Goal: Task Accomplishment & Management: Use online tool/utility

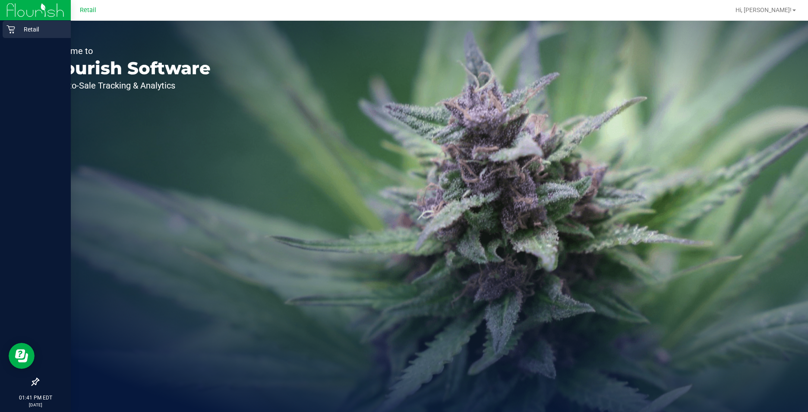
click at [7, 32] on icon at bounding box center [10, 29] width 9 height 9
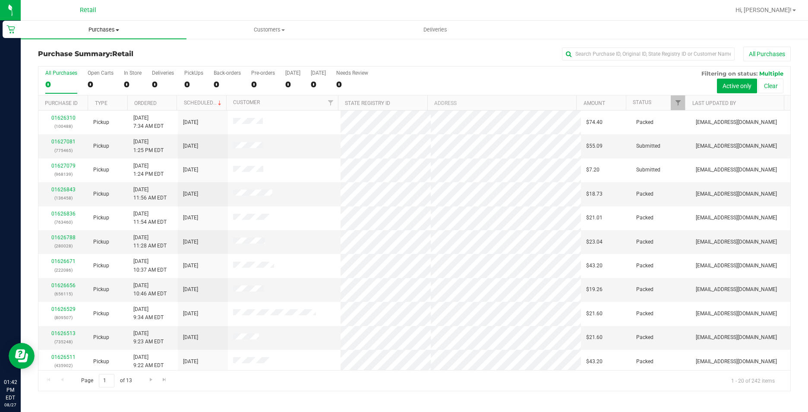
click at [104, 30] on span "Purchases" at bounding box center [104, 30] width 166 height 8
click at [73, 48] on span "Summary of purchases" at bounding box center [65, 51] width 88 height 7
click at [194, 78] on label "PickUps 160" at bounding box center [193, 82] width 19 height 24
click at [0, 0] on input "PickUps 160" at bounding box center [0, 0] width 0 height 0
click at [102, 27] on span "Purchases" at bounding box center [109, 30] width 177 height 8
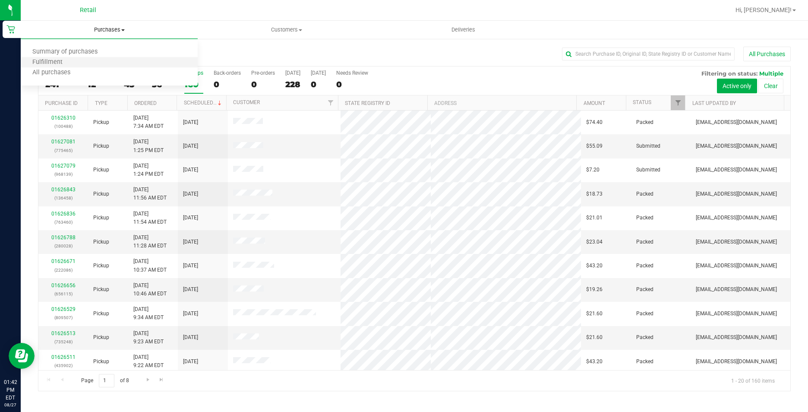
click at [99, 58] on li "Fulfillment" at bounding box center [109, 62] width 177 height 10
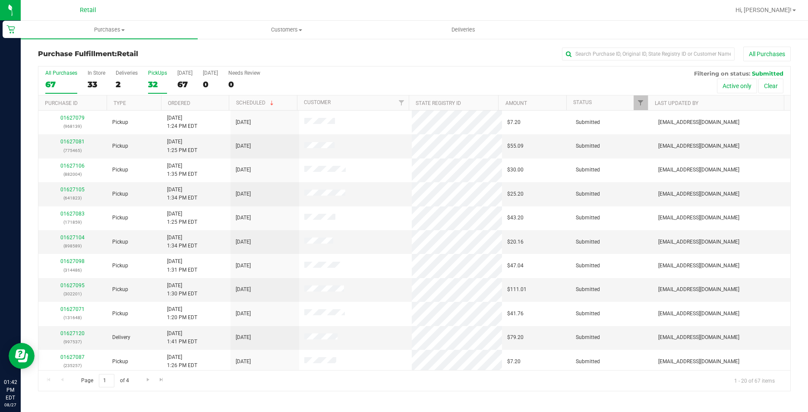
click at [162, 74] on div "PickUps" at bounding box center [157, 73] width 19 height 6
click at [0, 0] on input "PickUps 32" at bounding box center [0, 0] width 0 height 0
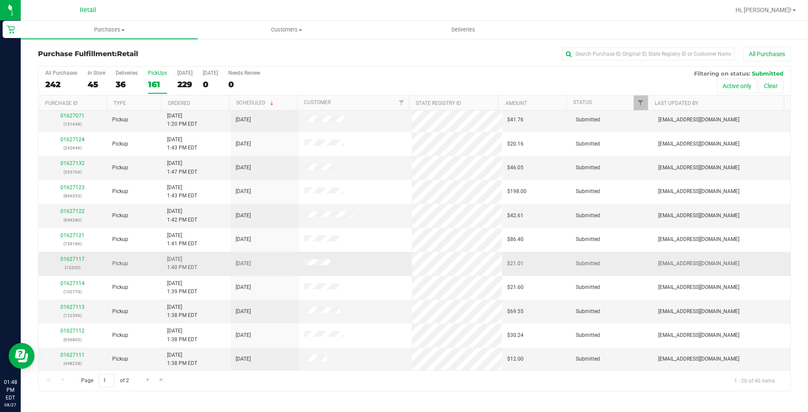
scroll to position [218, 0]
click at [145, 377] on span "Go to the next page" at bounding box center [148, 379] width 7 height 7
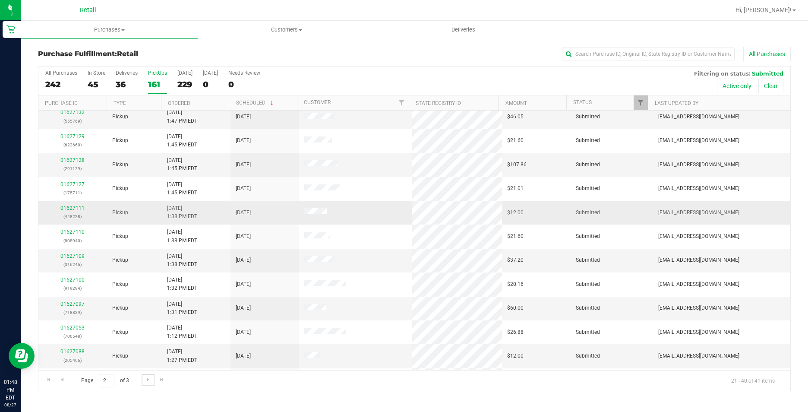
scroll to position [43, 0]
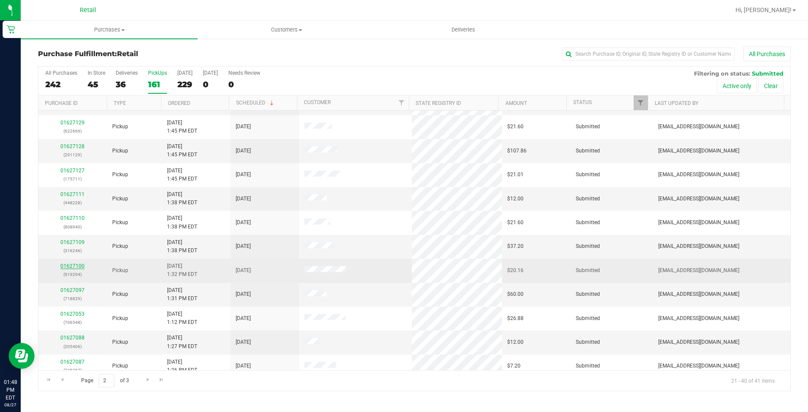
click at [69, 266] on link "01627100" at bounding box center [72, 266] width 24 height 6
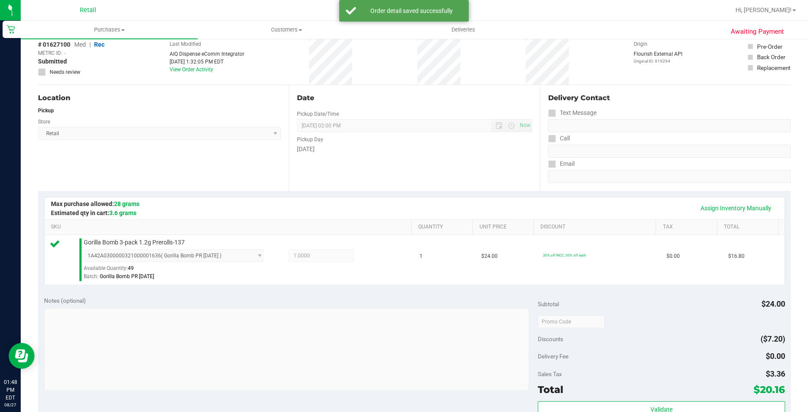
scroll to position [129, 0]
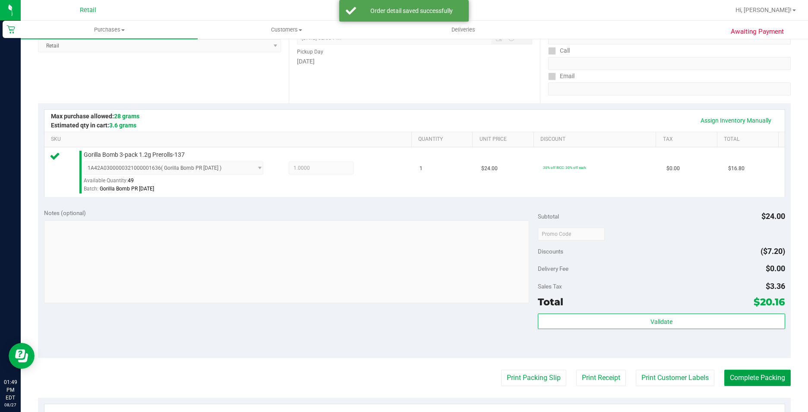
click at [724, 374] on button "Complete Packing" at bounding box center [757, 377] width 66 height 16
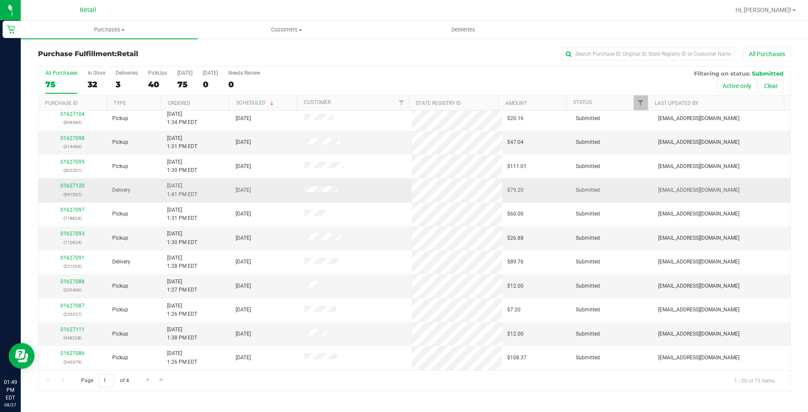
scroll to position [218, 0]
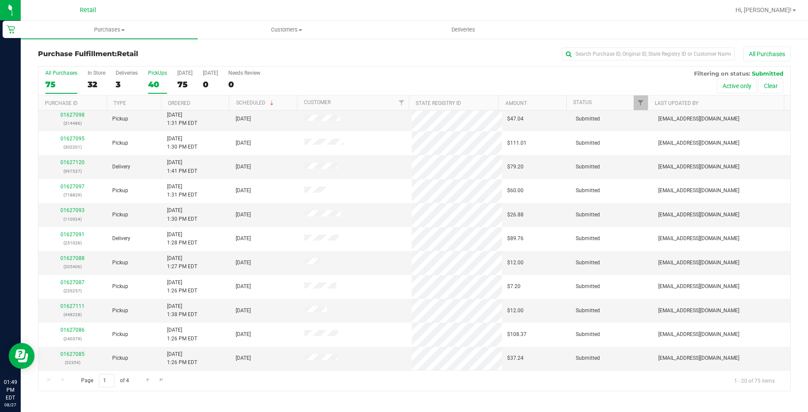
click at [153, 82] on div "40" at bounding box center [157, 84] width 19 height 10
click at [0, 0] on input "PickUps 40" at bounding box center [0, 0] width 0 height 0
click at [145, 378] on span "Go to the next page" at bounding box center [148, 379] width 7 height 7
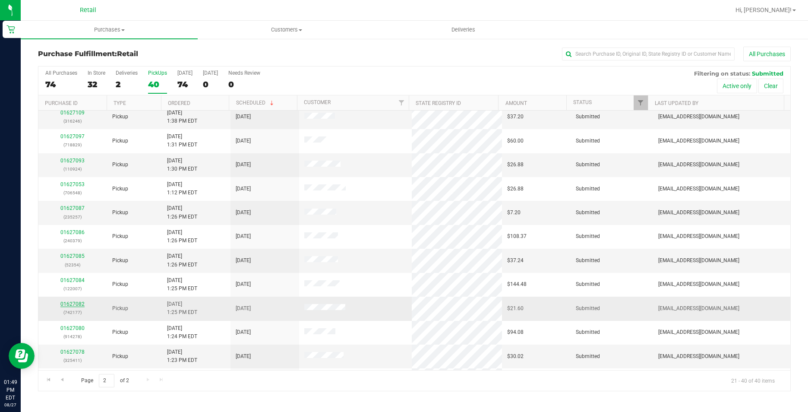
click at [71, 304] on link "01627082" at bounding box center [72, 304] width 24 height 6
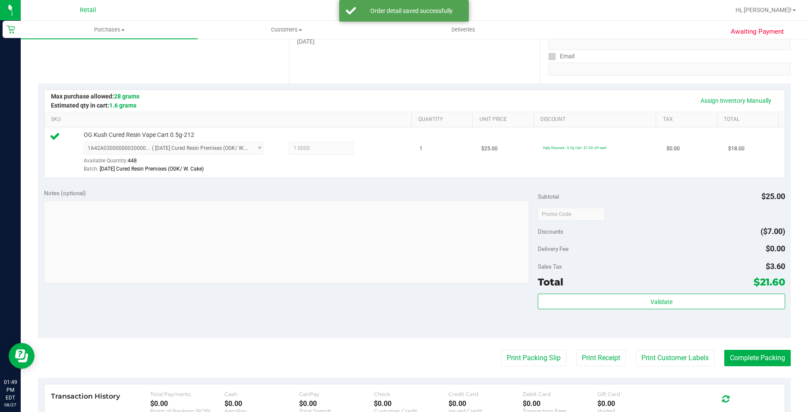
scroll to position [173, 0]
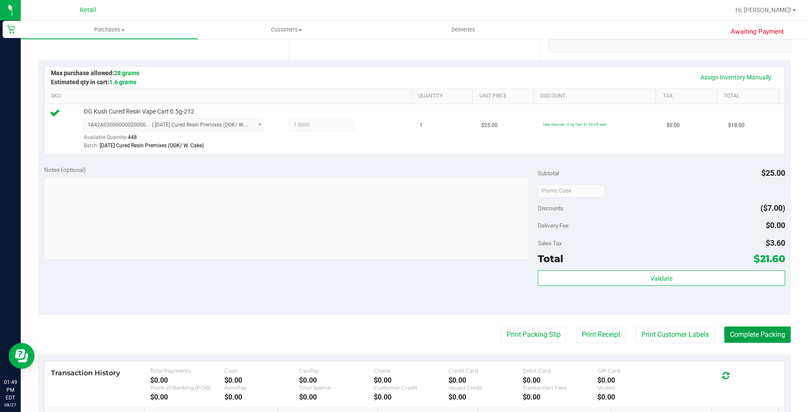
click at [728, 339] on button "Complete Packing" at bounding box center [757, 334] width 66 height 16
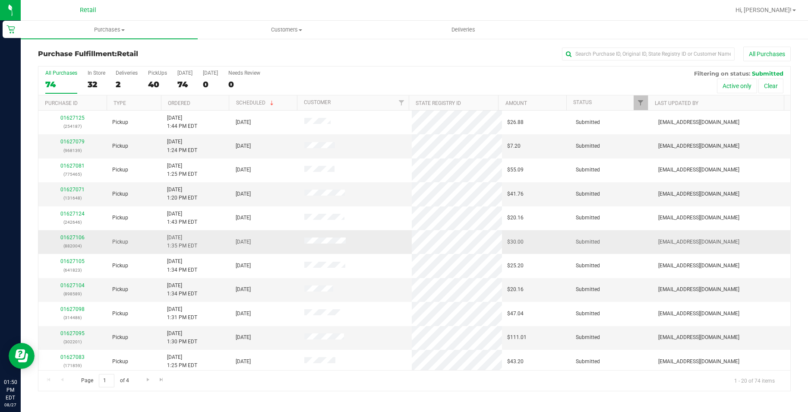
scroll to position [43, 0]
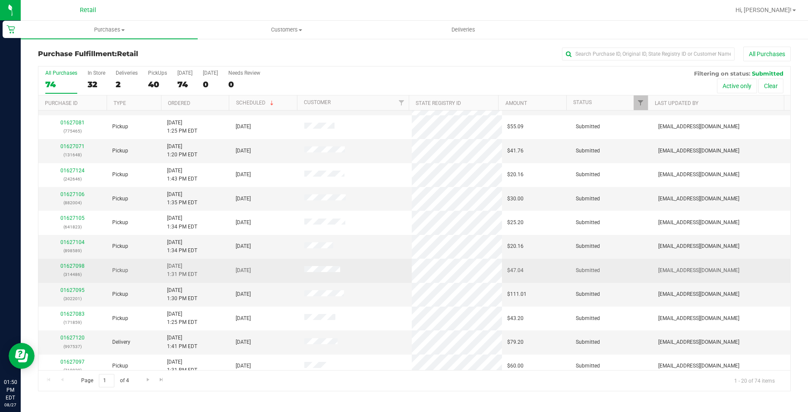
click at [69, 261] on td "01627098 (314486)" at bounding box center [72, 271] width 69 height 24
click at [73, 266] on link "01627098" at bounding box center [72, 266] width 24 height 6
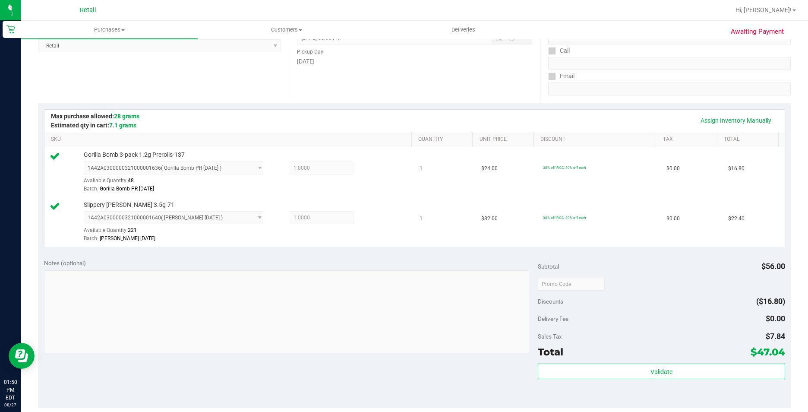
scroll to position [173, 0]
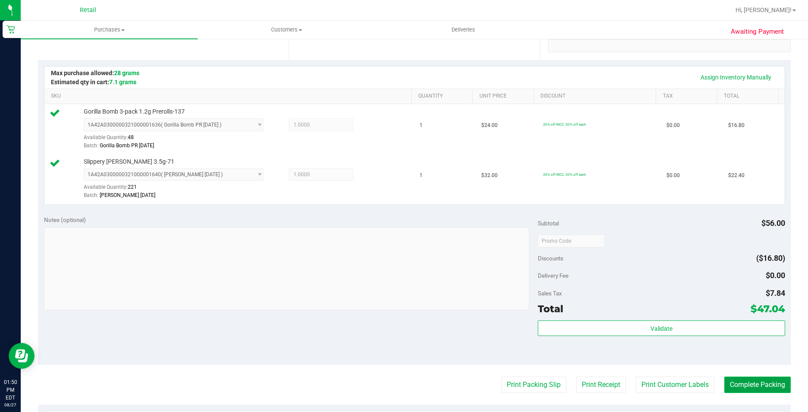
click at [747, 376] on button "Complete Packing" at bounding box center [757, 384] width 66 height 16
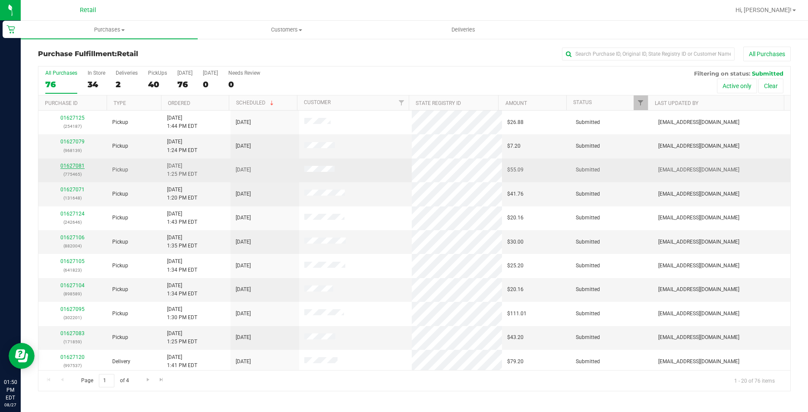
click at [78, 167] on link "01627081" at bounding box center [72, 166] width 24 height 6
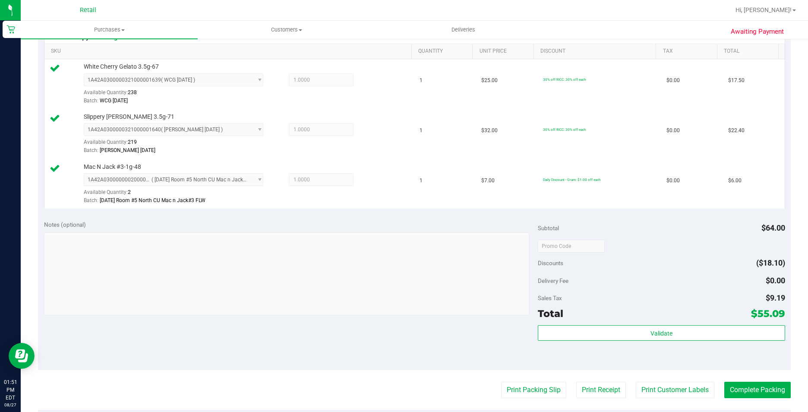
scroll to position [259, 0]
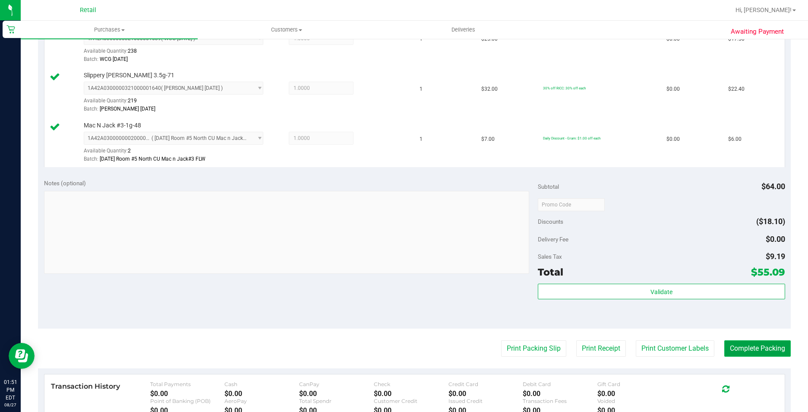
click at [728, 342] on button "Complete Packing" at bounding box center [757, 348] width 66 height 16
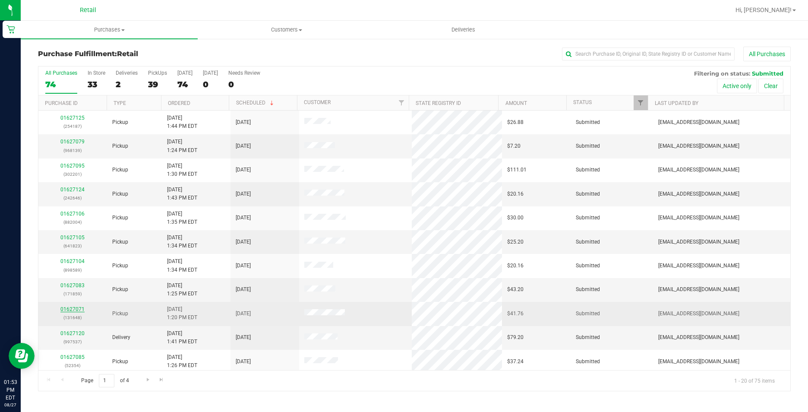
click at [67, 311] on link "01627071" at bounding box center [72, 309] width 24 height 6
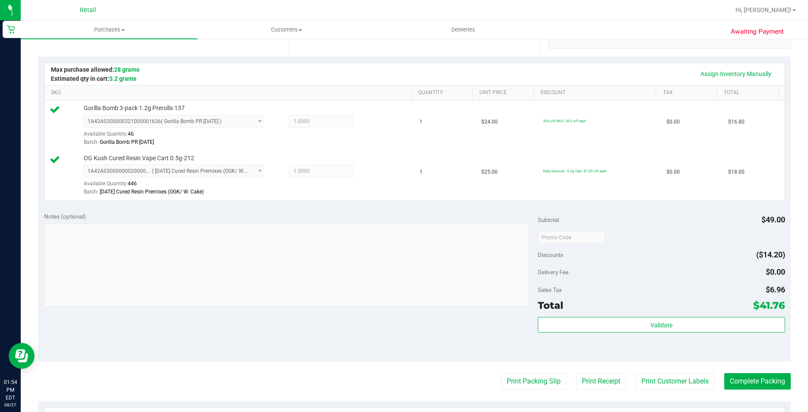
scroll to position [216, 0]
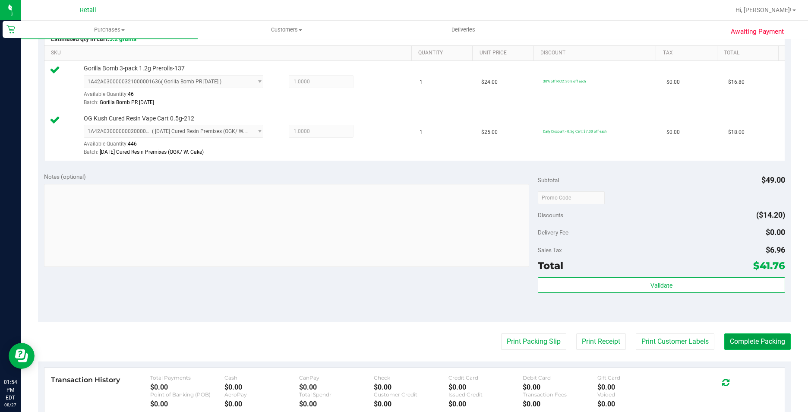
click at [741, 343] on button "Complete Packing" at bounding box center [757, 341] width 66 height 16
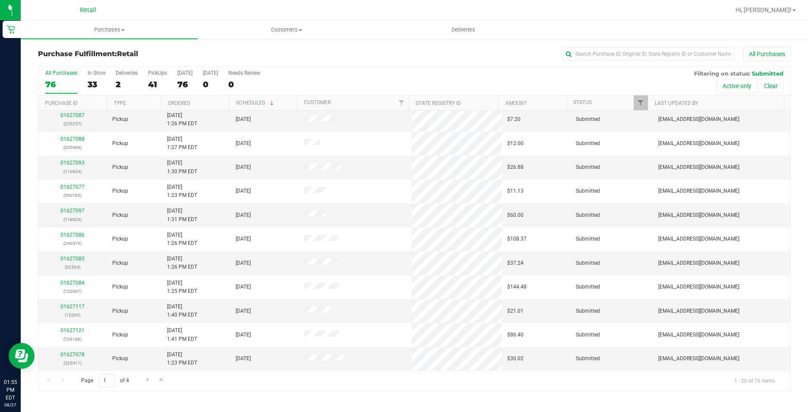
scroll to position [218, 0]
click at [158, 82] on div "41" at bounding box center [157, 84] width 19 height 10
click at [0, 0] on input "PickUps 41" at bounding box center [0, 0] width 0 height 0
click at [143, 379] on link "Go to the next page" at bounding box center [148, 380] width 13 height 12
click at [77, 351] on div "01627077 (560765)" at bounding box center [73, 358] width 58 height 16
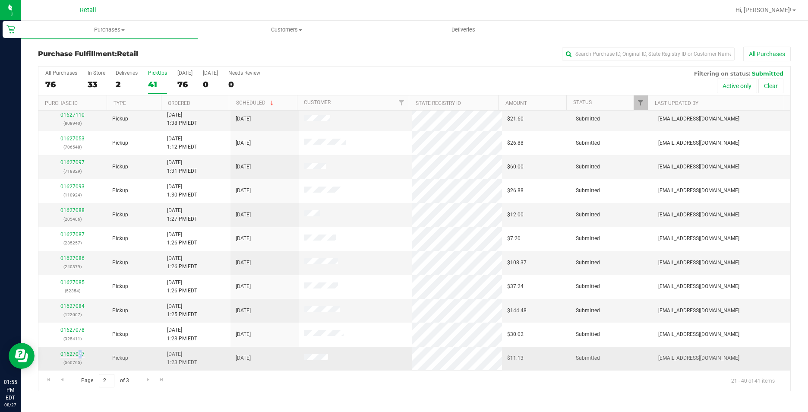
click at [77, 352] on link "01627077" at bounding box center [72, 354] width 24 height 6
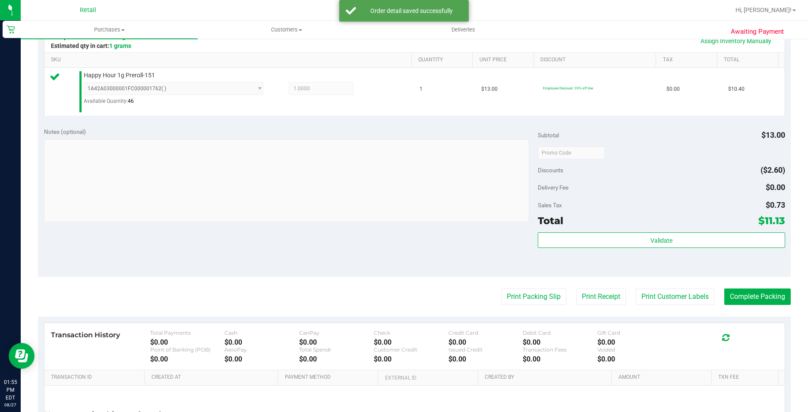
scroll to position [216, 0]
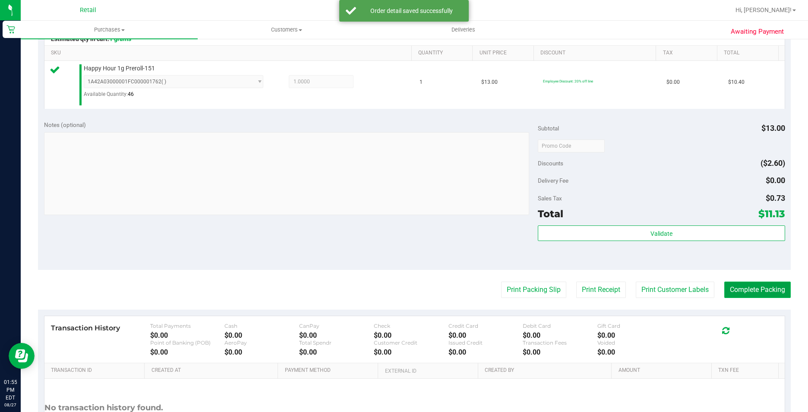
click at [747, 287] on button "Complete Packing" at bounding box center [757, 289] width 66 height 16
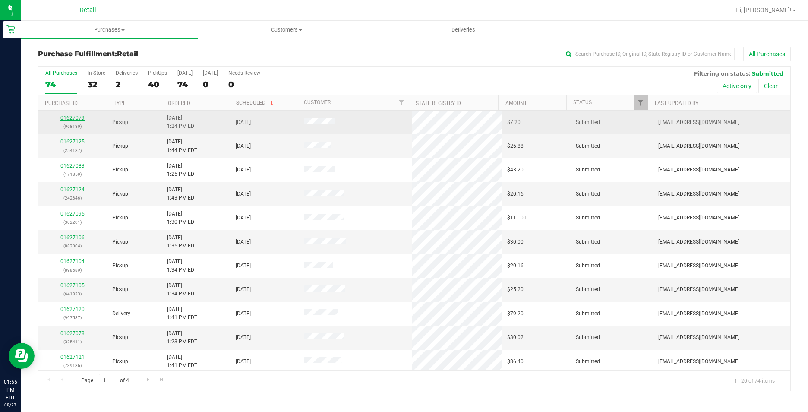
click at [69, 119] on link "01627079" at bounding box center [72, 118] width 24 height 6
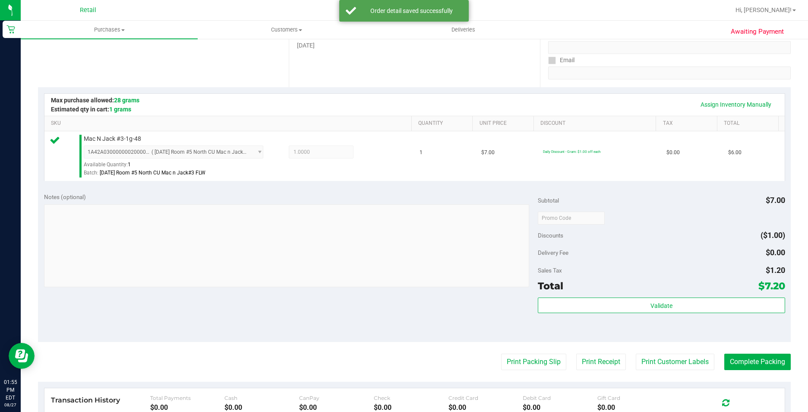
scroll to position [173, 0]
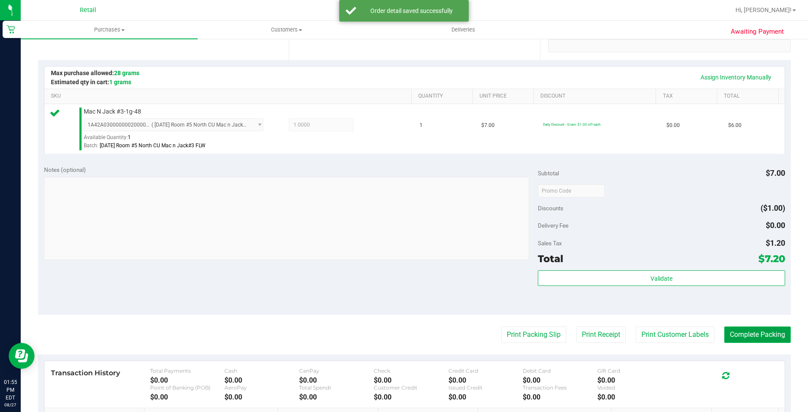
click at [728, 326] on button "Complete Packing" at bounding box center [757, 334] width 66 height 16
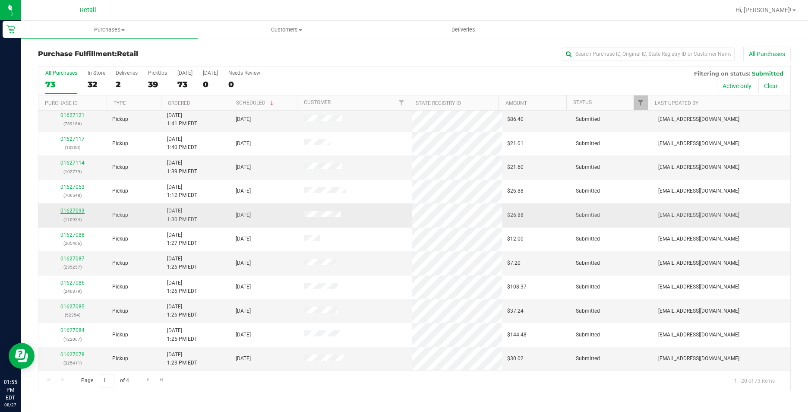
scroll to position [218, 0]
click at [149, 381] on span "Go to the next page" at bounding box center [148, 379] width 7 height 7
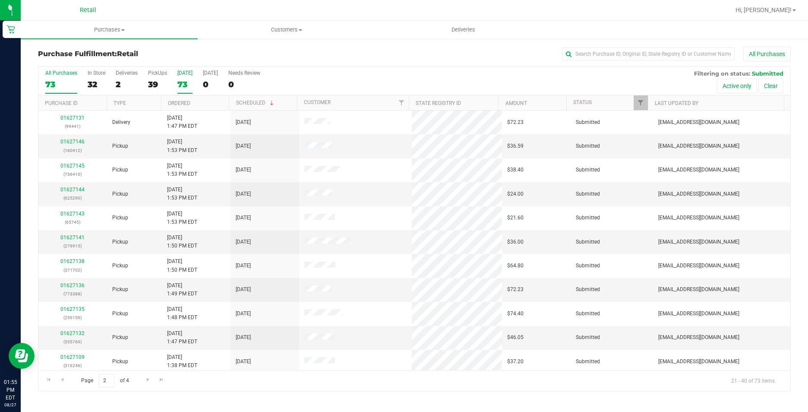
click at [183, 82] on div "73" at bounding box center [184, 84] width 15 height 10
click at [0, 0] on input "[DATE] 73" at bounding box center [0, 0] width 0 height 0
click at [158, 82] on div "39" at bounding box center [157, 84] width 19 height 10
click at [0, 0] on input "PickUps 39" at bounding box center [0, 0] width 0 height 0
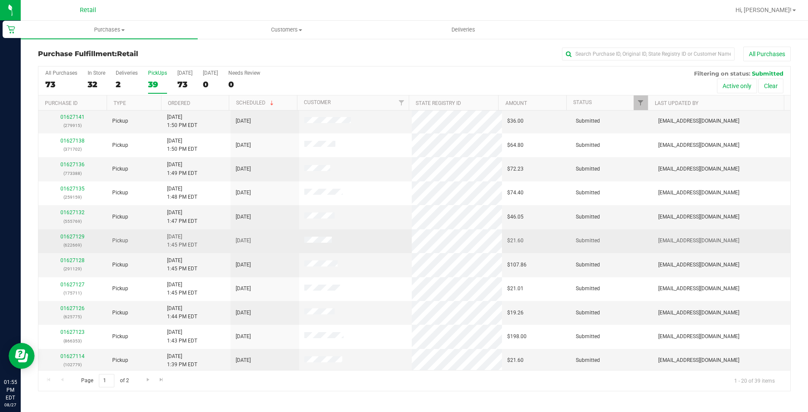
scroll to position [218, 0]
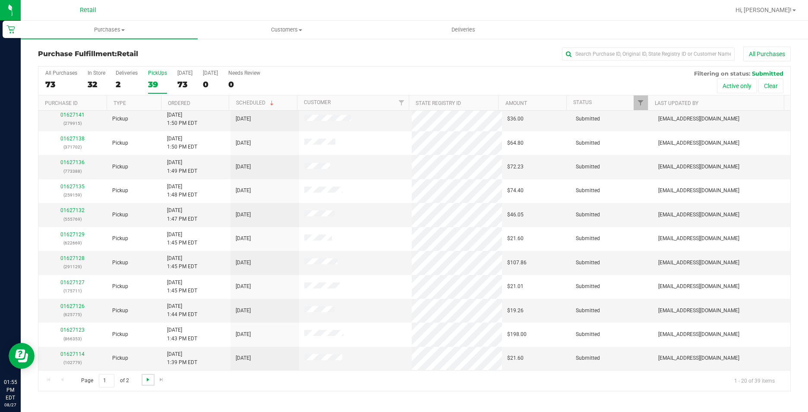
click at [145, 382] on span "Go to the next page" at bounding box center [148, 379] width 7 height 7
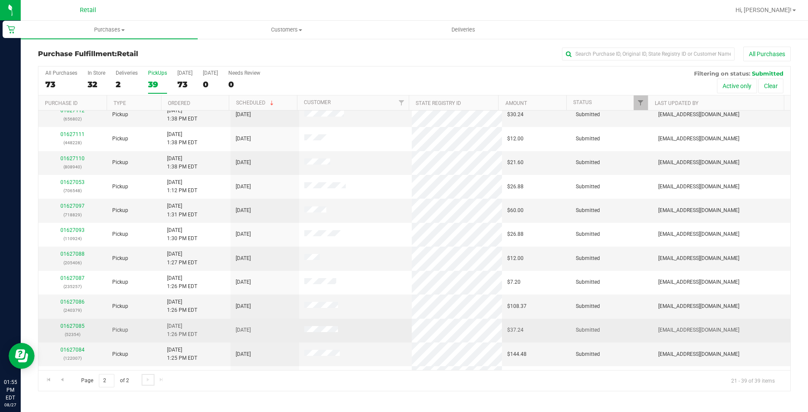
scroll to position [195, 0]
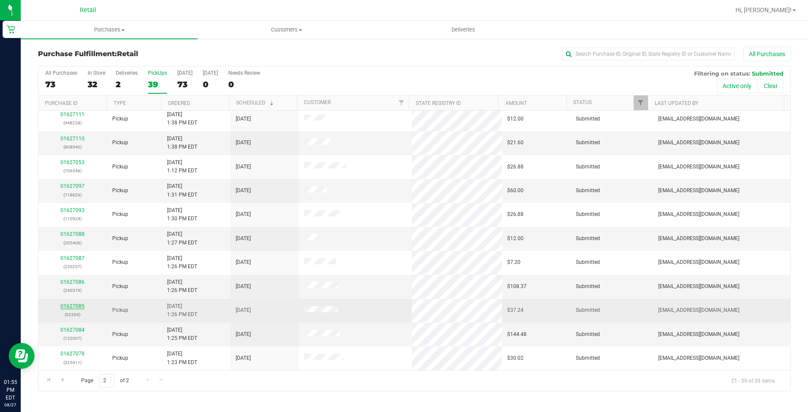
click at [76, 305] on link "01627085" at bounding box center [72, 306] width 24 height 6
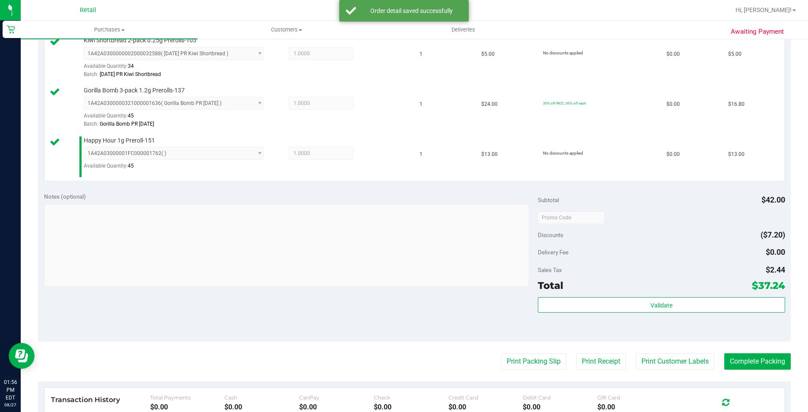
scroll to position [259, 0]
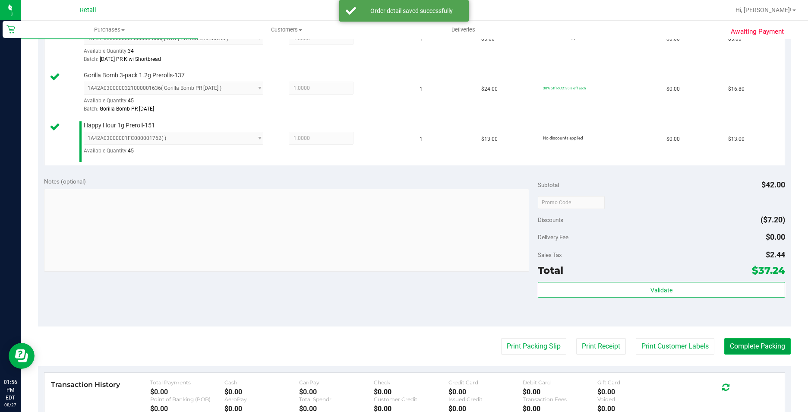
click at [736, 349] on button "Complete Packing" at bounding box center [757, 346] width 66 height 16
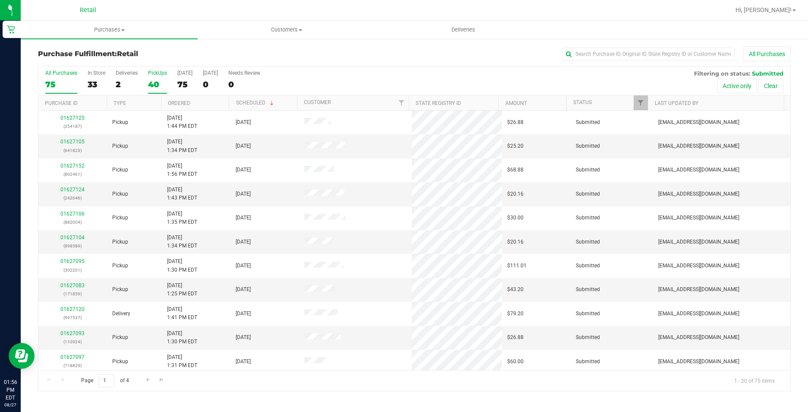
click at [157, 84] on div "40" at bounding box center [157, 84] width 19 height 10
click at [0, 0] on input "PickUps 40" at bounding box center [0, 0] width 0 height 0
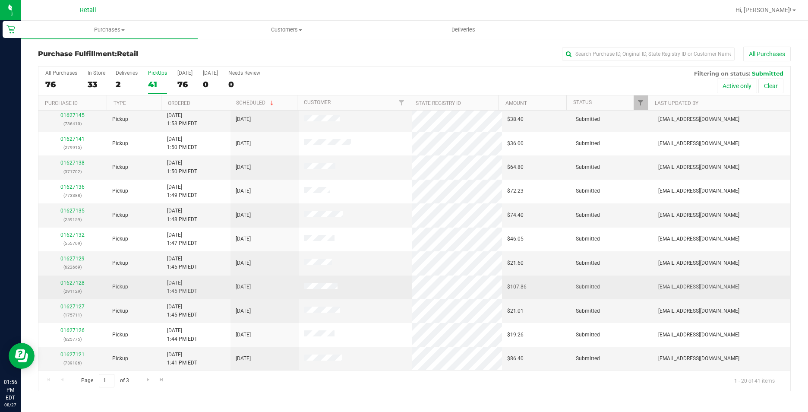
scroll to position [218, 0]
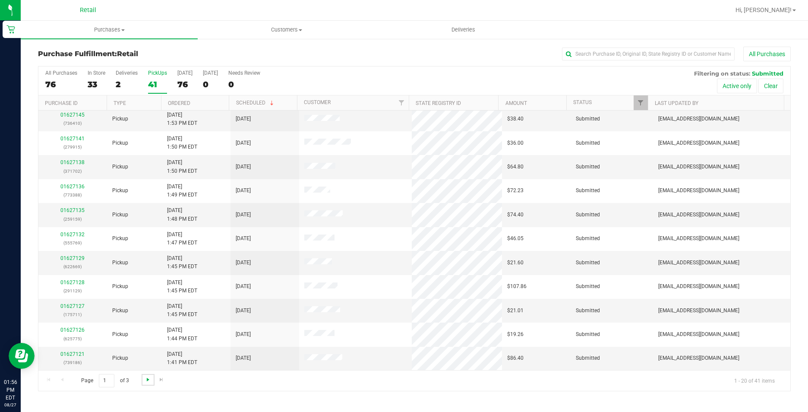
click at [145, 377] on span "Go to the next page" at bounding box center [148, 379] width 7 height 7
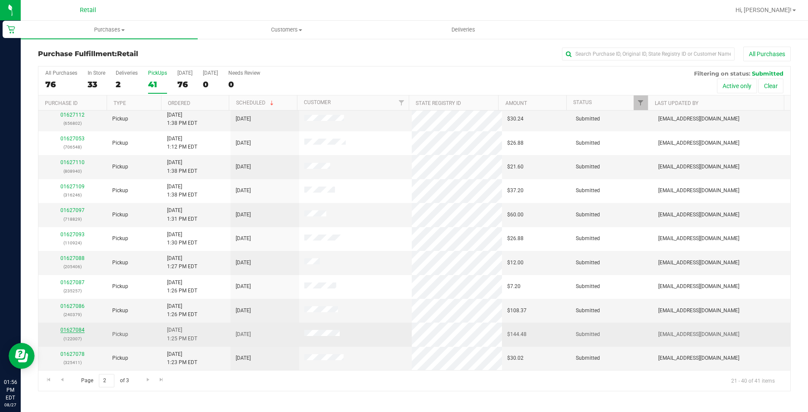
click at [80, 328] on link "01627084" at bounding box center [72, 330] width 24 height 6
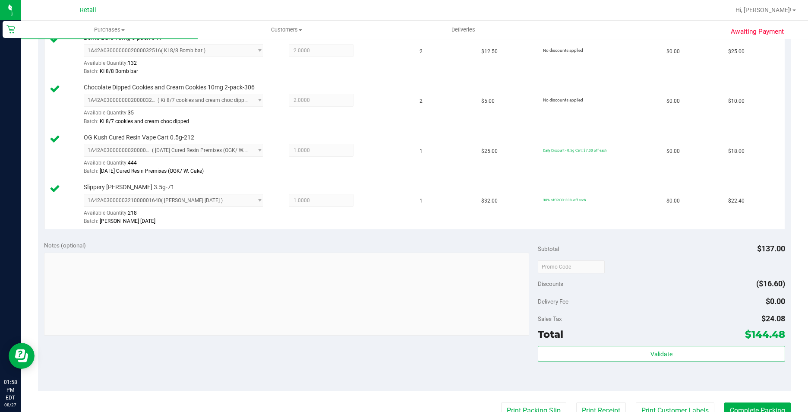
scroll to position [388, 0]
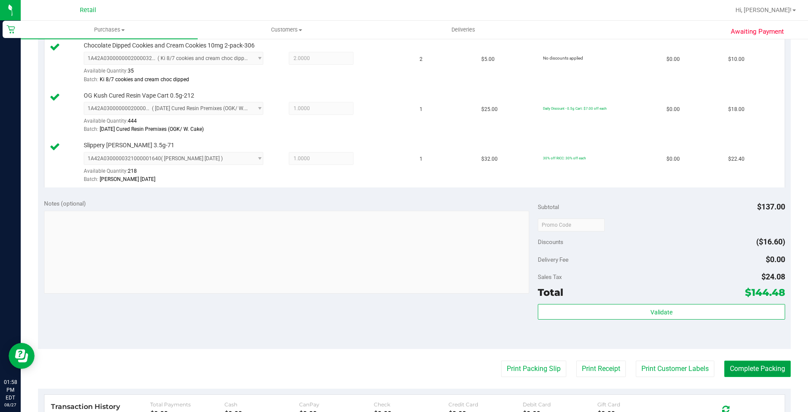
click at [738, 372] on button "Complete Packing" at bounding box center [757, 368] width 66 height 16
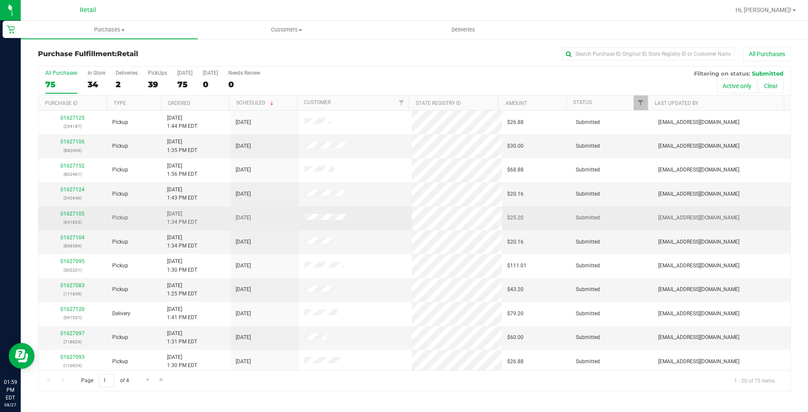
scroll to position [43, 0]
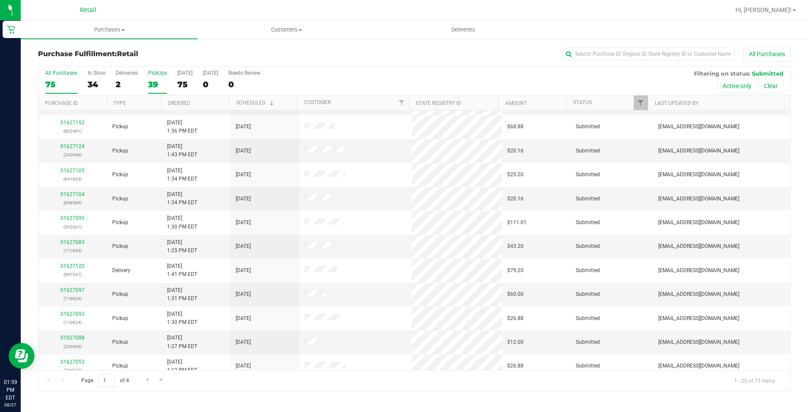
click at [159, 77] on label "PickUps 39" at bounding box center [157, 82] width 19 height 24
click at [0, 0] on input "PickUps 39" at bounding box center [0, 0] width 0 height 0
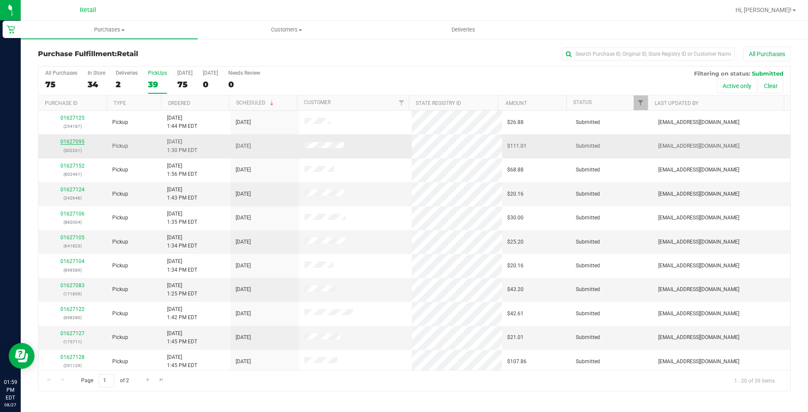
click at [75, 144] on link "01627095" at bounding box center [72, 142] width 24 height 6
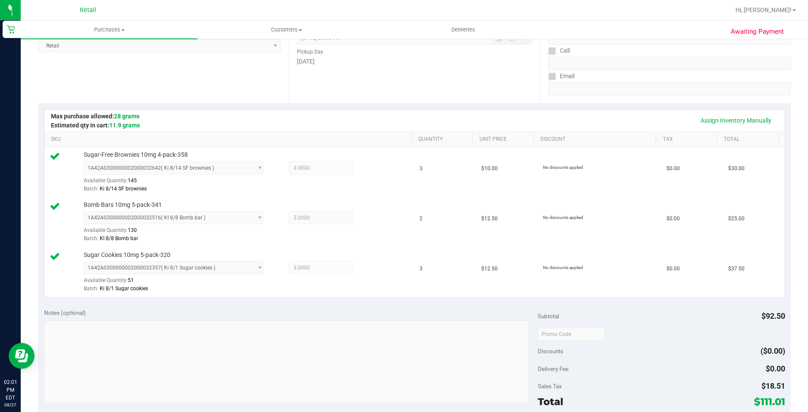
scroll to position [302, 0]
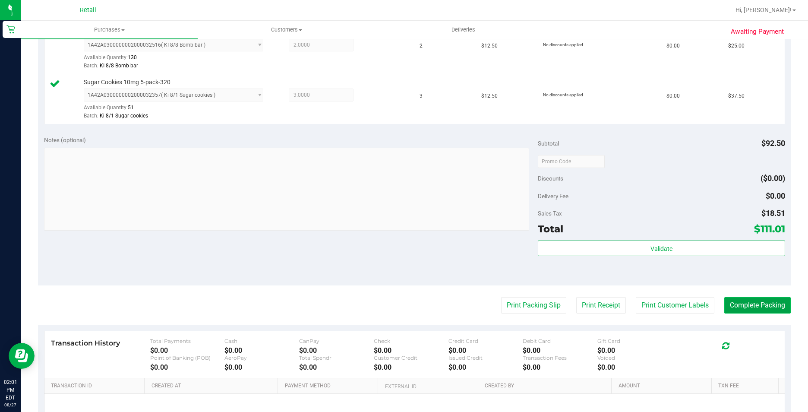
click at [764, 311] on button "Complete Packing" at bounding box center [757, 305] width 66 height 16
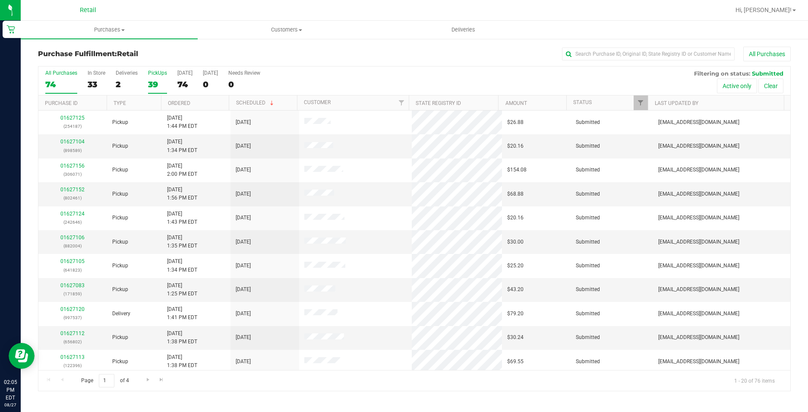
click at [153, 86] on div "39" at bounding box center [157, 84] width 19 height 10
click at [0, 0] on input "PickUps 39" at bounding box center [0, 0] width 0 height 0
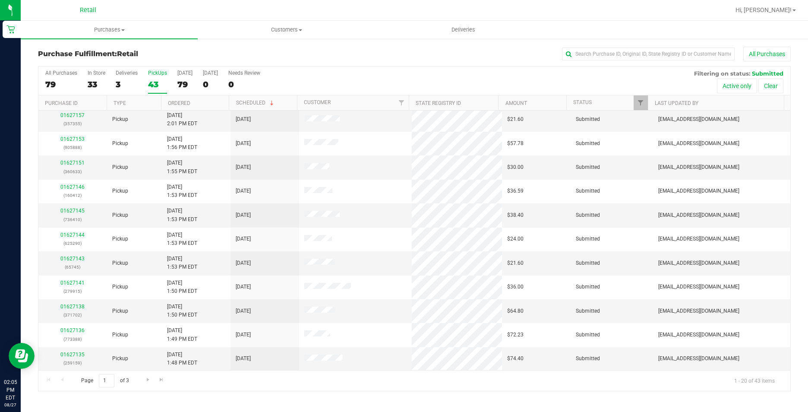
scroll to position [218, 0]
click at [145, 378] on span "Go to the next page" at bounding box center [148, 379] width 7 height 7
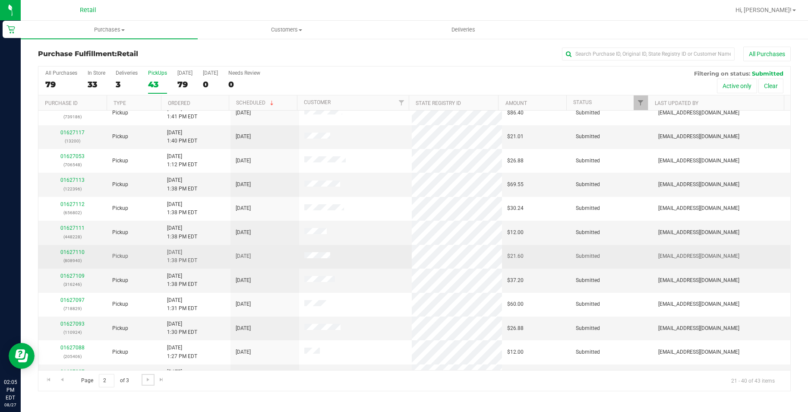
scroll to position [216, 0]
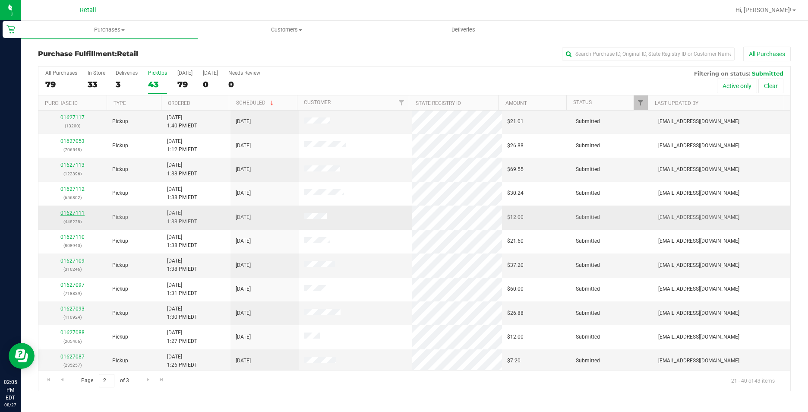
click at [74, 214] on link "01627111" at bounding box center [72, 213] width 24 height 6
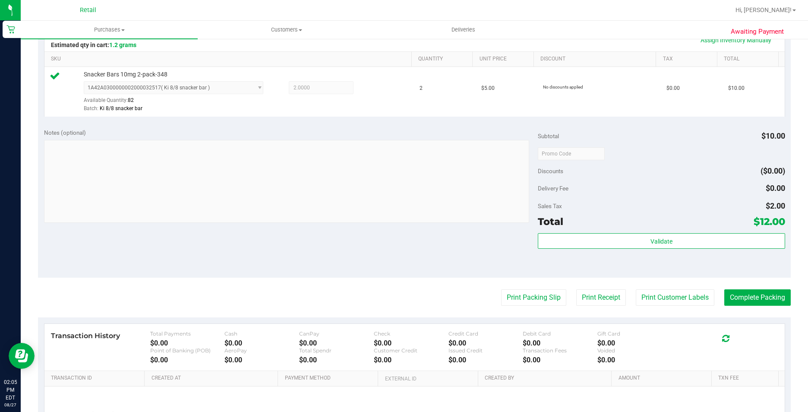
scroll to position [216, 0]
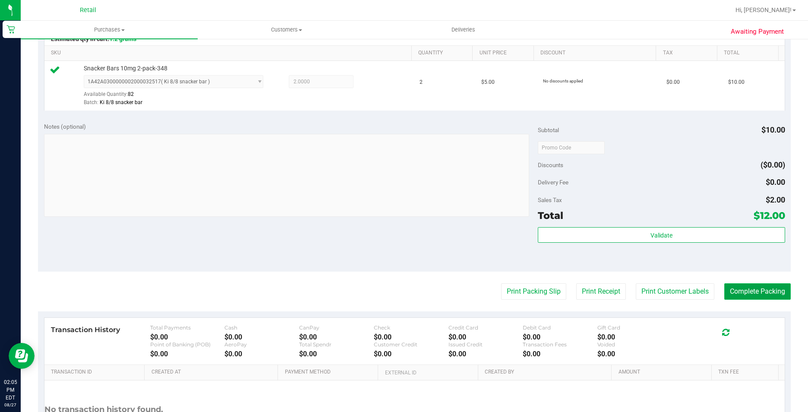
click at [769, 297] on button "Complete Packing" at bounding box center [757, 291] width 66 height 16
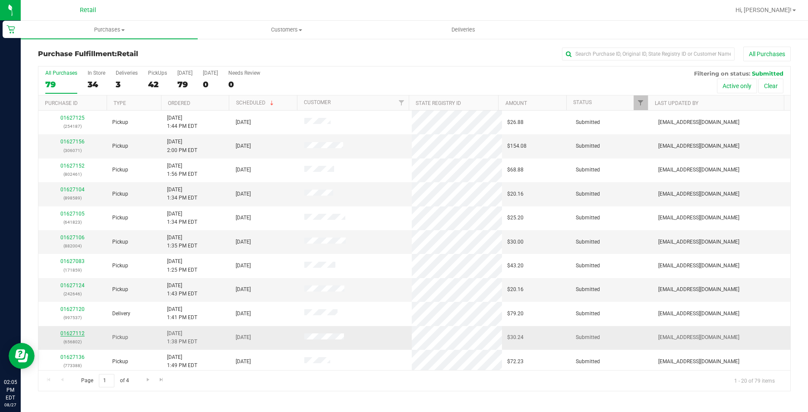
click at [82, 331] on link "01627112" at bounding box center [72, 333] width 24 height 6
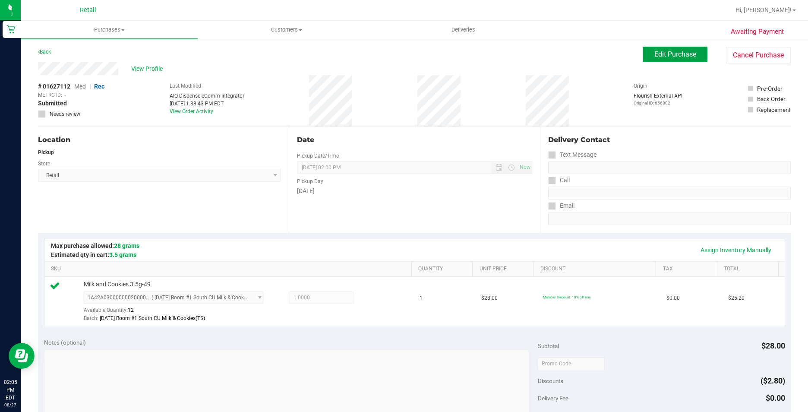
click at [650, 50] on button "Edit Purchase" at bounding box center [675, 55] width 65 height 16
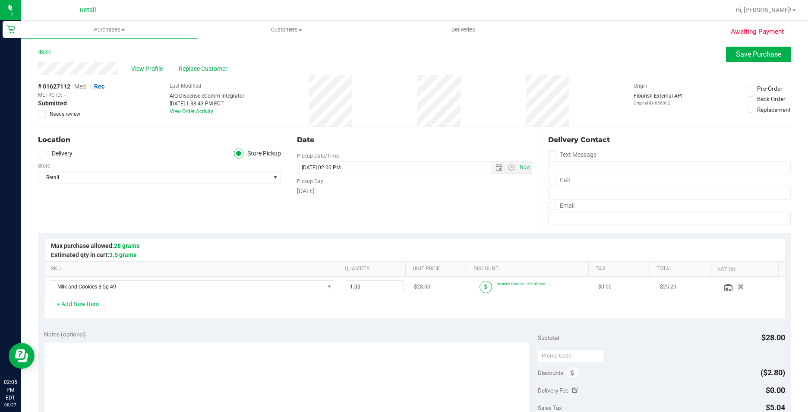
click at [484, 285] on icon at bounding box center [485, 286] width 3 height 5
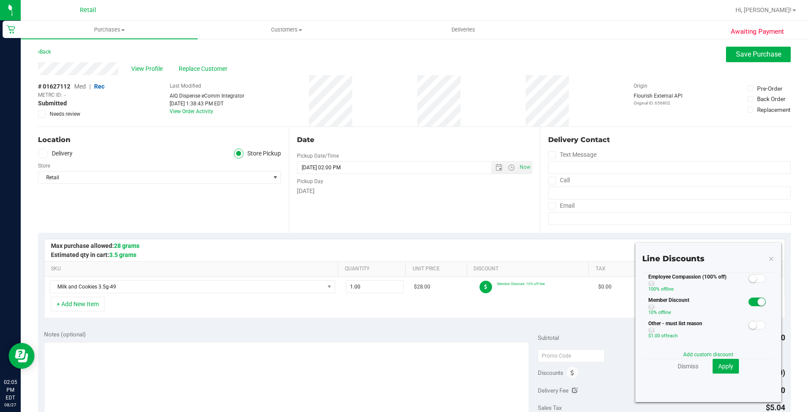
click at [748, 298] on span at bounding box center [756, 301] width 17 height 9
click at [720, 364] on span "Apply" at bounding box center [725, 366] width 15 height 7
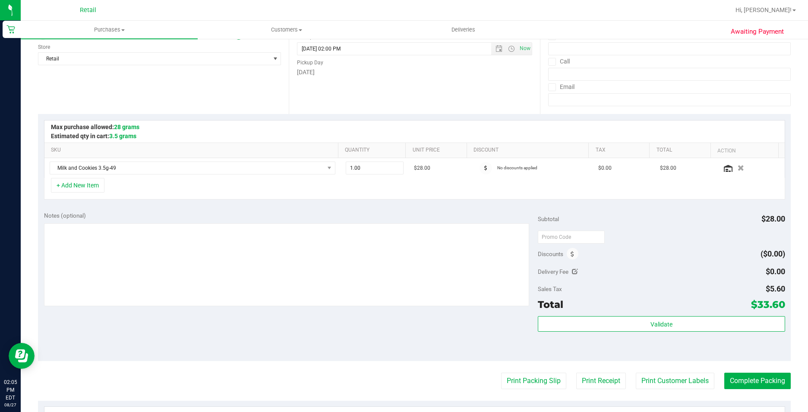
scroll to position [129, 0]
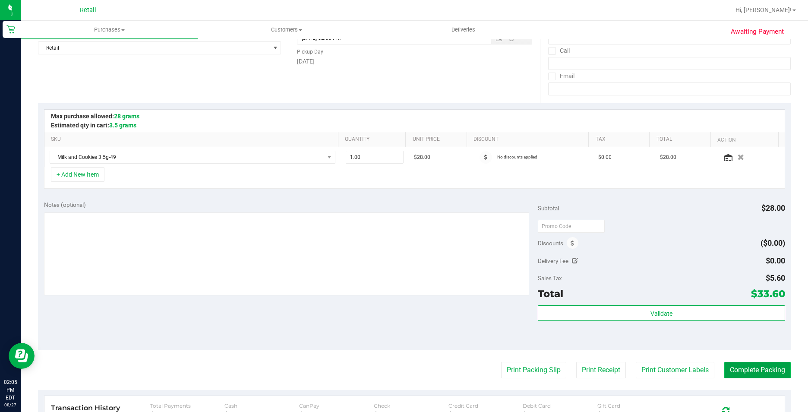
click at [739, 370] on button "Complete Packing" at bounding box center [757, 370] width 66 height 16
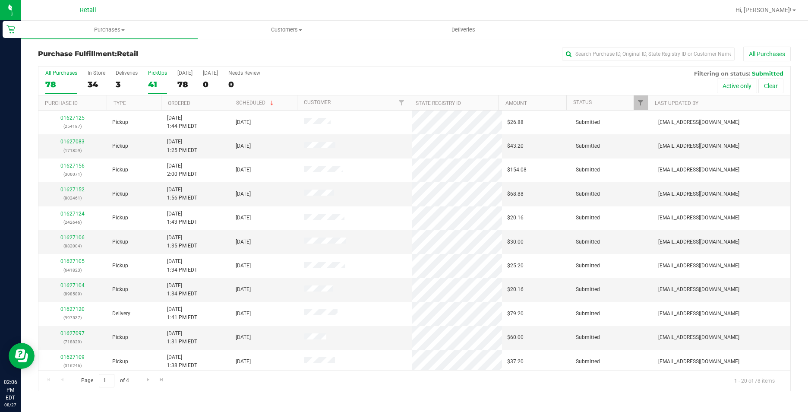
click at [159, 81] on div "41" at bounding box center [157, 84] width 19 height 10
click at [0, 0] on input "PickUps 41" at bounding box center [0, 0] width 0 height 0
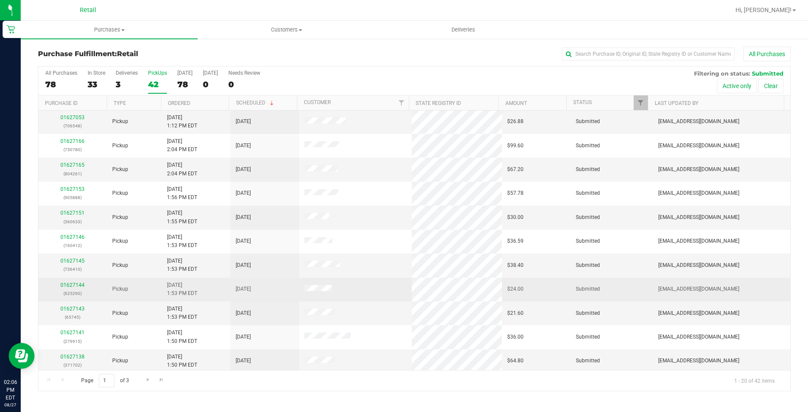
scroll to position [218, 0]
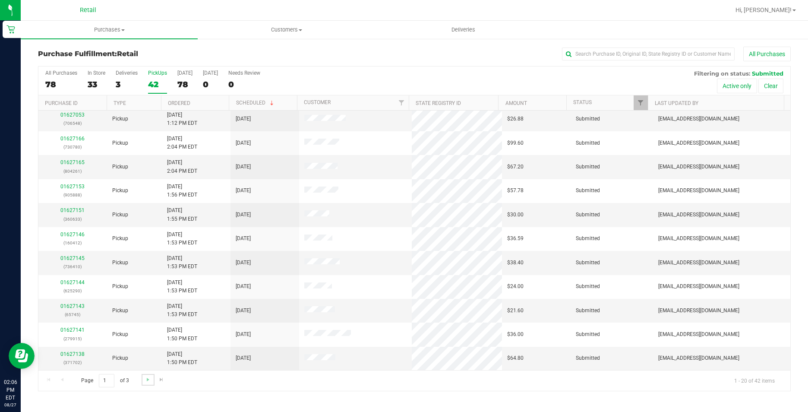
click at [145, 383] on link "Go to the next page" at bounding box center [148, 380] width 13 height 12
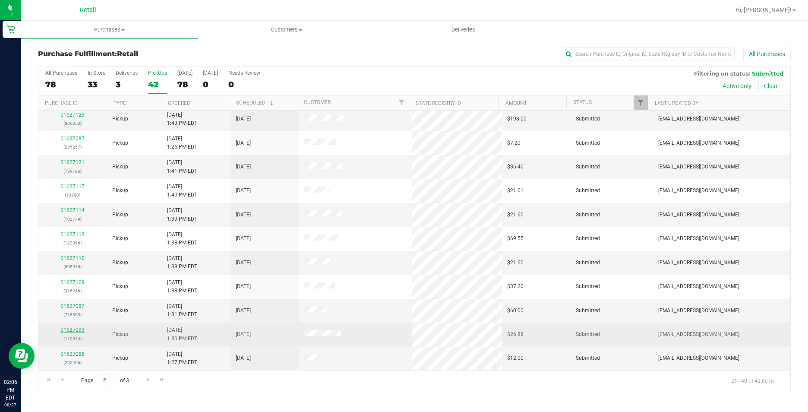
click at [80, 329] on link "01627093" at bounding box center [72, 330] width 24 height 6
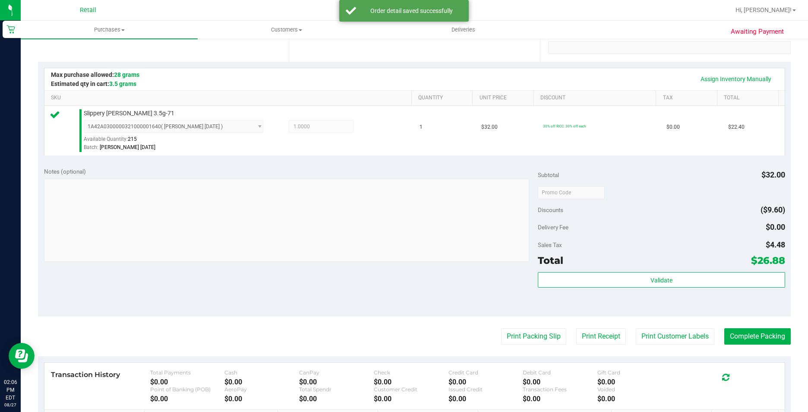
scroll to position [173, 0]
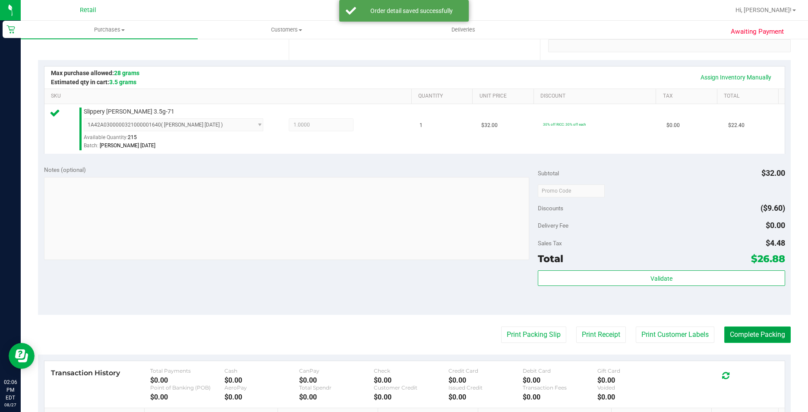
click at [759, 336] on button "Complete Packing" at bounding box center [757, 334] width 66 height 16
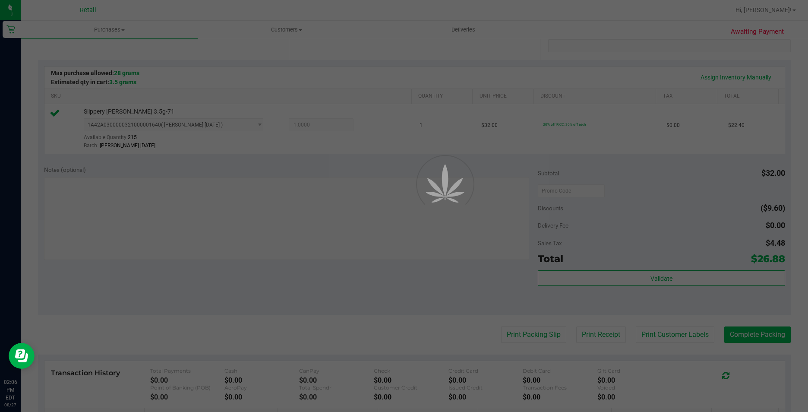
click at [728, 239] on div "Purchases Summary of purchases Fulfillment All purchases Customers All customer…" at bounding box center [414, 43] width 787 height 391
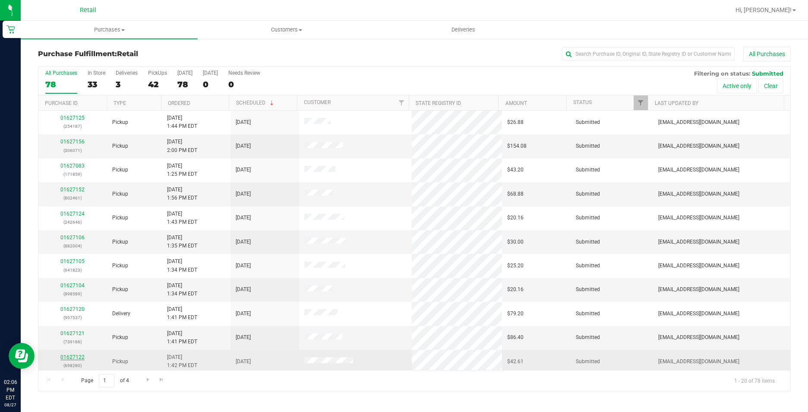
click at [82, 355] on link "01627122" at bounding box center [72, 357] width 24 height 6
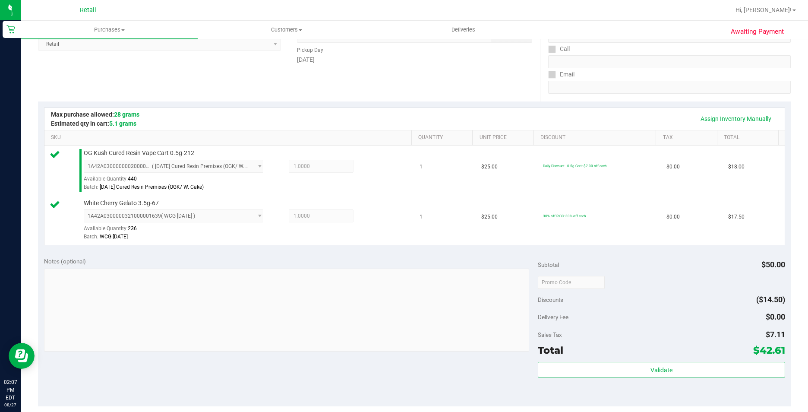
scroll to position [173, 0]
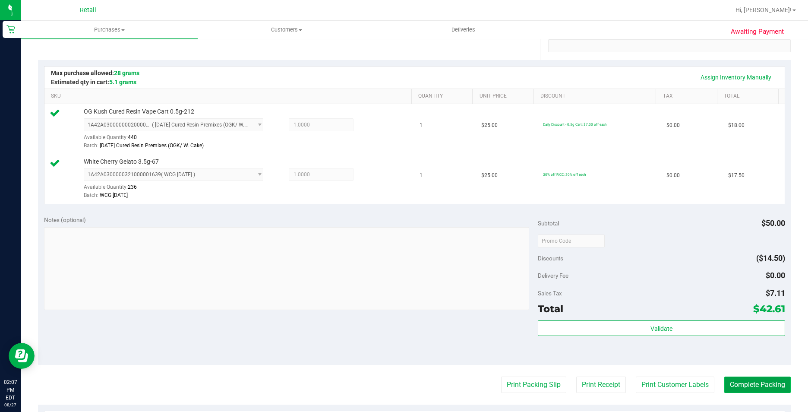
click at [725, 383] on button "Complete Packing" at bounding box center [757, 384] width 66 height 16
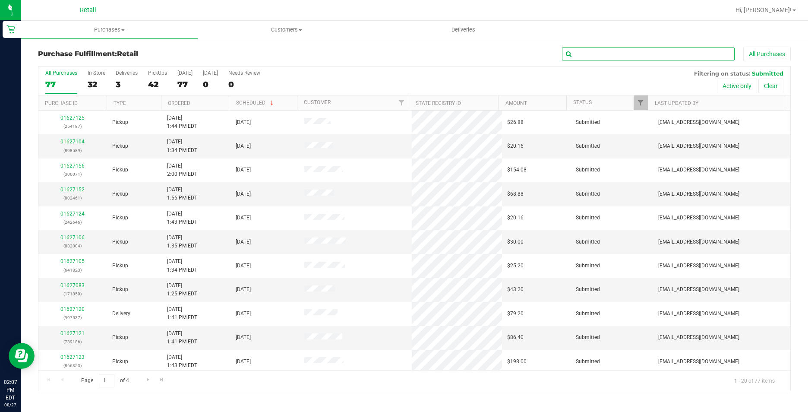
click at [655, 52] on input "text" at bounding box center [648, 53] width 173 height 13
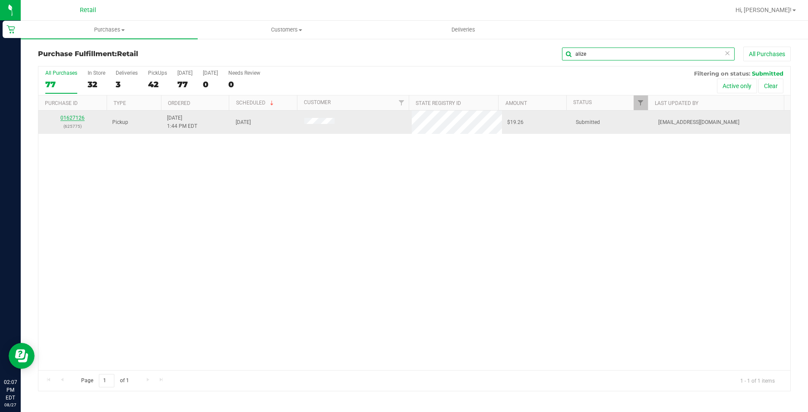
type input "alize"
click at [77, 119] on link "01627126" at bounding box center [72, 118] width 24 height 6
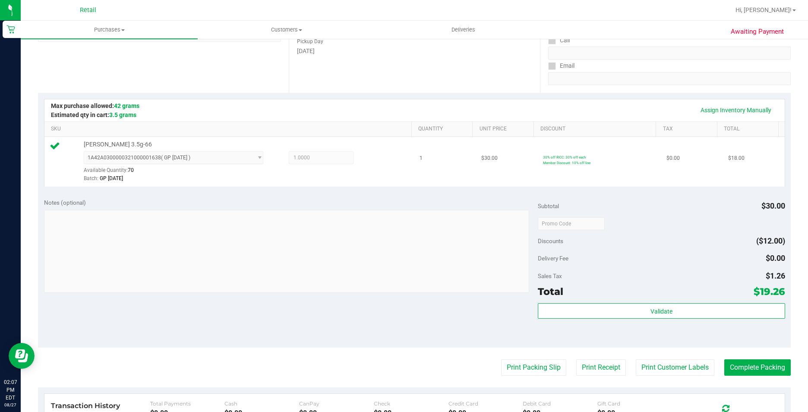
scroll to position [173, 0]
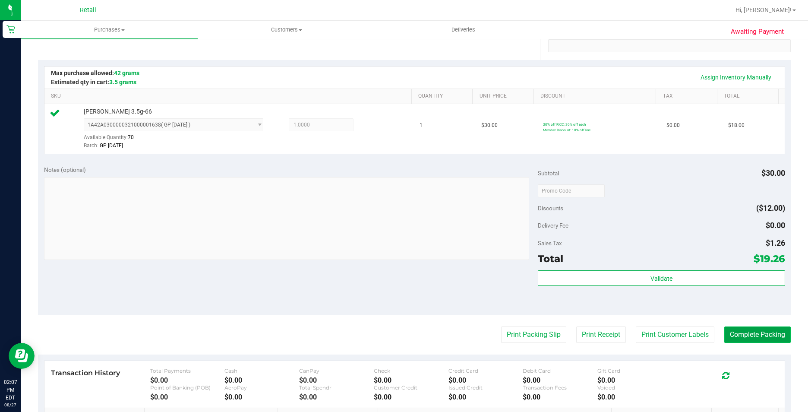
click at [737, 330] on button "Complete Packing" at bounding box center [757, 334] width 66 height 16
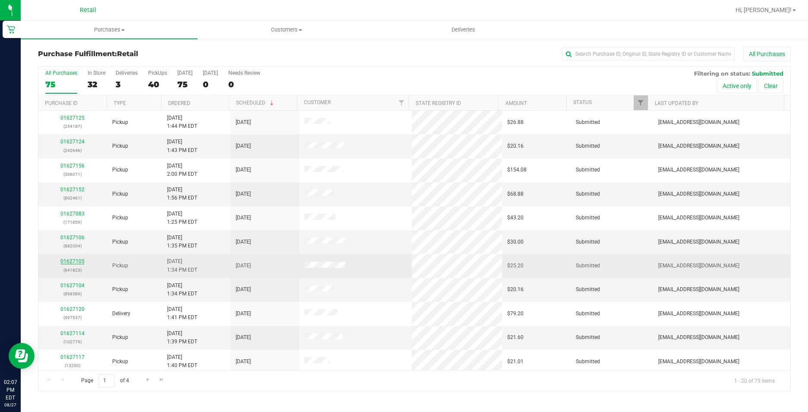
click at [77, 263] on link "01627105" at bounding box center [72, 261] width 24 height 6
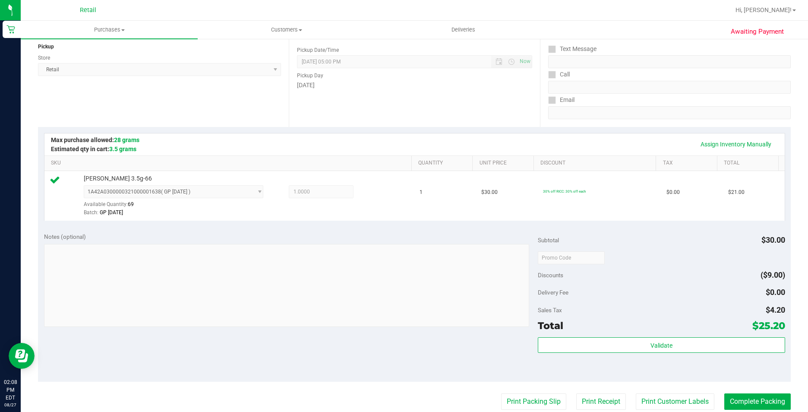
scroll to position [129, 0]
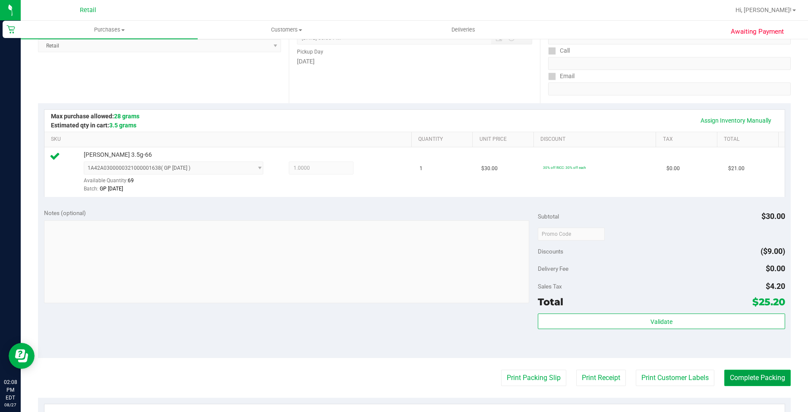
click at [747, 382] on button "Complete Packing" at bounding box center [757, 377] width 66 height 16
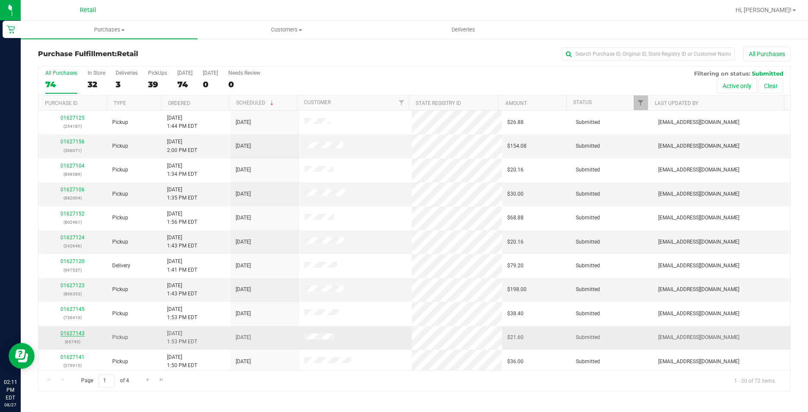
click at [73, 333] on link "01627143" at bounding box center [72, 333] width 24 height 6
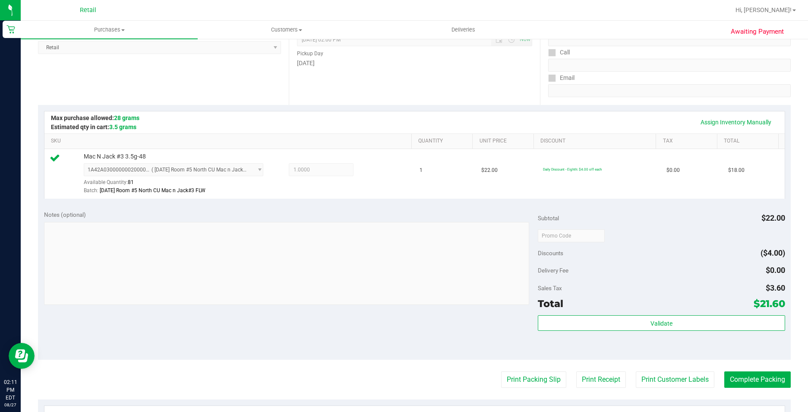
scroll to position [216, 0]
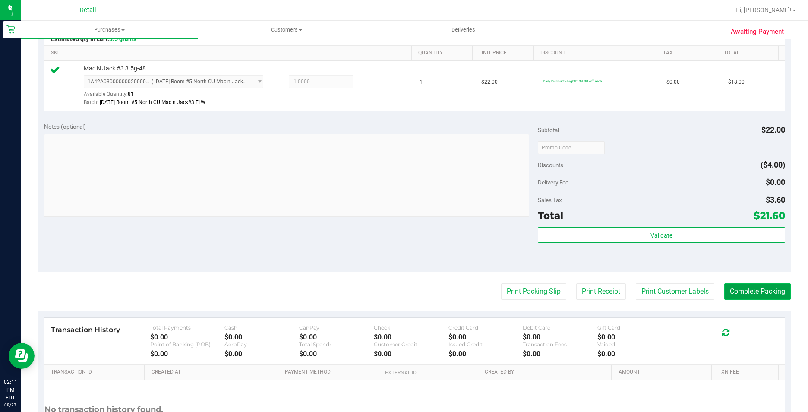
click at [738, 290] on button "Complete Packing" at bounding box center [757, 291] width 66 height 16
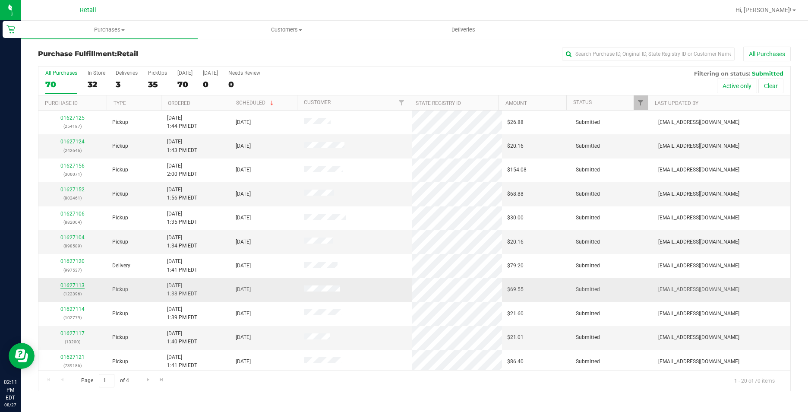
click at [67, 285] on link "01627113" at bounding box center [72, 285] width 24 height 6
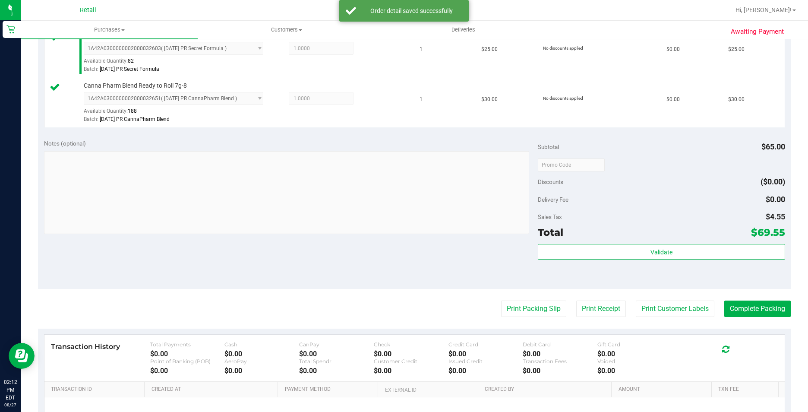
scroll to position [302, 0]
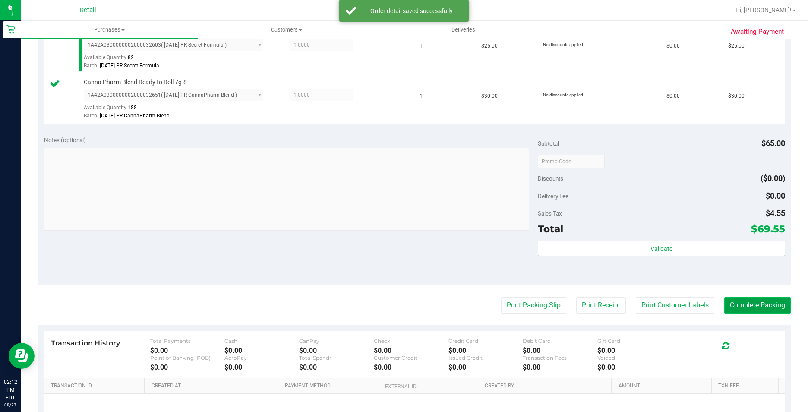
click at [736, 300] on button "Complete Packing" at bounding box center [757, 305] width 66 height 16
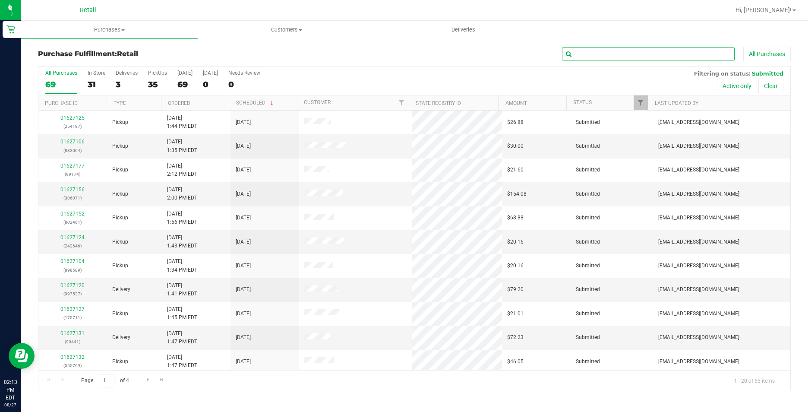
click at [673, 56] on input "text" at bounding box center [648, 53] width 173 height 13
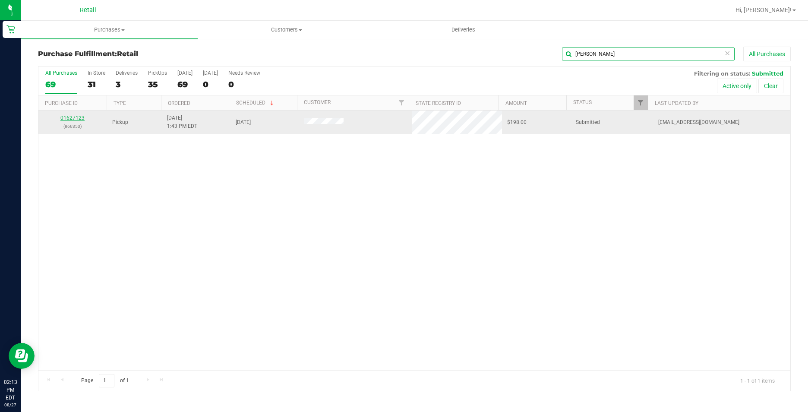
type input "[PERSON_NAME]"
click at [74, 115] on link "01627123" at bounding box center [72, 118] width 24 height 6
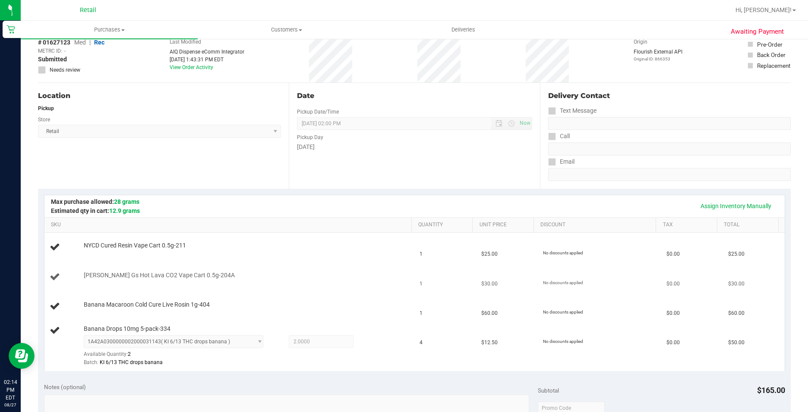
scroll to position [86, 0]
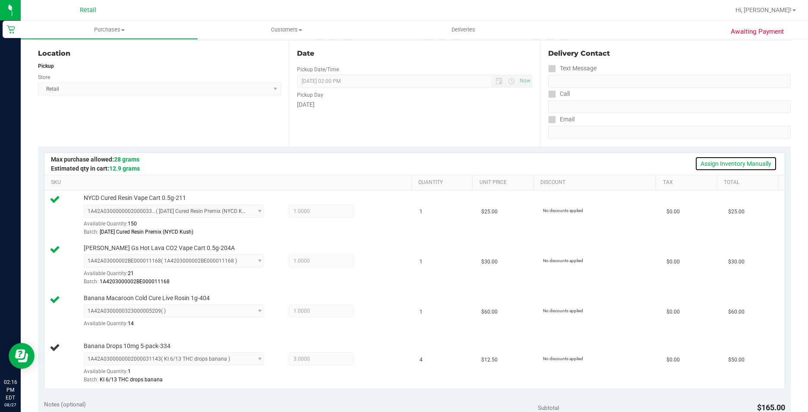
click at [741, 160] on link "Assign Inventory Manually" at bounding box center [736, 163] width 82 height 15
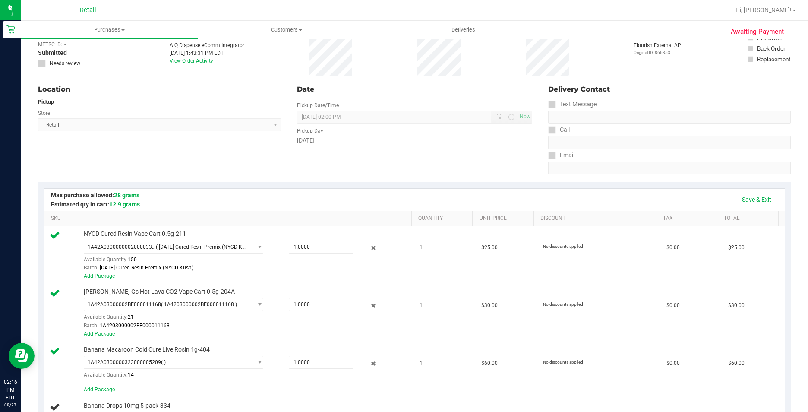
scroll to position [0, 0]
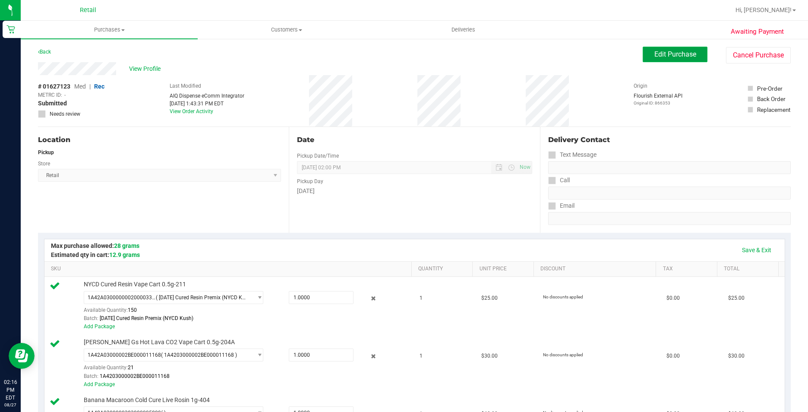
click at [683, 56] on span "Edit Purchase" at bounding box center [675, 54] width 42 height 8
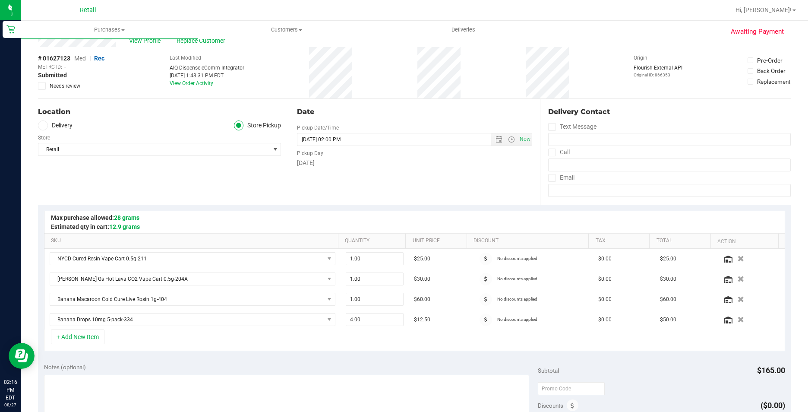
scroll to position [43, 0]
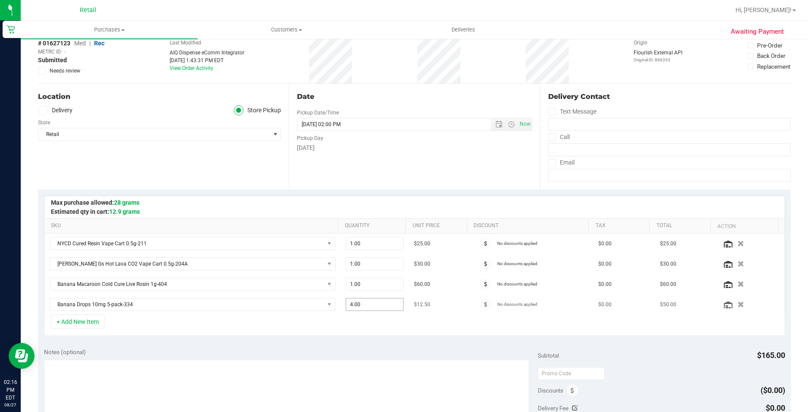
click at [367, 305] on span "4.00 4" at bounding box center [375, 304] width 58 height 13
click at [367, 305] on input "4" at bounding box center [374, 304] width 57 height 12
type input "2"
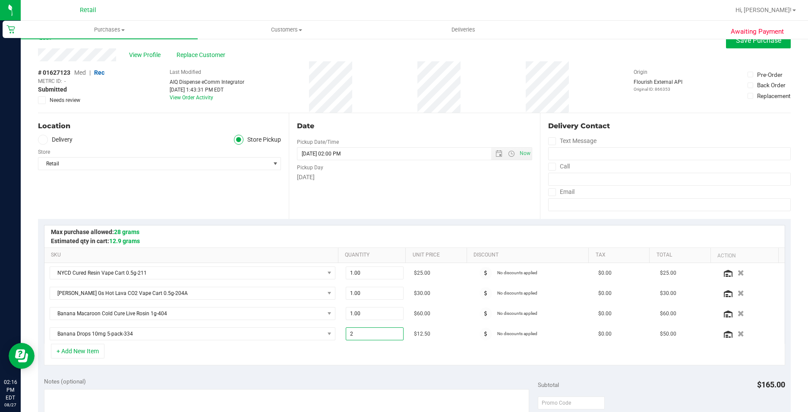
scroll to position [0, 0]
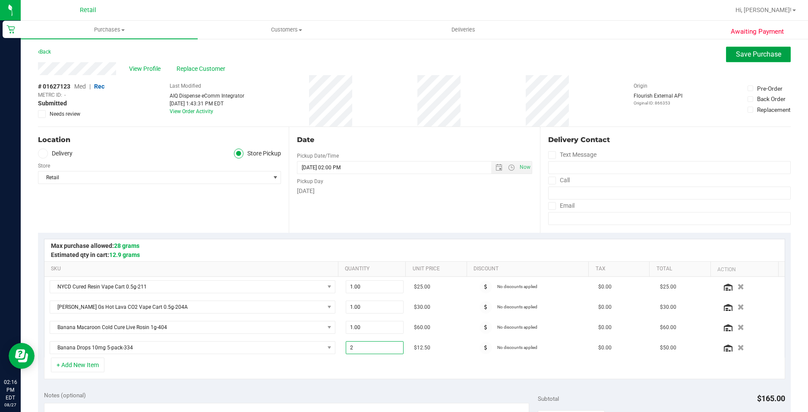
click at [731, 50] on button "Save Purchase" at bounding box center [758, 55] width 65 height 16
type input "3.00"
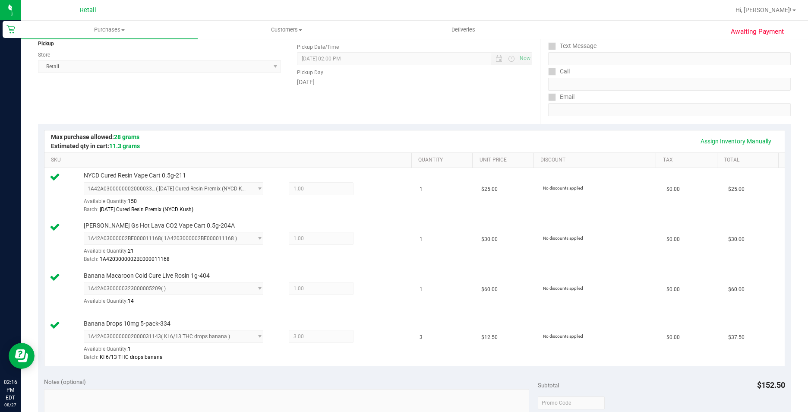
scroll to position [86, 0]
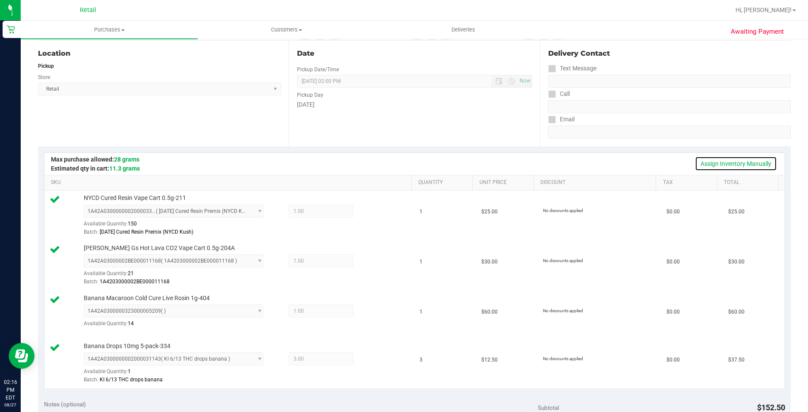
click at [707, 157] on link "Assign Inventory Manually" at bounding box center [736, 163] width 82 height 15
click at [318, 356] on span "3.00 3" at bounding box center [321, 358] width 65 height 13
drag, startPoint x: 311, startPoint y: 359, endPoint x: 266, endPoint y: 363, distance: 45.1
click at [266, 352] on div "1A42A0300000002000031143 ( KI 6/13 THC drops banana ) 1A42A0300000002000031143 …" at bounding box center [246, 352] width 324 height 0
drag, startPoint x: 306, startPoint y: 357, endPoint x: 208, endPoint y: 361, distance: 97.6
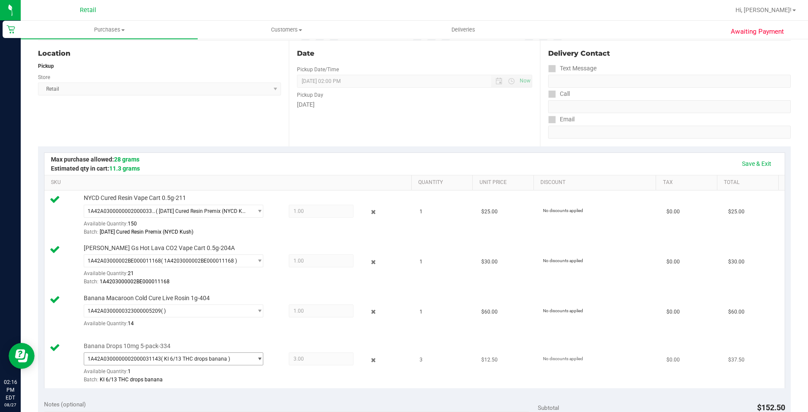
click at [208, 352] on div "1A42A0300000002000031143 ( KI 6/13 THC drops banana ) 1A42A0300000002000031143 …" at bounding box center [246, 352] width 324 height 0
click at [246, 362] on span "1A42A0300000002000031143 ( KI 6/13 THC drops banana )" at bounding box center [168, 359] width 168 height 12
click at [304, 356] on span "3.00 3" at bounding box center [321, 358] width 65 height 13
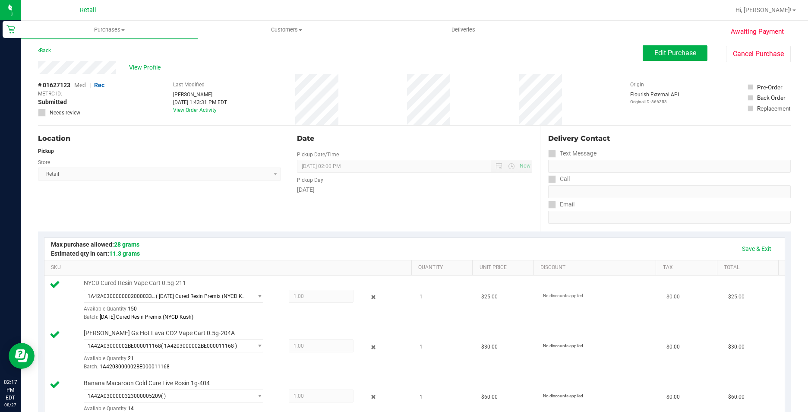
scroll to position [0, 0]
click at [656, 51] on span "Edit Purchase" at bounding box center [675, 54] width 42 height 8
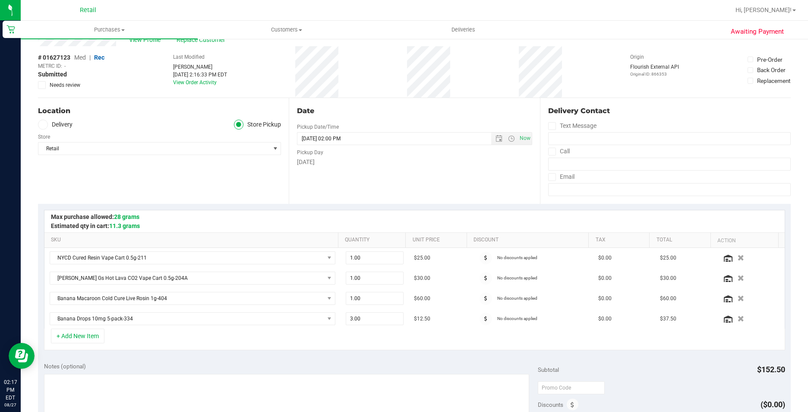
scroll to position [43, 0]
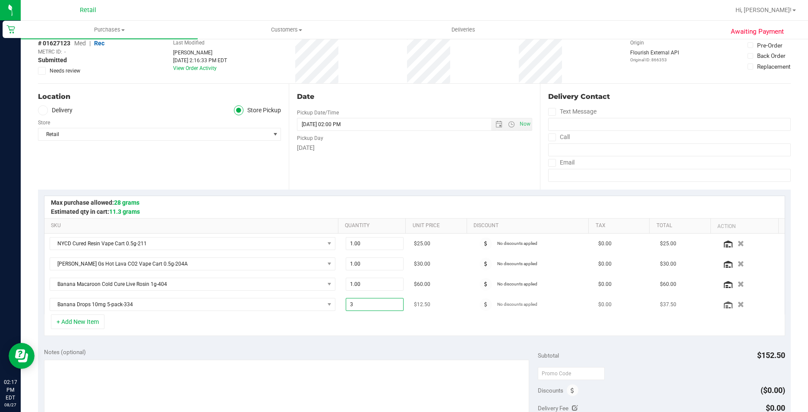
click at [366, 307] on span "3.00 3" at bounding box center [375, 304] width 58 height 13
click at [366, 307] on input "3" at bounding box center [374, 304] width 57 height 12
type input "2"
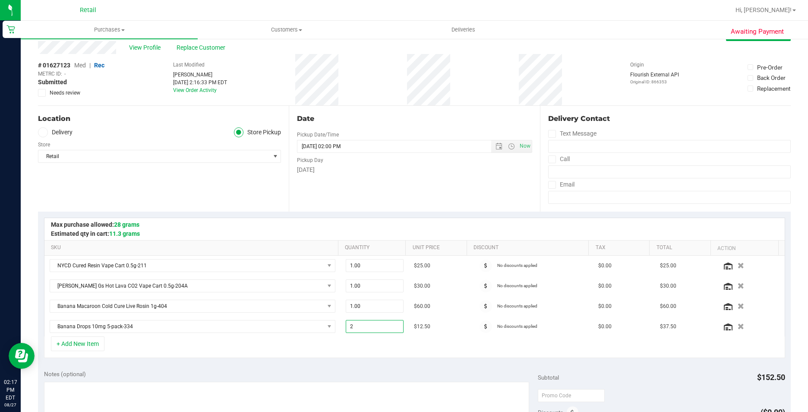
scroll to position [0, 0]
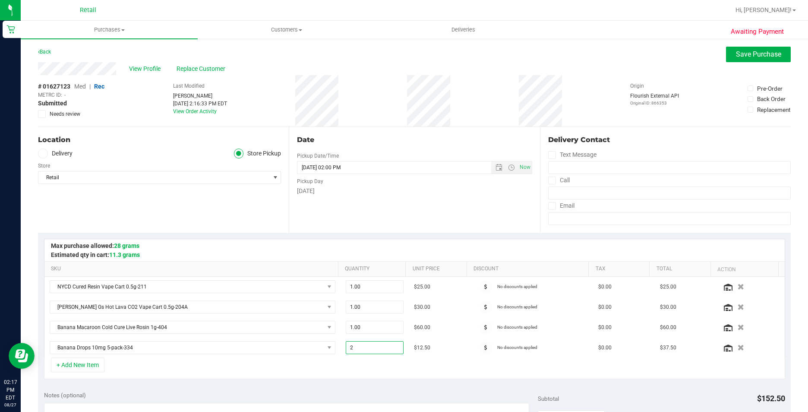
type input "3.00"
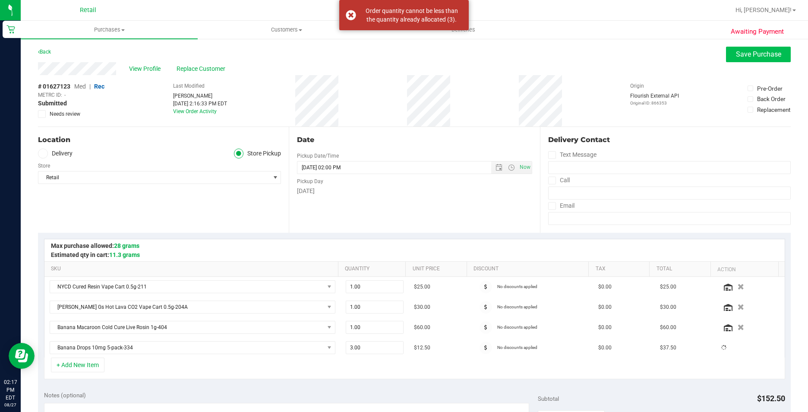
drag, startPoint x: 777, startPoint y: 41, endPoint x: 765, endPoint y: 51, distance: 15.9
click at [777, 41] on div "Awaiting Payment Back Save Purchase View Profile Replace Customer # 01627123 Me…" at bounding box center [414, 398] width 787 height 721
click at [767, 51] on span "Save Purchase" at bounding box center [758, 54] width 45 height 8
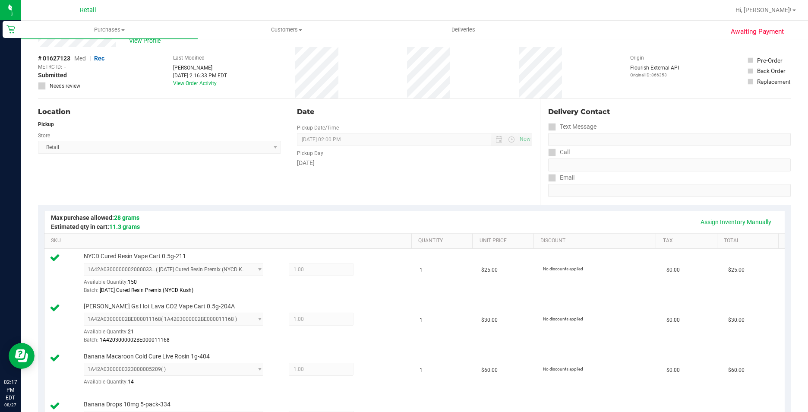
scroll to position [43, 0]
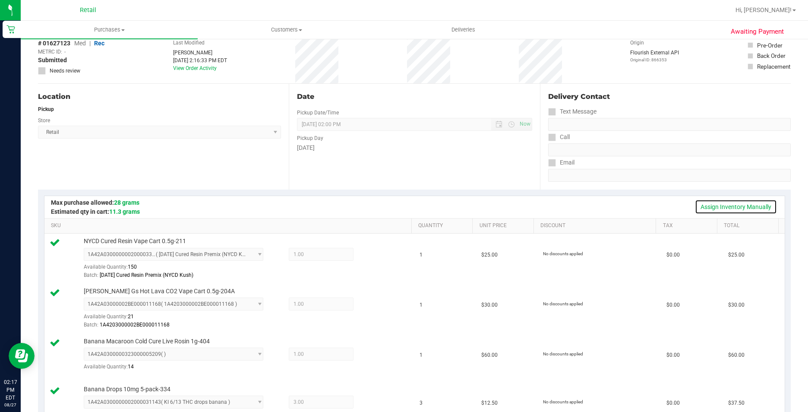
click at [720, 208] on link "Assign Inventory Manually" at bounding box center [736, 206] width 82 height 15
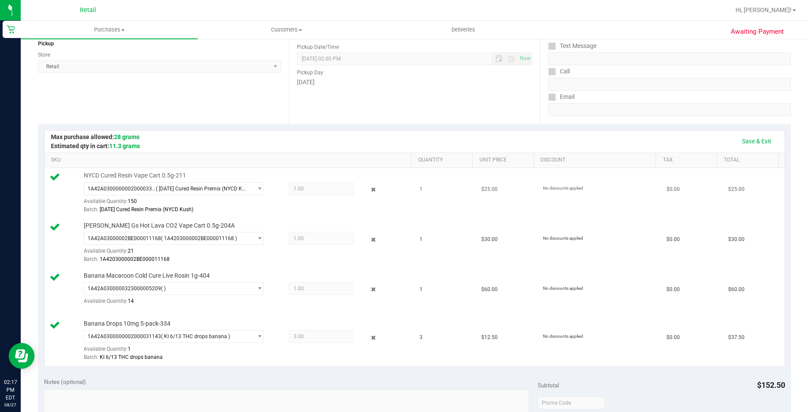
scroll to position [129, 0]
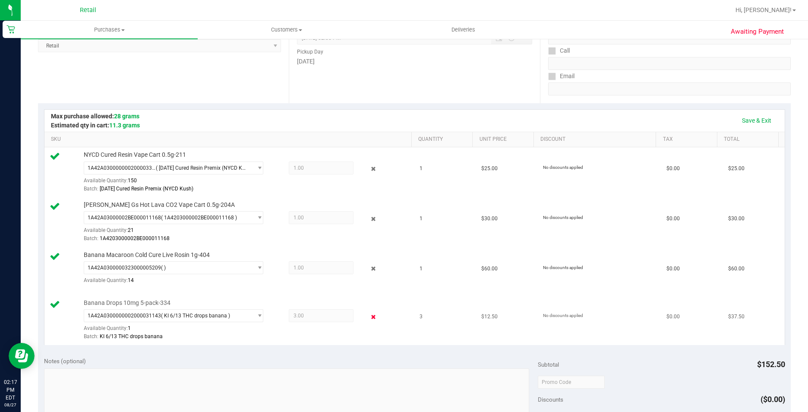
click at [369, 319] on icon at bounding box center [373, 317] width 9 height 10
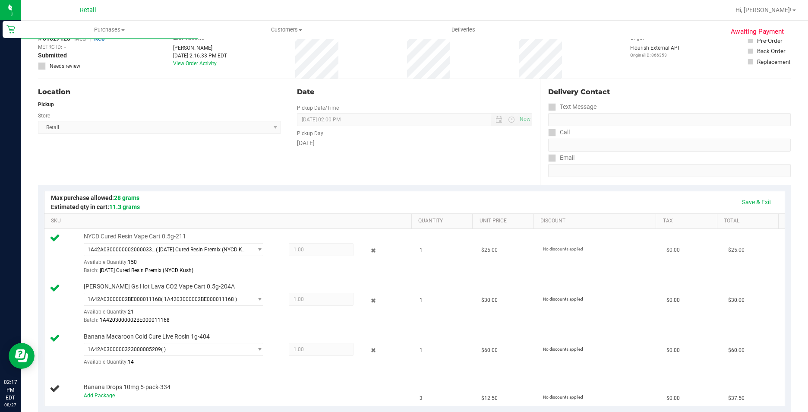
scroll to position [86, 0]
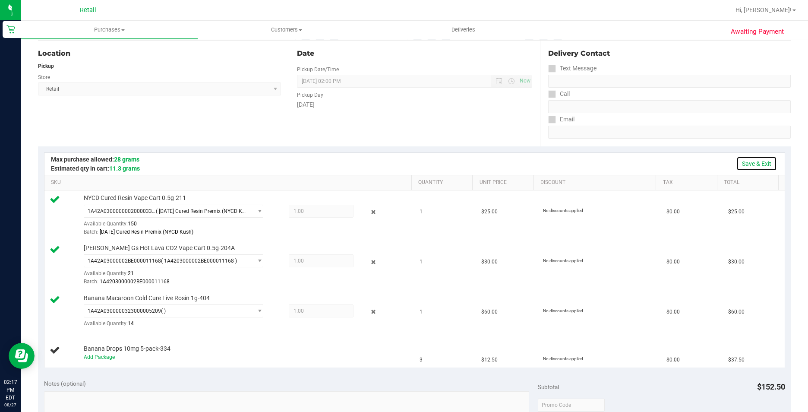
click at [738, 161] on link "Save & Exit" at bounding box center [756, 163] width 41 height 15
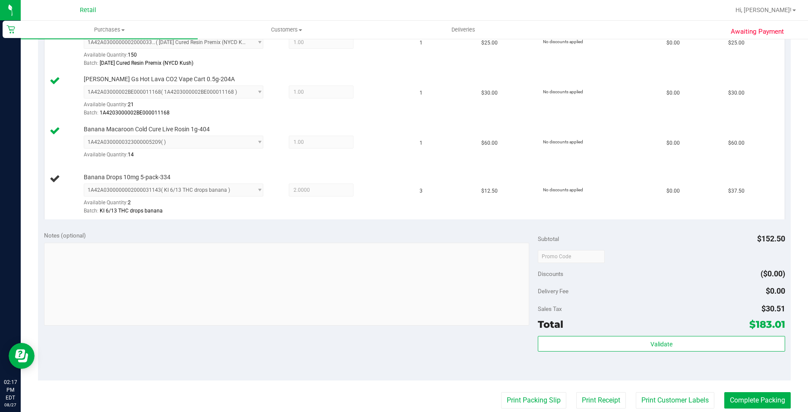
scroll to position [259, 0]
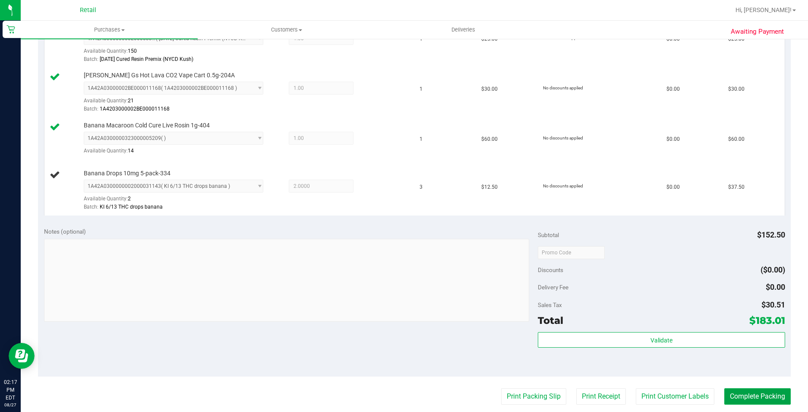
drag, startPoint x: 750, startPoint y: 392, endPoint x: 745, endPoint y: 388, distance: 7.1
click at [750, 392] on button "Complete Packing" at bounding box center [757, 396] width 66 height 16
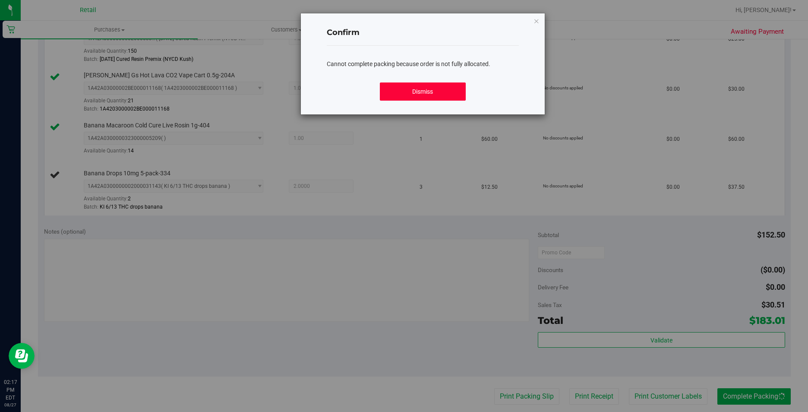
click at [438, 93] on button "Dismiss" at bounding box center [423, 91] width 86 height 18
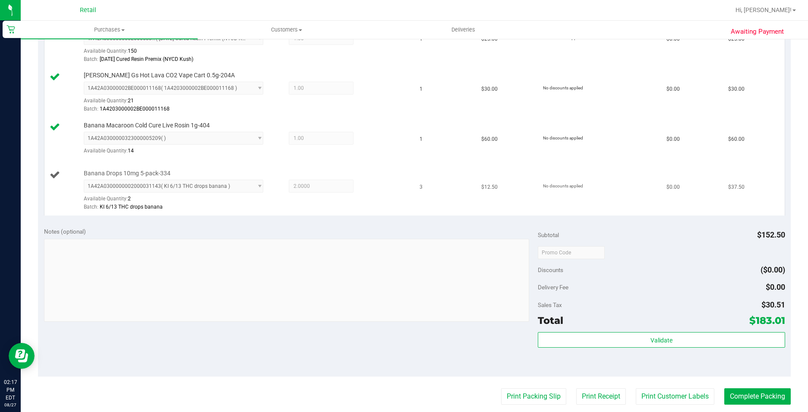
click at [310, 187] on span "2.0000 2" at bounding box center [321, 186] width 65 height 13
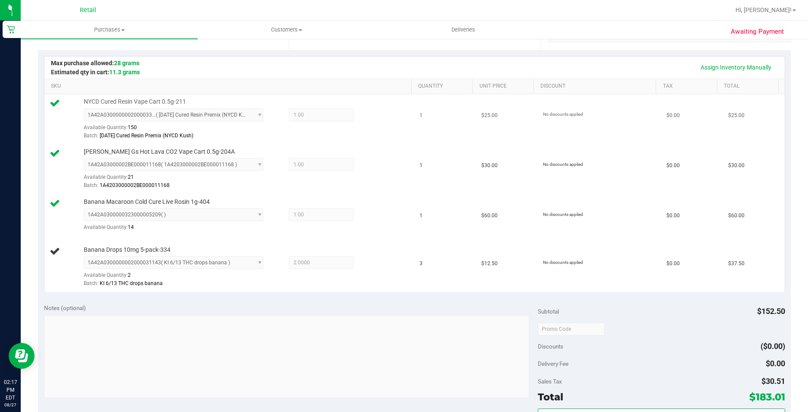
scroll to position [173, 0]
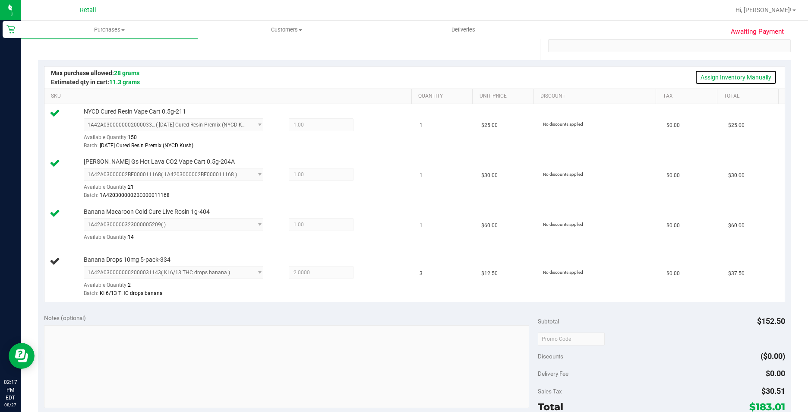
click at [724, 77] on link "Assign Inventory Manually" at bounding box center [736, 77] width 82 height 15
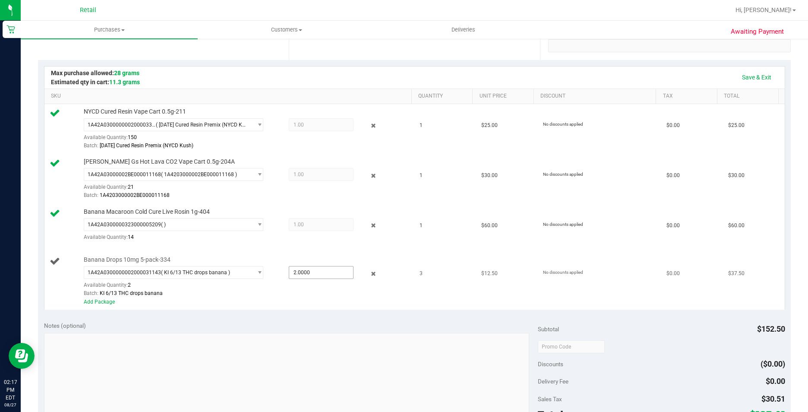
click at [315, 277] on span "2.0000 2" at bounding box center [321, 272] width 65 height 13
click at [315, 277] on input "2" at bounding box center [321, 272] width 64 height 12
type input "3"
type input "3.0000"
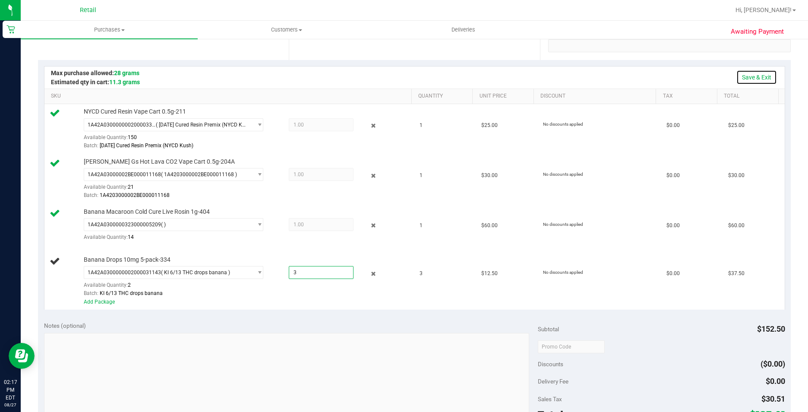
click at [748, 70] on link "Save & Exit" at bounding box center [756, 77] width 41 height 15
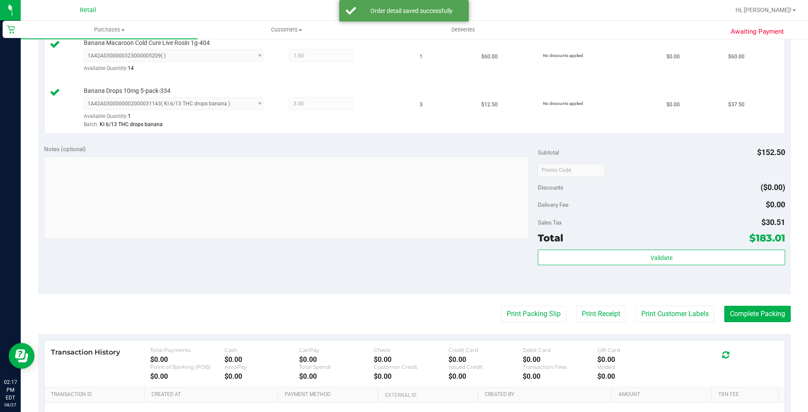
scroll to position [388, 0]
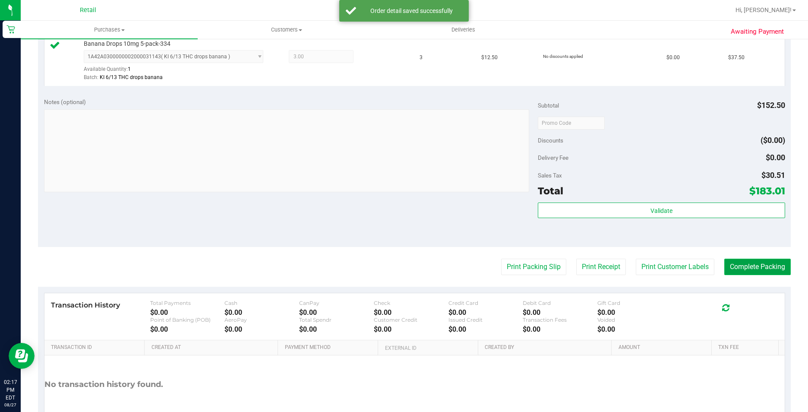
click at [766, 274] on button "Complete Packing" at bounding box center [757, 267] width 66 height 16
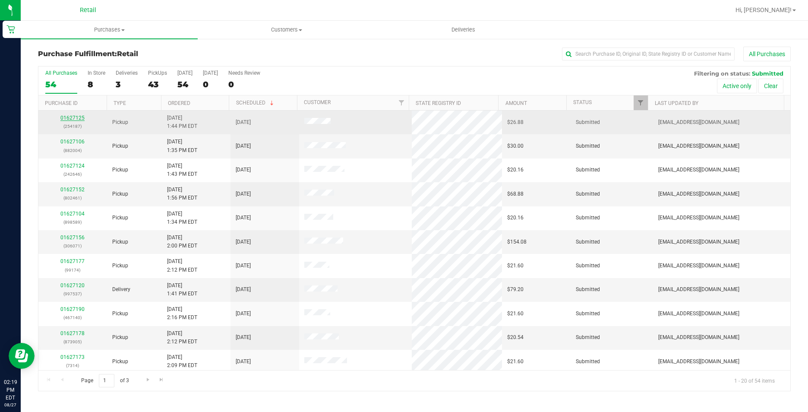
click at [71, 119] on link "01627125" at bounding box center [72, 118] width 24 height 6
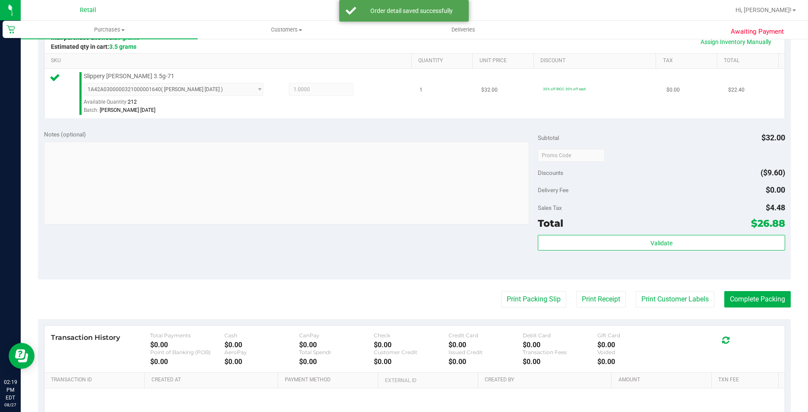
scroll to position [216, 0]
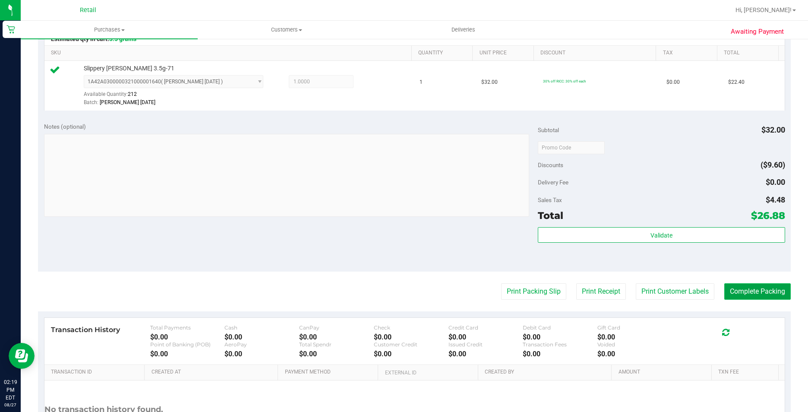
click at [728, 297] on button "Complete Packing" at bounding box center [757, 291] width 66 height 16
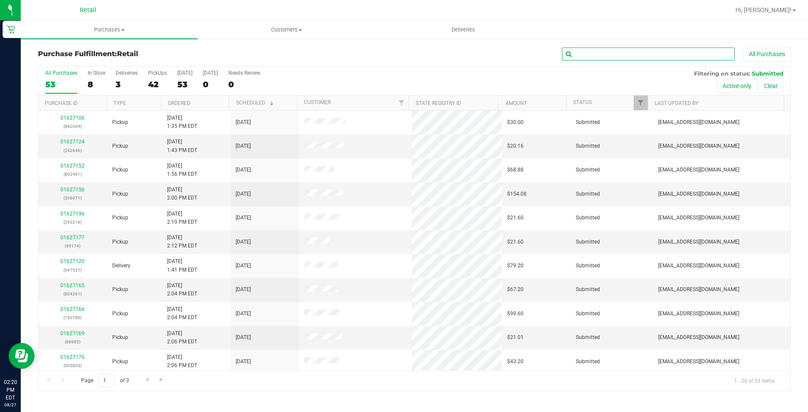
click at [611, 50] on input "text" at bounding box center [648, 53] width 173 height 13
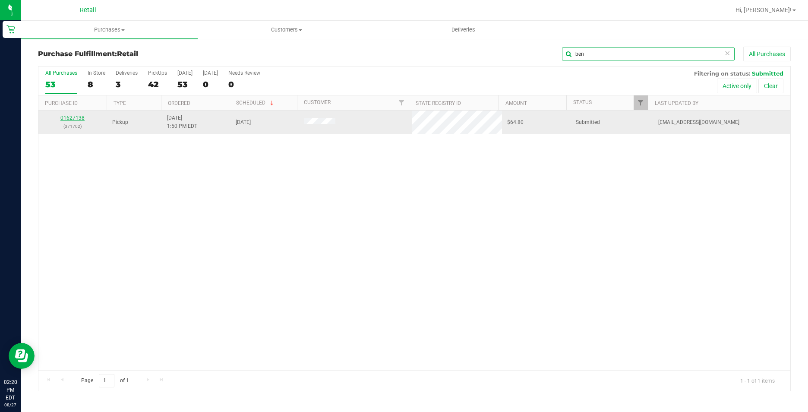
type input "ben"
click at [74, 118] on link "01627138" at bounding box center [72, 118] width 24 height 6
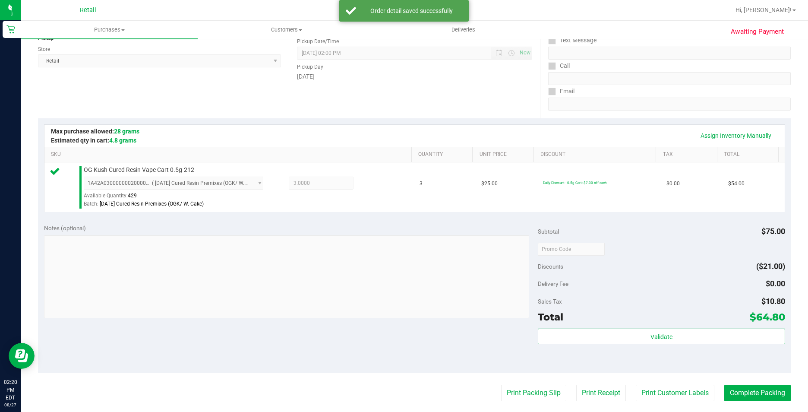
scroll to position [129, 0]
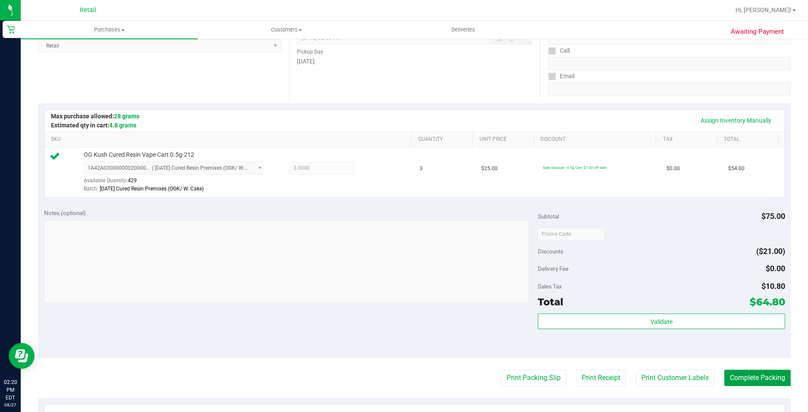
click at [742, 378] on button "Complete Packing" at bounding box center [757, 377] width 66 height 16
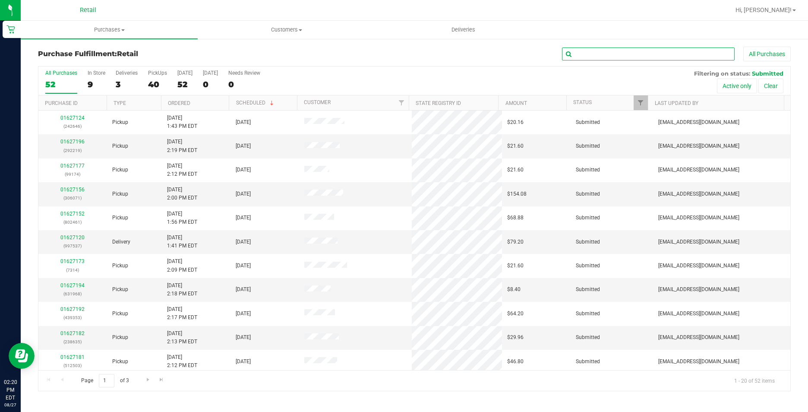
click at [607, 57] on input "text" at bounding box center [648, 53] width 173 height 13
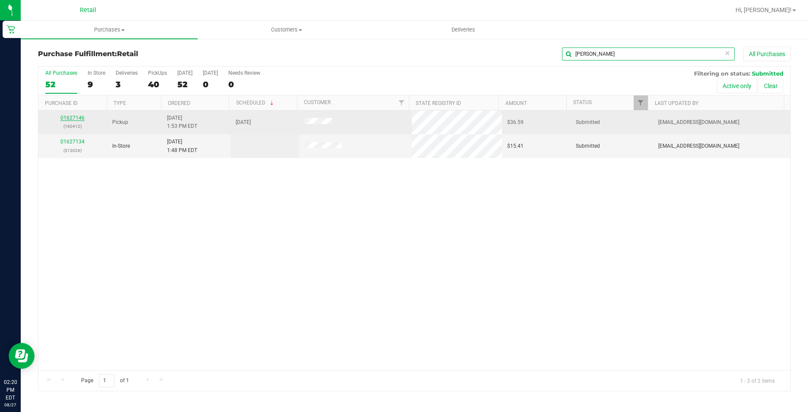
type input "[PERSON_NAME]"
click at [68, 115] on link "01627146" at bounding box center [72, 118] width 24 height 6
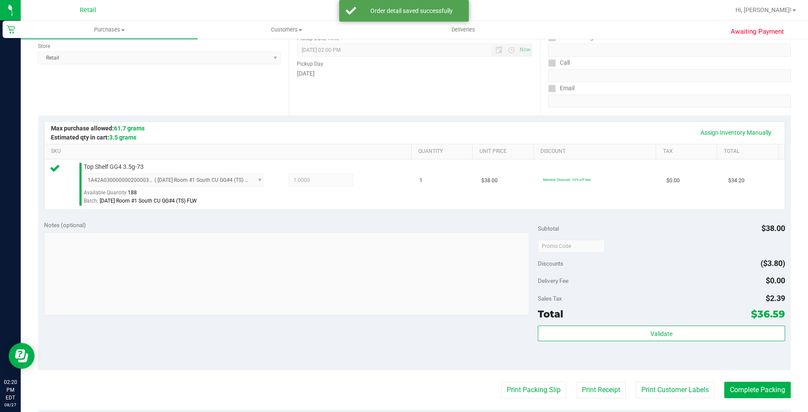
scroll to position [129, 0]
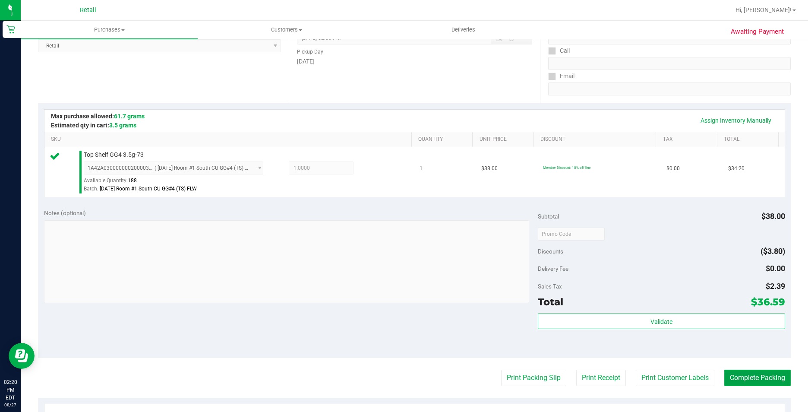
click at [740, 379] on button "Complete Packing" at bounding box center [757, 377] width 66 height 16
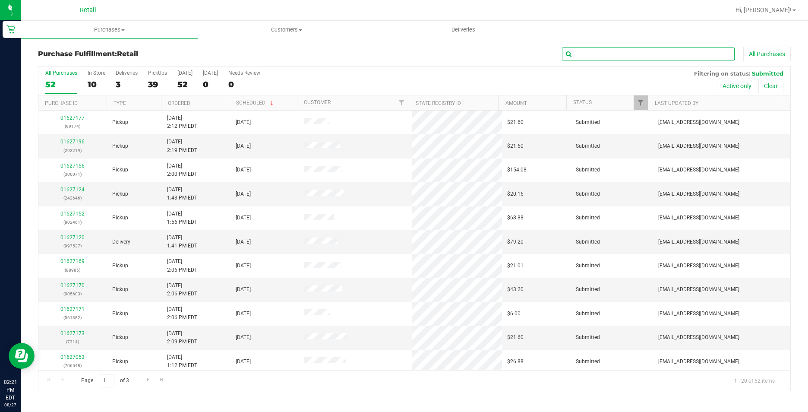
click at [642, 60] on input "text" at bounding box center [648, 53] width 173 height 13
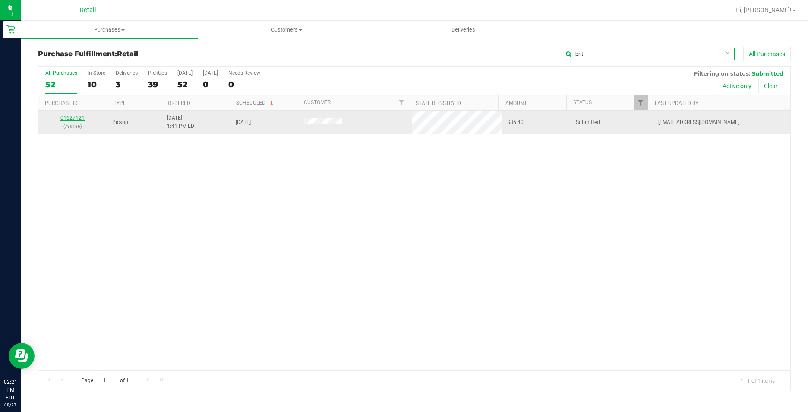
type input "brit"
click at [74, 118] on link "01627121" at bounding box center [72, 118] width 24 height 6
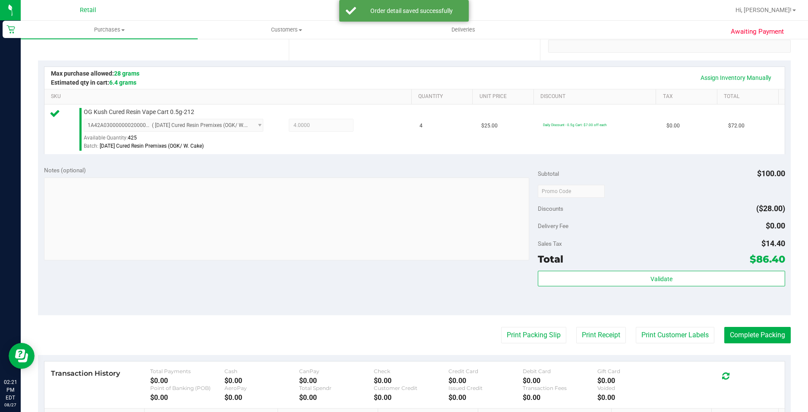
scroll to position [173, 0]
click at [760, 330] on button "Complete Packing" at bounding box center [757, 334] width 66 height 16
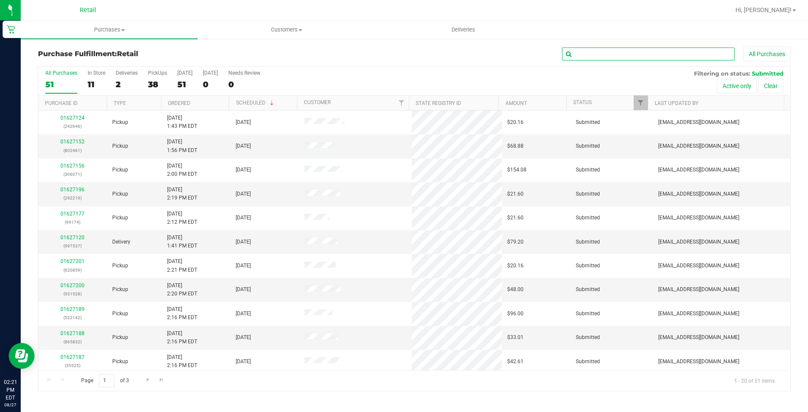
click at [610, 60] on input "text" at bounding box center [648, 53] width 173 height 13
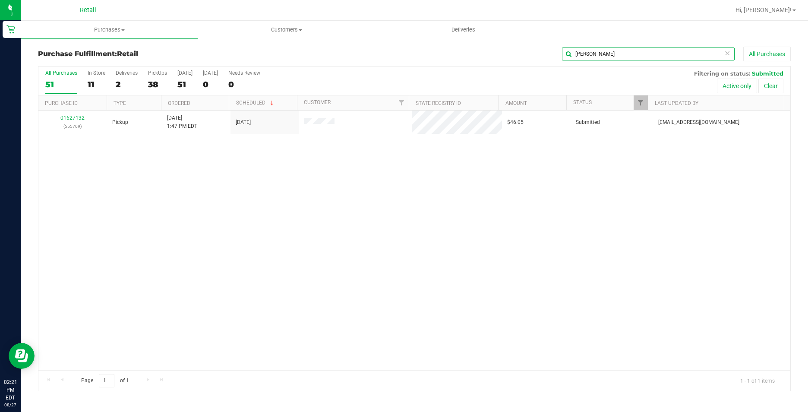
type input "[PERSON_NAME]"
click at [72, 117] on link "01627132" at bounding box center [72, 118] width 24 height 6
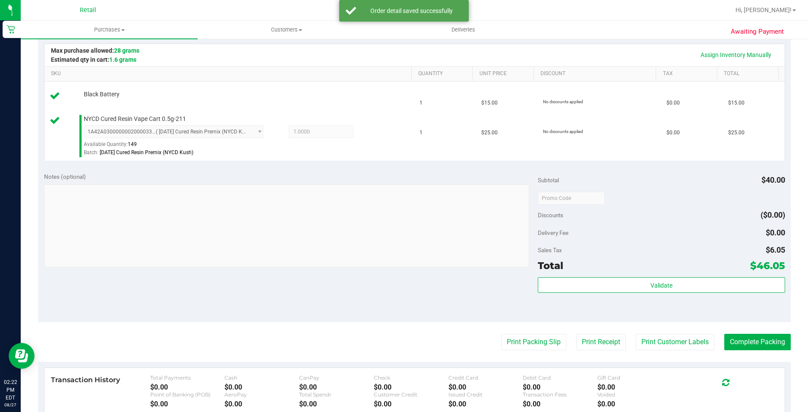
scroll to position [216, 0]
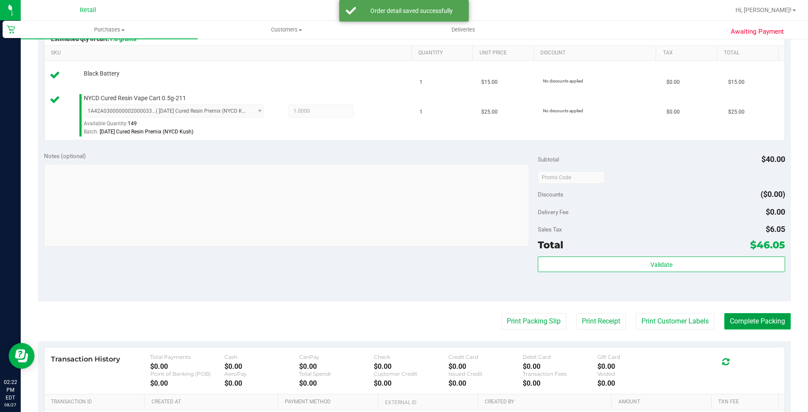
click at [744, 316] on button "Complete Packing" at bounding box center [757, 321] width 66 height 16
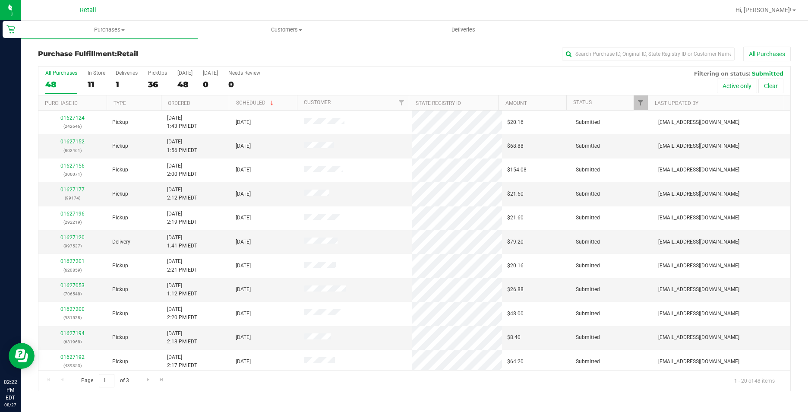
click at [615, 66] on div "All Purchases 48 In Store 11 Deliveries 1 PickUps 36 [DATE] 48 [DATE] 0 Needs R…" at bounding box center [414, 228] width 753 height 325
click at [616, 58] on input "text" at bounding box center [648, 53] width 173 height 13
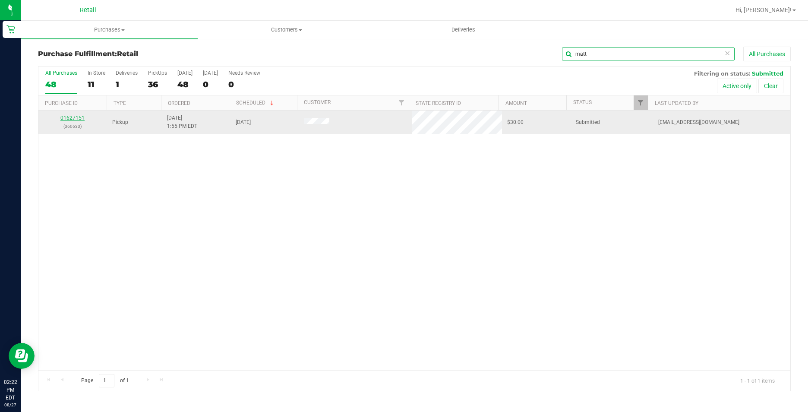
type input "matt"
click at [76, 118] on link "01627151" at bounding box center [72, 118] width 24 height 6
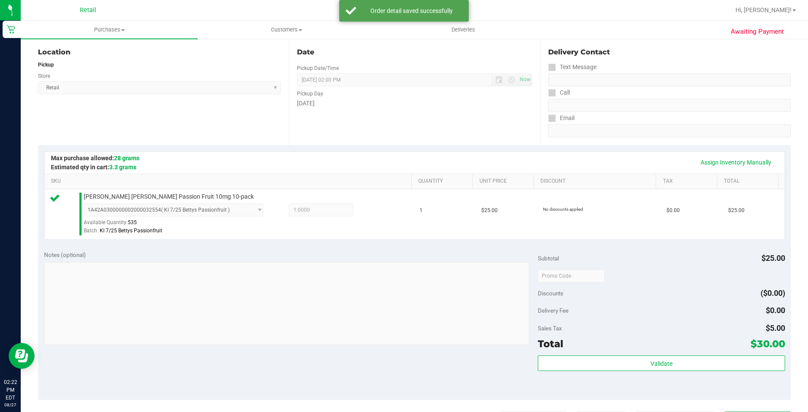
scroll to position [129, 0]
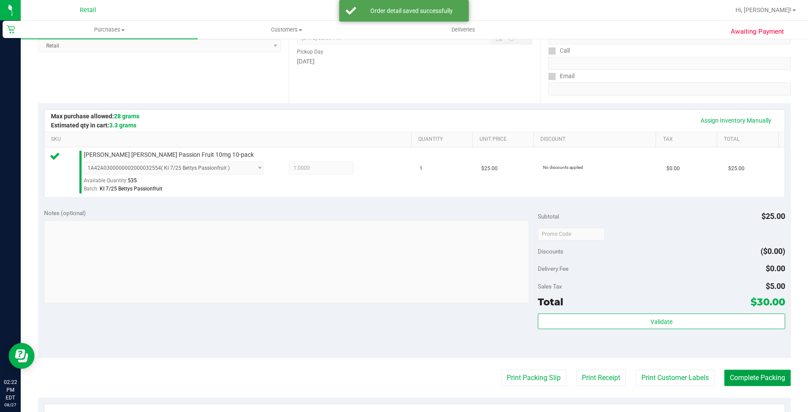
click at [739, 371] on button "Complete Packing" at bounding box center [757, 377] width 66 height 16
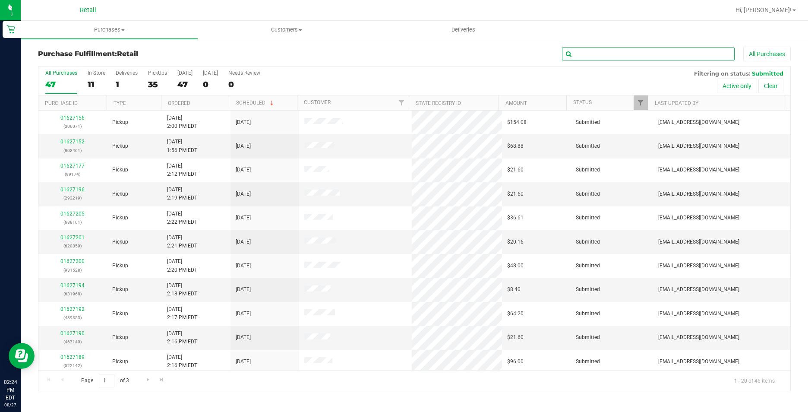
click at [590, 52] on input "text" at bounding box center [648, 53] width 173 height 13
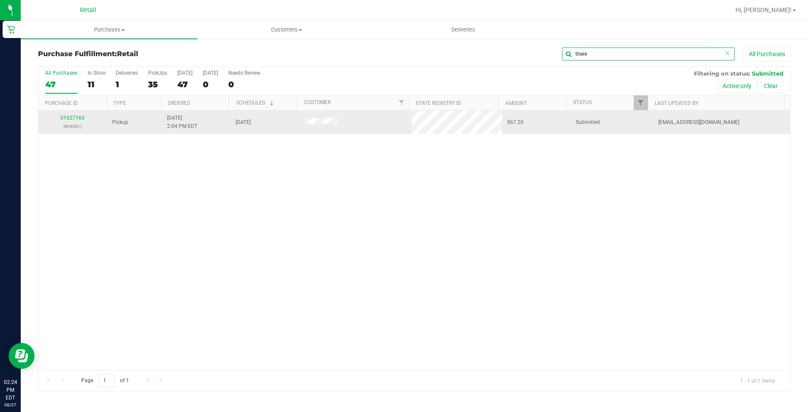
type input "there"
click at [68, 112] on td "01627165 (804261)" at bounding box center [72, 121] width 69 height 23
click at [76, 117] on link "01627165" at bounding box center [72, 118] width 24 height 6
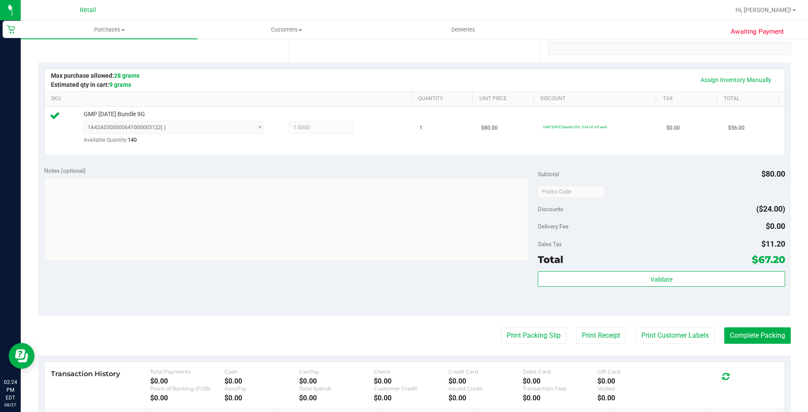
scroll to position [173, 0]
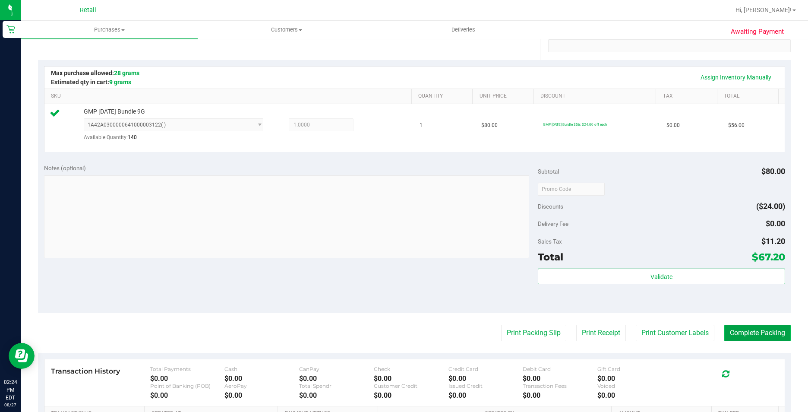
click at [748, 328] on button "Complete Packing" at bounding box center [757, 333] width 66 height 16
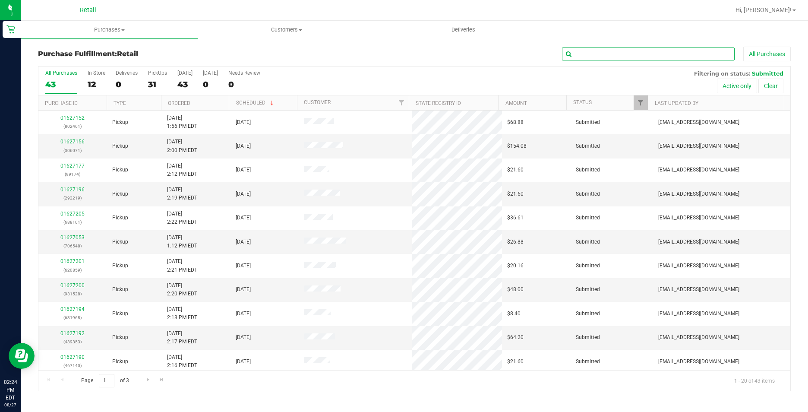
click at [619, 57] on input "text" at bounding box center [648, 53] width 173 height 13
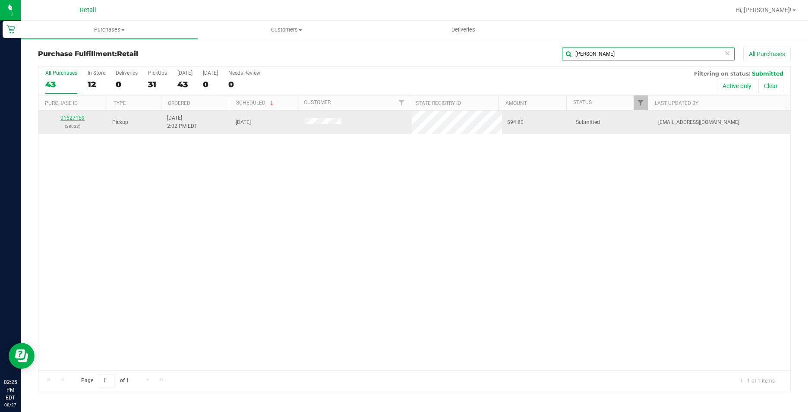
type input "[PERSON_NAME]"
click at [81, 117] on link "01627159" at bounding box center [72, 118] width 24 height 6
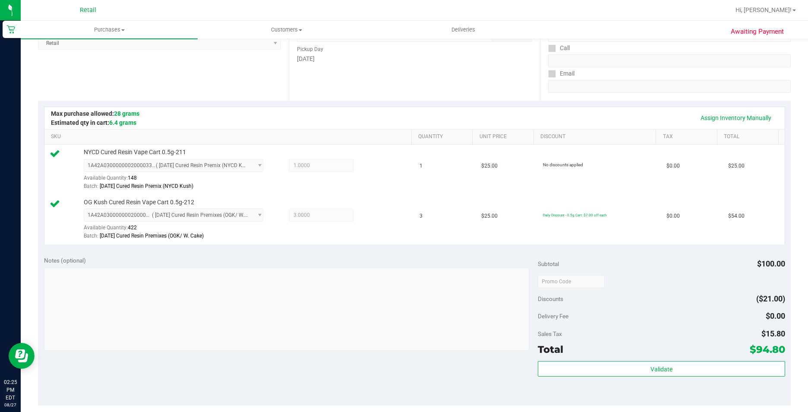
scroll to position [173, 0]
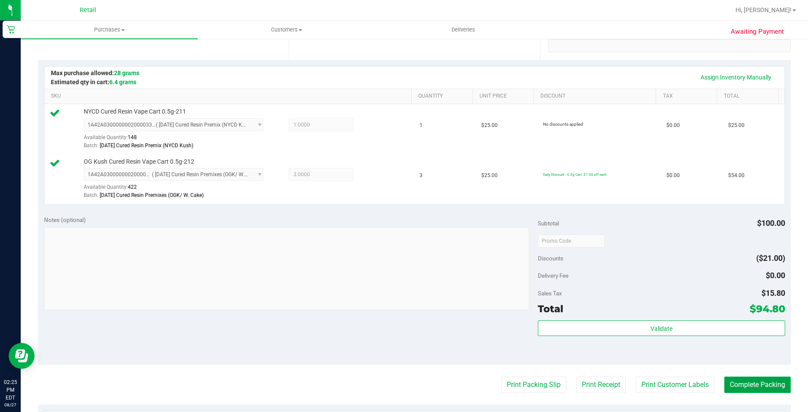
click at [747, 382] on button "Complete Packing" at bounding box center [757, 384] width 66 height 16
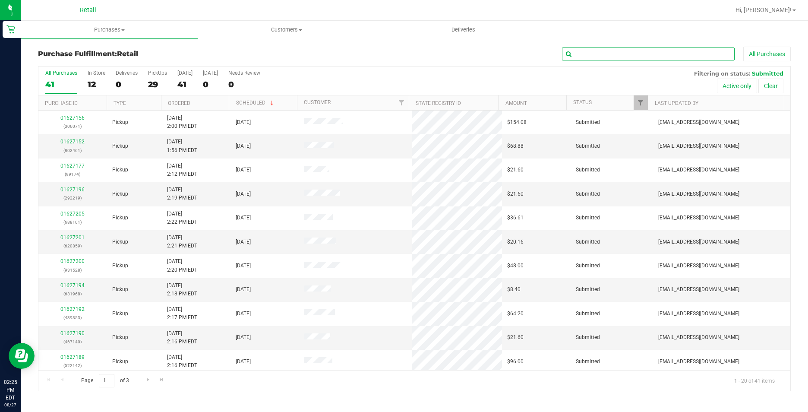
click at [659, 55] on input "text" at bounding box center [648, 53] width 173 height 13
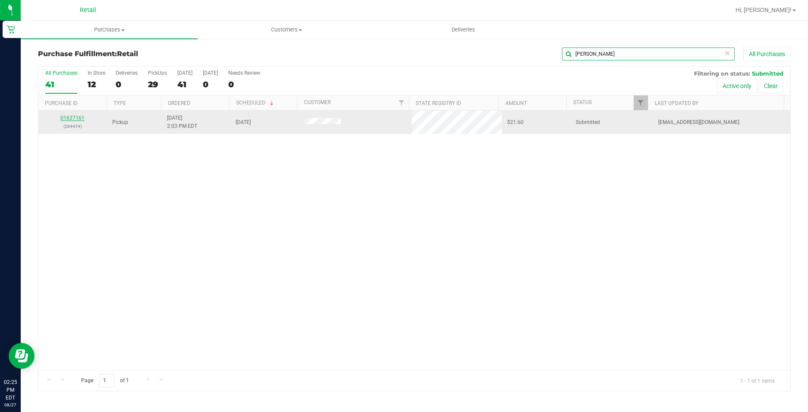
type input "[PERSON_NAME]"
click at [80, 117] on link "01627161" at bounding box center [72, 118] width 24 height 6
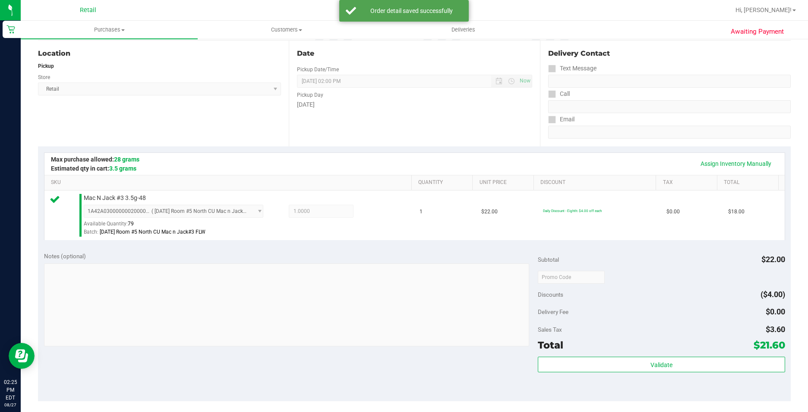
scroll to position [129, 0]
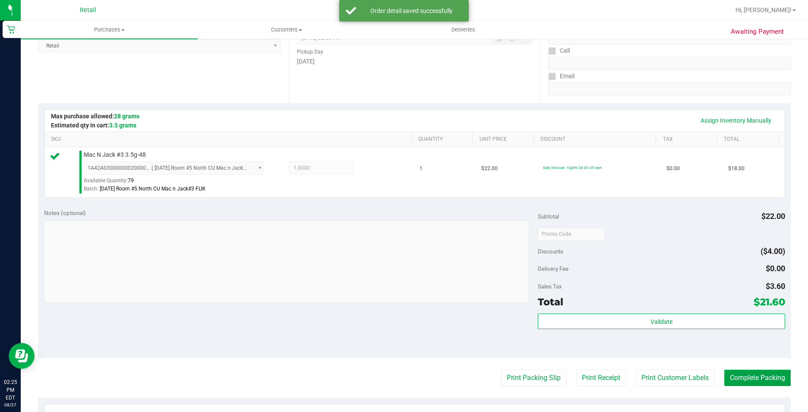
click at [763, 372] on button "Complete Packing" at bounding box center [757, 377] width 66 height 16
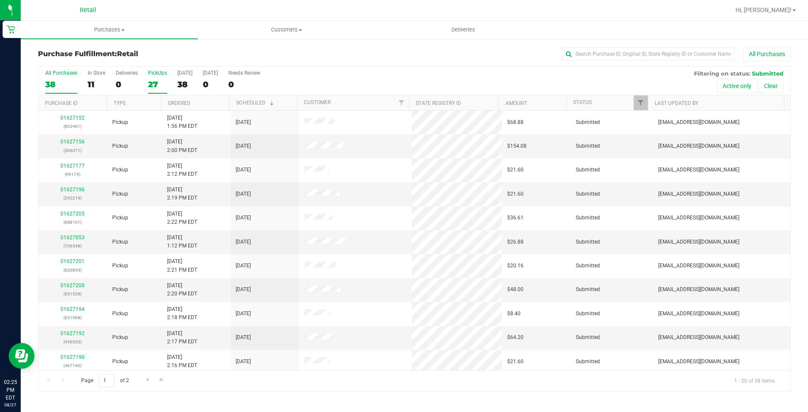
click at [155, 82] on div "27" at bounding box center [157, 84] width 19 height 10
click at [0, 0] on input "PickUps 27" at bounding box center [0, 0] width 0 height 0
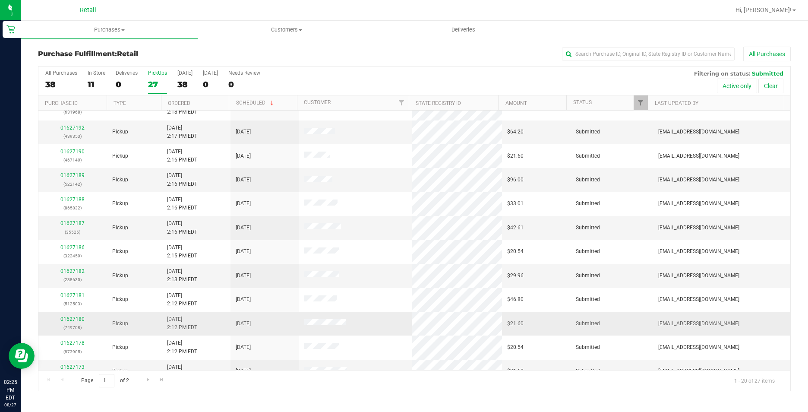
scroll to position [218, 0]
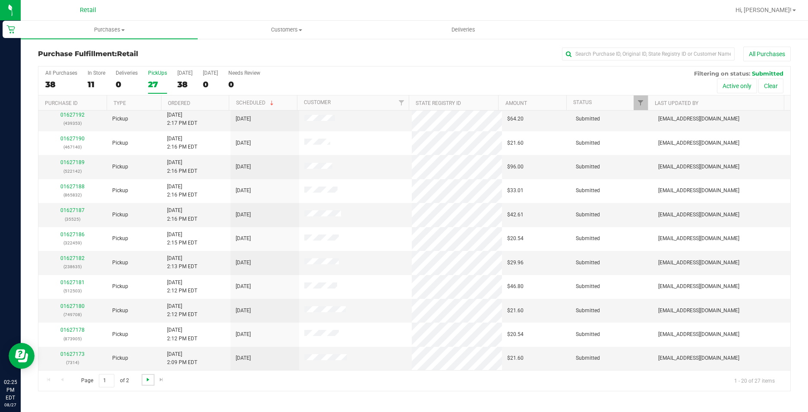
click at [148, 382] on span "Go to the next page" at bounding box center [148, 379] width 7 height 7
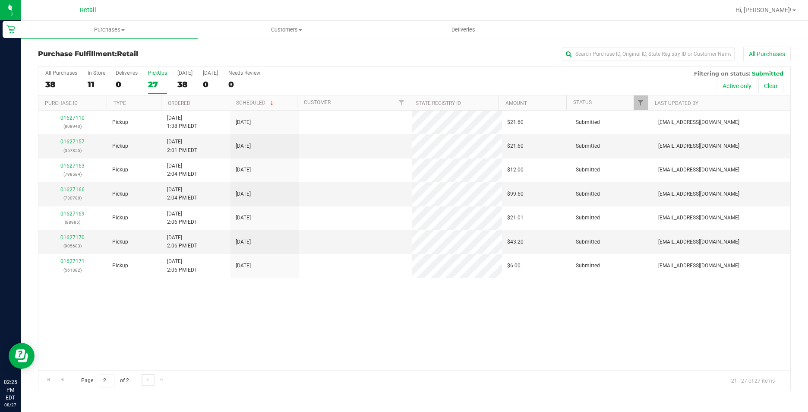
scroll to position [0, 0]
click at [64, 378] on span "Go to the previous page" at bounding box center [62, 379] width 7 height 7
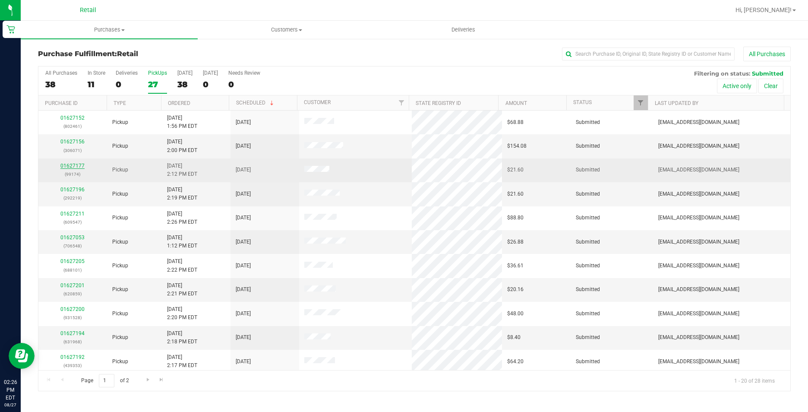
click at [75, 167] on link "01627177" at bounding box center [72, 166] width 24 height 6
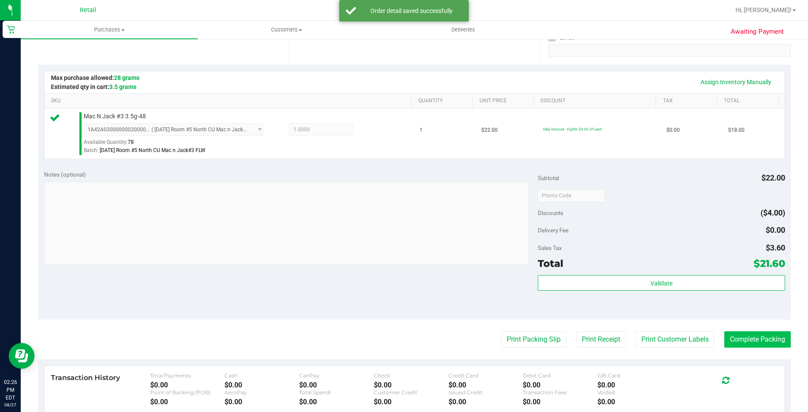
scroll to position [173, 0]
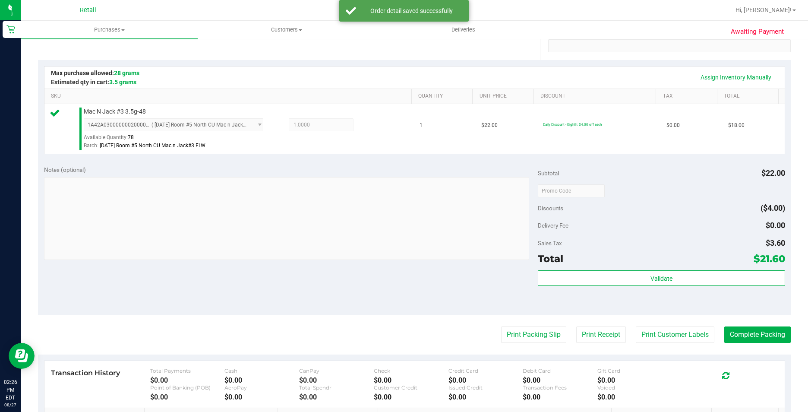
click at [764, 322] on purchase-details "Back Edit Purchase Cancel Purchase View Profile # 01627177 Med | Rec METRC ID: …" at bounding box center [414, 195] width 753 height 642
click at [764, 328] on button "Complete Packing" at bounding box center [757, 334] width 66 height 16
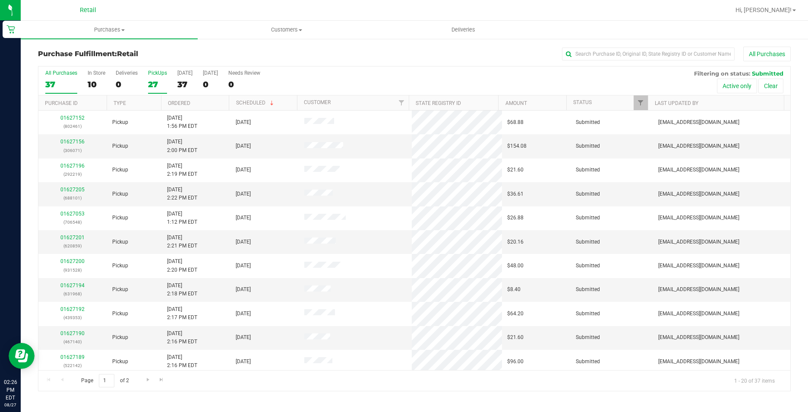
click at [160, 86] on div "27" at bounding box center [157, 84] width 19 height 10
click at [0, 0] on input "PickUps 27" at bounding box center [0, 0] width 0 height 0
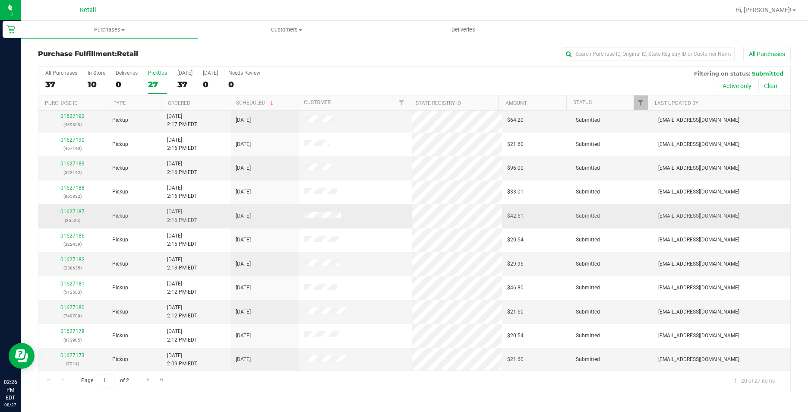
scroll to position [218, 0]
click at [78, 354] on link "01627173" at bounding box center [72, 354] width 24 height 6
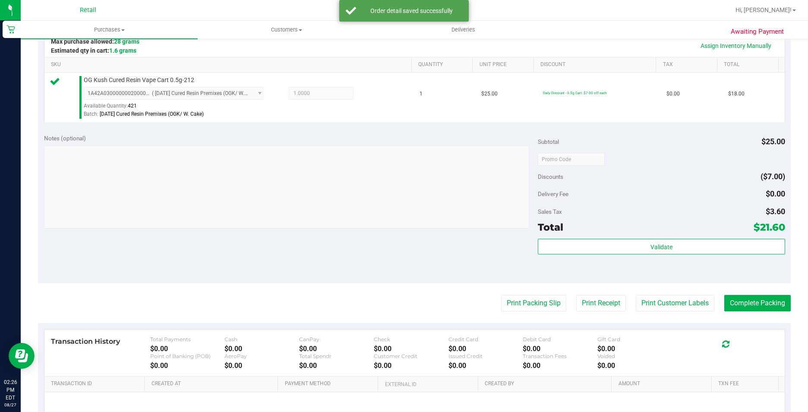
scroll to position [216, 0]
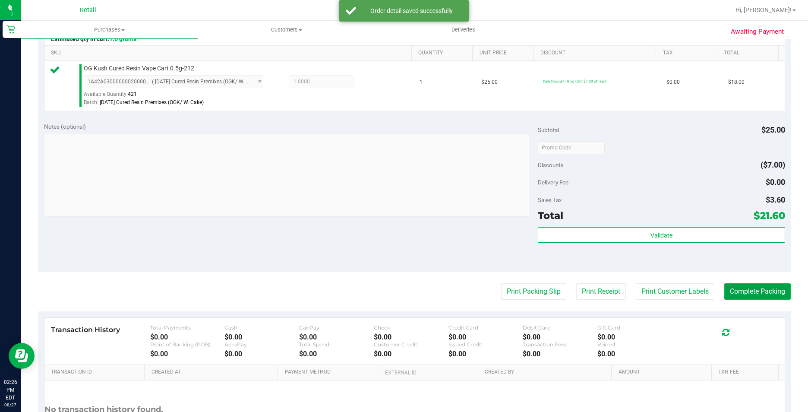
click at [760, 290] on button "Complete Packing" at bounding box center [757, 291] width 66 height 16
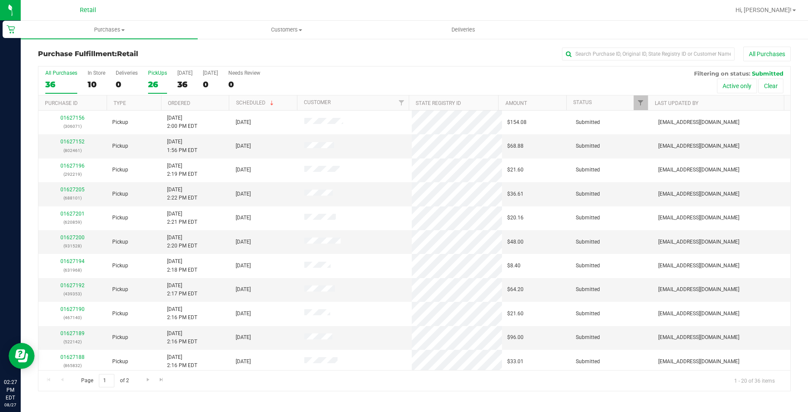
click at [159, 75] on div "PickUps" at bounding box center [157, 73] width 19 height 6
click at [0, 0] on input "PickUps 26" at bounding box center [0, 0] width 0 height 0
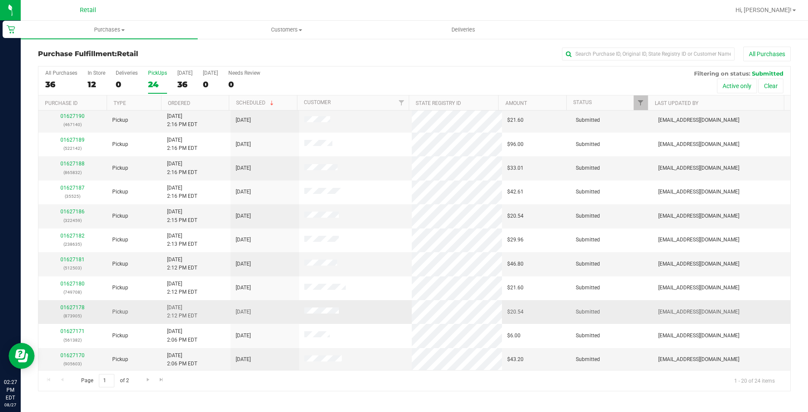
scroll to position [218, 0]
click at [80, 354] on link "01627170" at bounding box center [72, 354] width 24 height 6
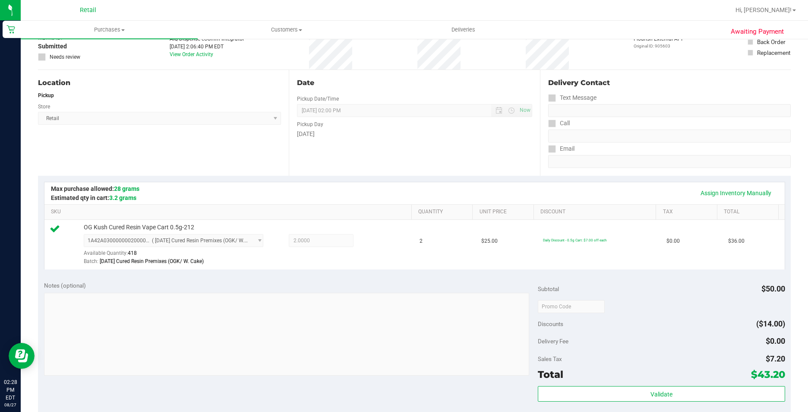
scroll to position [129, 0]
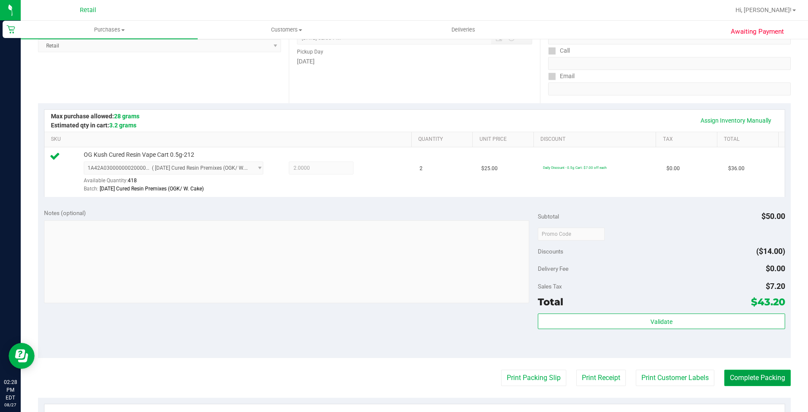
click at [744, 374] on button "Complete Packing" at bounding box center [757, 377] width 66 height 16
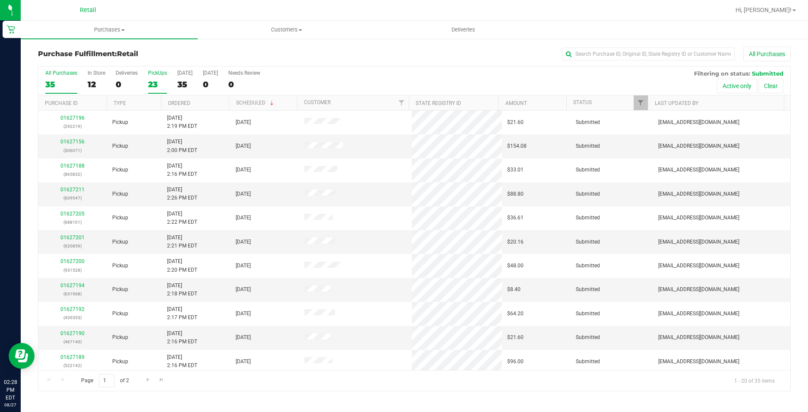
click at [158, 85] on div "23" at bounding box center [157, 84] width 19 height 10
click at [0, 0] on input "PickUps 23" at bounding box center [0, 0] width 0 height 0
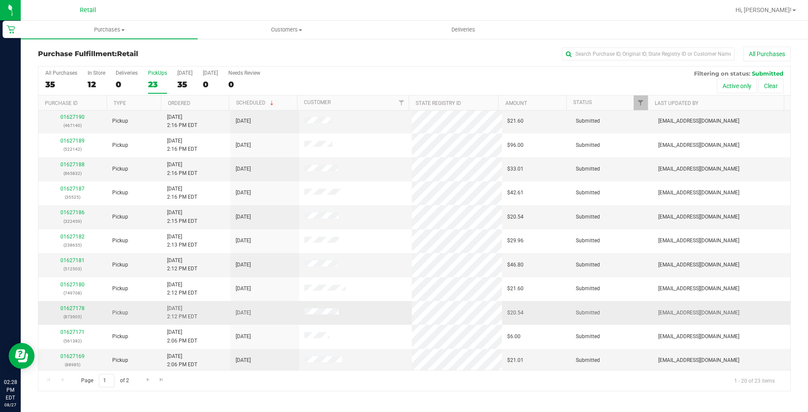
scroll to position [218, 0]
click at [75, 356] on link "01627169" at bounding box center [72, 354] width 24 height 6
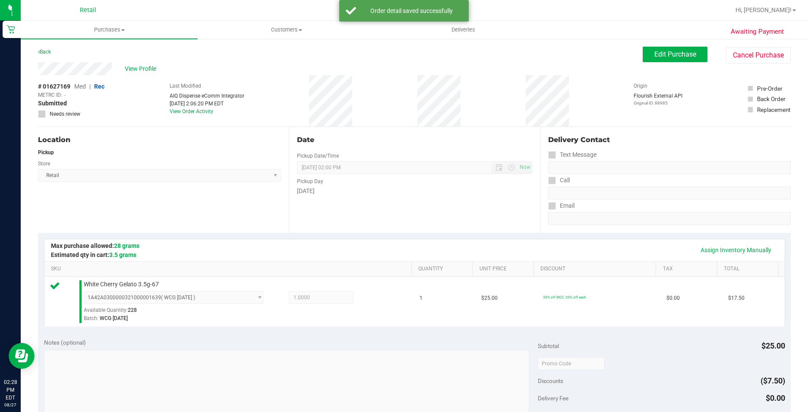
scroll to position [129, 0]
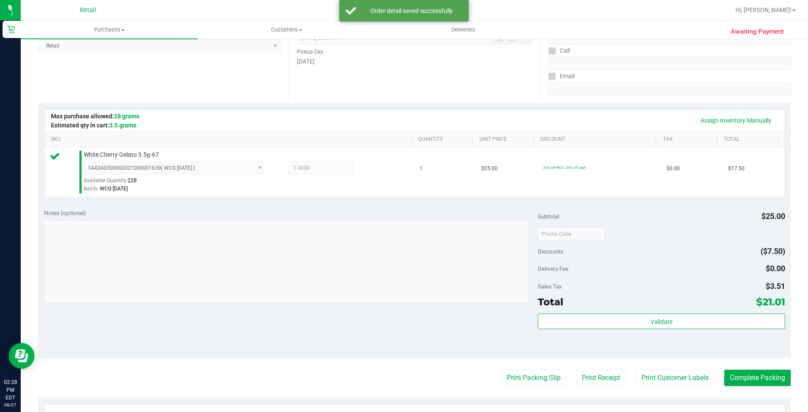
click at [744, 363] on purchase-details "Back Edit Purchase Cancel Purchase View Profile # 01627169 Med | Rec METRC ID: …" at bounding box center [414, 238] width 753 height 642
click at [744, 369] on purchase-details "Back Edit Purchase Cancel Purchase View Profile # 01627169 Med | Rec METRC ID: …" at bounding box center [414, 238] width 753 height 642
click at [740, 381] on button "Complete Packing" at bounding box center [757, 377] width 66 height 16
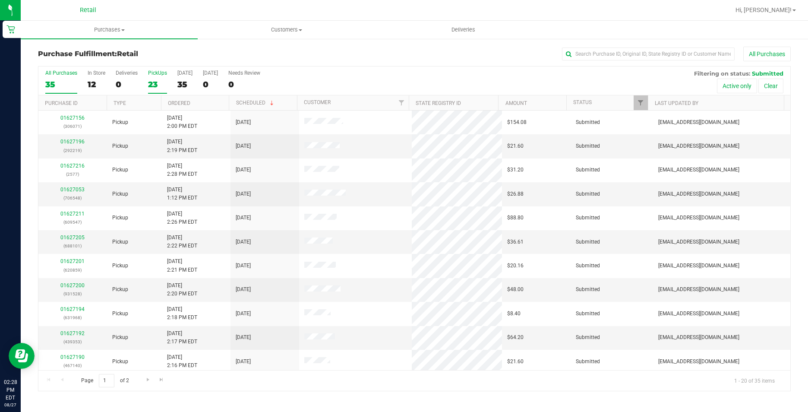
click at [158, 81] on div "23" at bounding box center [157, 84] width 19 height 10
click at [0, 0] on input "PickUps 23" at bounding box center [0, 0] width 0 height 0
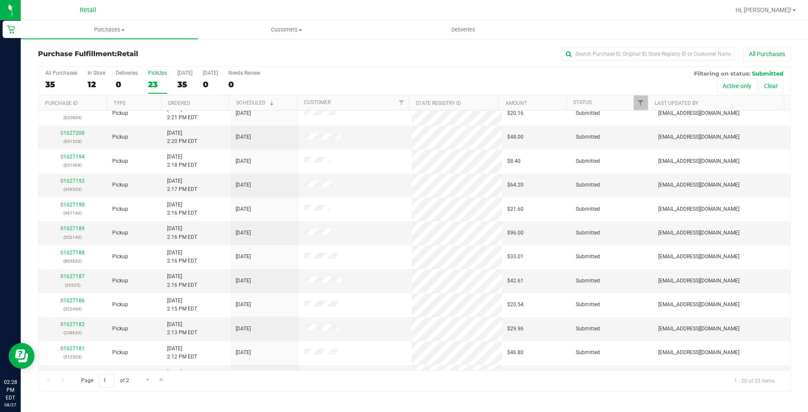
scroll to position [216, 0]
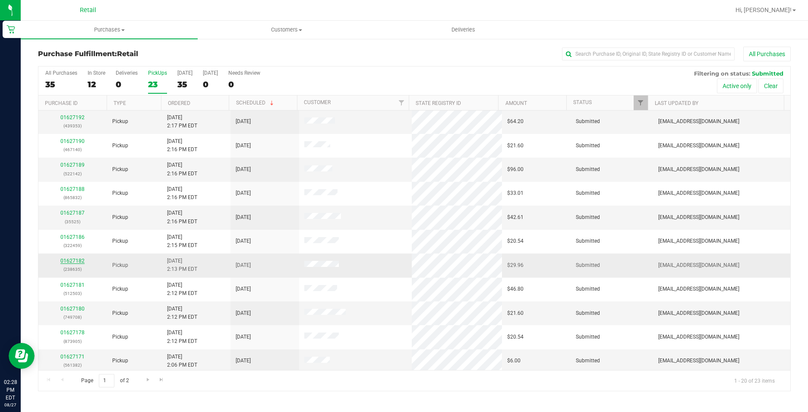
click at [70, 258] on link "01627182" at bounding box center [72, 261] width 24 height 6
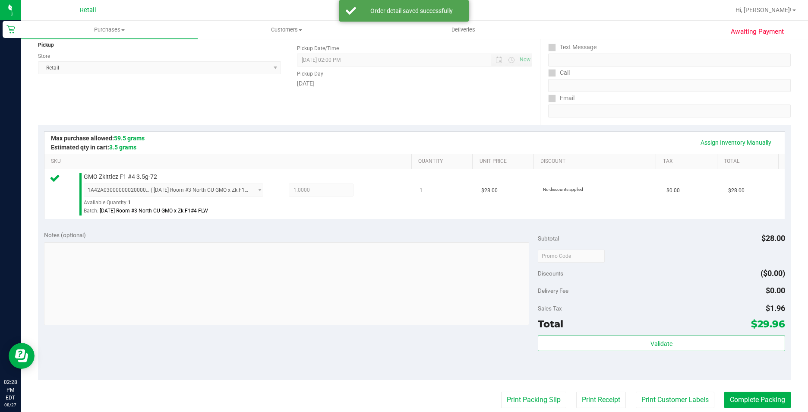
scroll to position [129, 0]
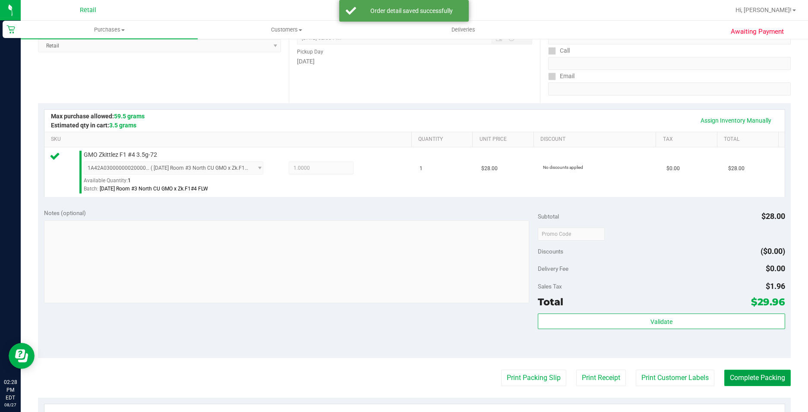
click at [772, 375] on button "Complete Packing" at bounding box center [757, 377] width 66 height 16
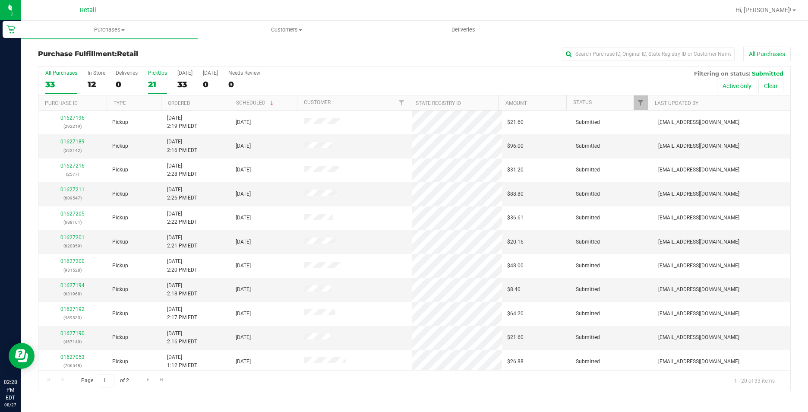
click at [161, 80] on div "21" at bounding box center [157, 84] width 19 height 10
click at [0, 0] on input "PickUps 21" at bounding box center [0, 0] width 0 height 0
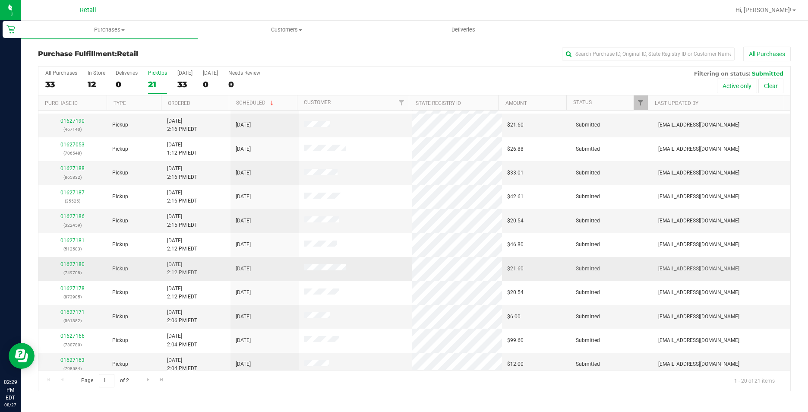
scroll to position [216, 0]
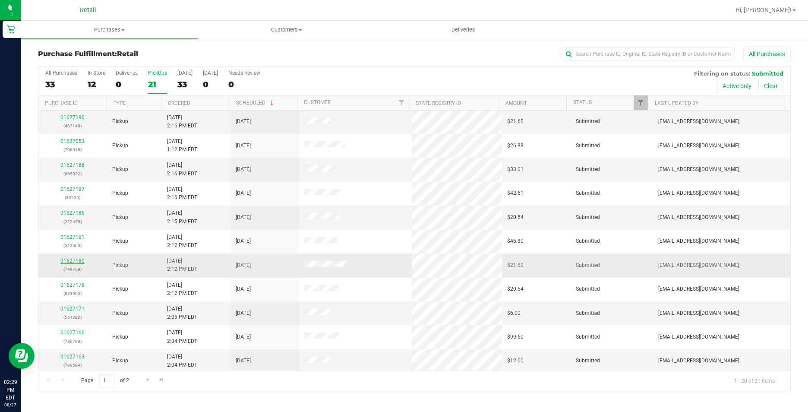
click at [73, 260] on link "01627180" at bounding box center [72, 261] width 24 height 6
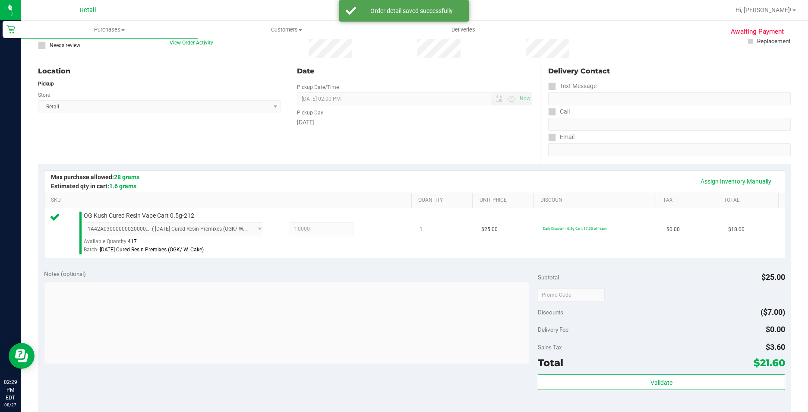
scroll to position [129, 0]
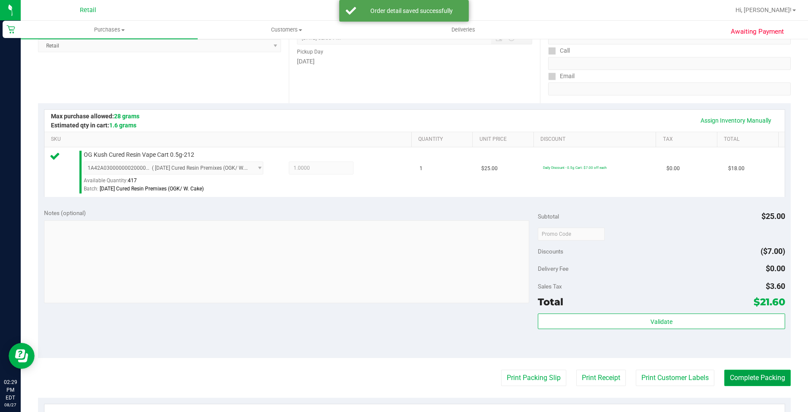
click at [776, 376] on button "Complete Packing" at bounding box center [757, 377] width 66 height 16
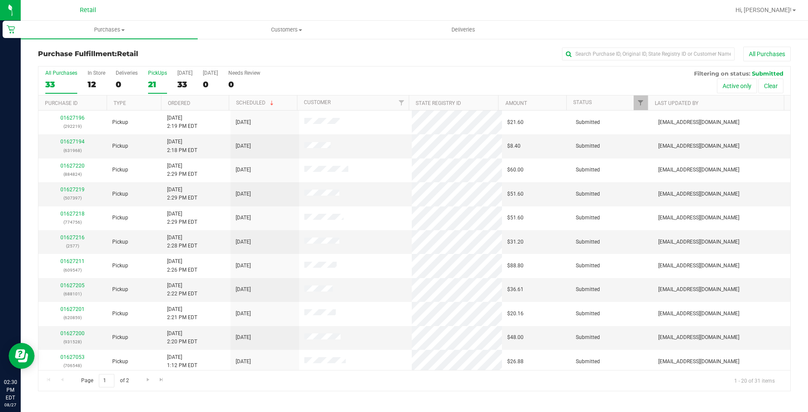
click at [153, 86] on div "21" at bounding box center [157, 84] width 19 height 10
click at [0, 0] on input "PickUps 21" at bounding box center [0, 0] width 0 height 0
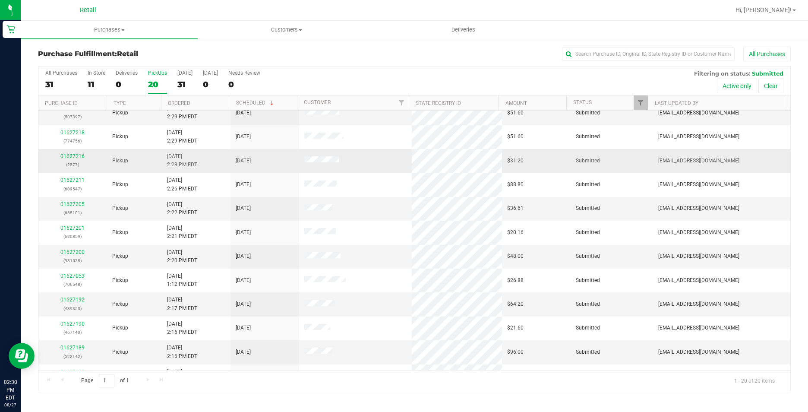
scroll to position [216, 0]
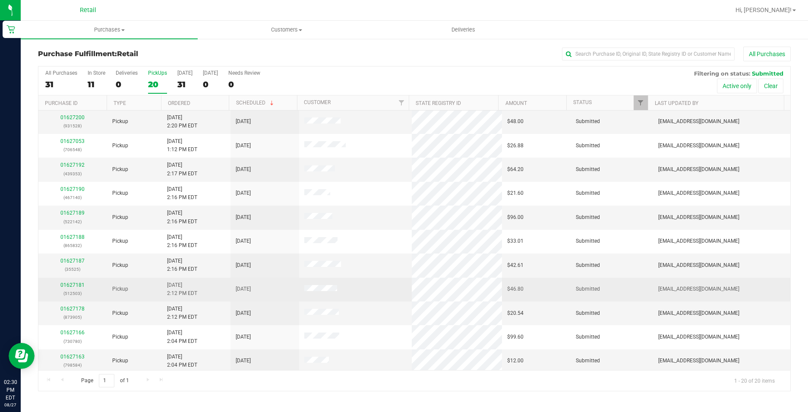
click at [73, 289] on p "(512503)" at bounding box center [73, 293] width 58 height 8
click at [79, 282] on link "01627181" at bounding box center [72, 285] width 24 height 6
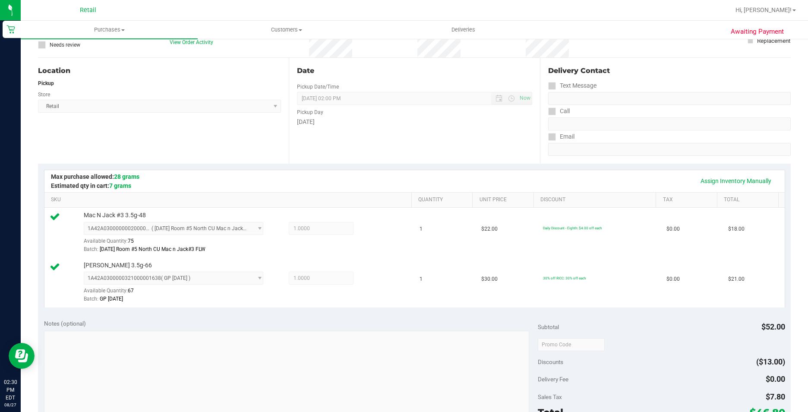
scroll to position [173, 0]
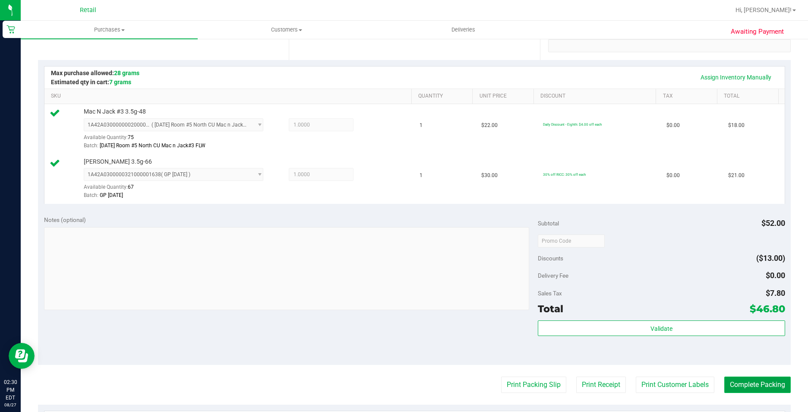
click at [741, 388] on button "Complete Packing" at bounding box center [757, 384] width 66 height 16
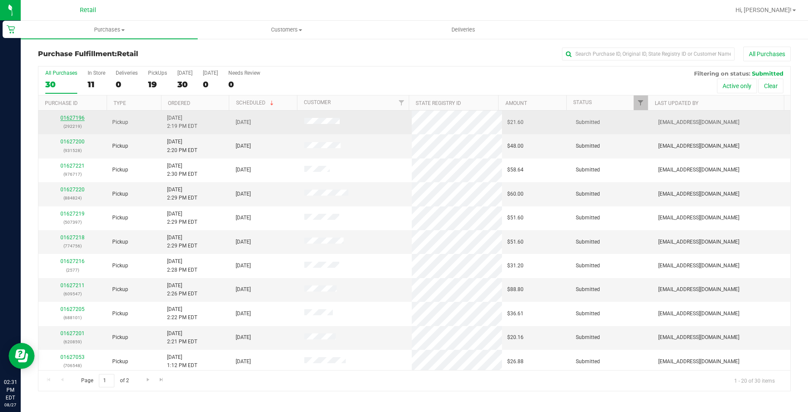
click at [80, 119] on link "01627196" at bounding box center [72, 118] width 24 height 6
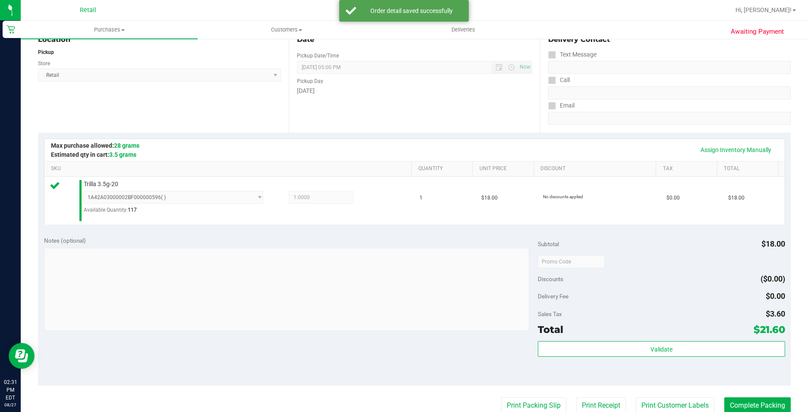
scroll to position [173, 0]
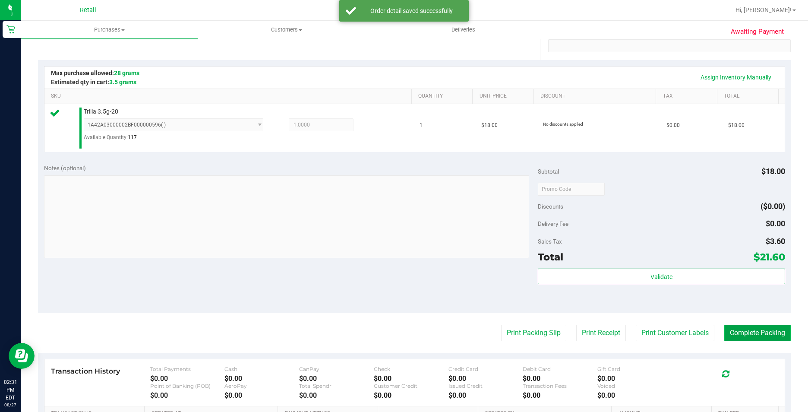
click at [767, 326] on button "Complete Packing" at bounding box center [757, 333] width 66 height 16
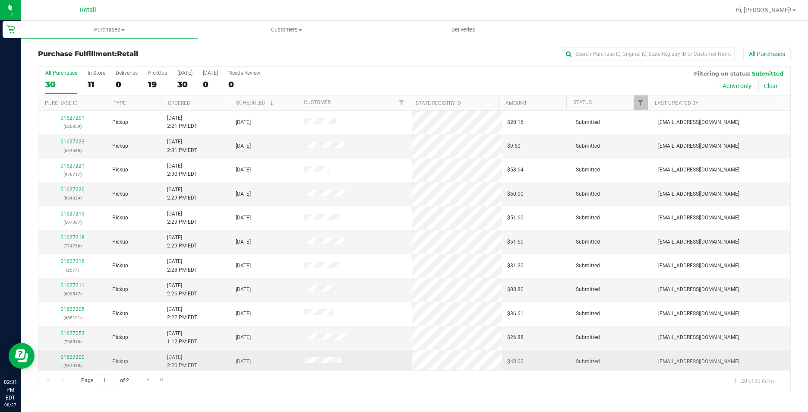
click at [78, 355] on link "01627200" at bounding box center [72, 357] width 24 height 6
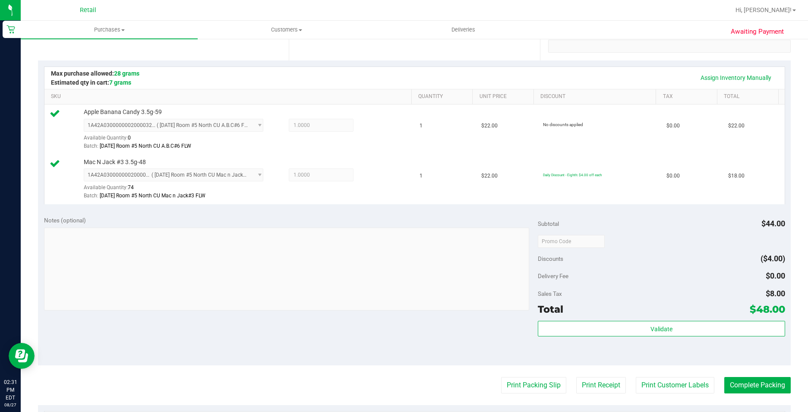
scroll to position [173, 0]
click at [754, 383] on button "Complete Packing" at bounding box center [757, 384] width 66 height 16
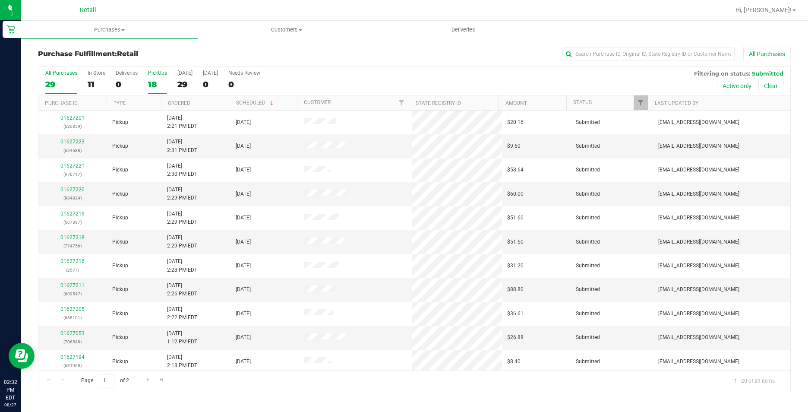
click at [156, 86] on div "18" at bounding box center [157, 84] width 19 height 10
click at [0, 0] on input "PickUps 18" at bounding box center [0, 0] width 0 height 0
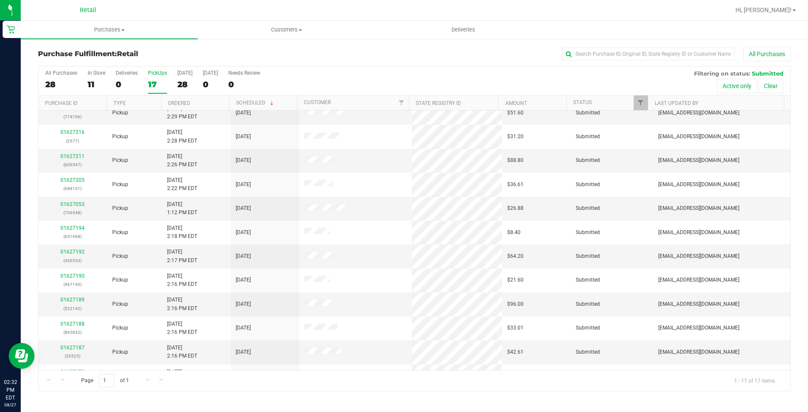
scroll to position [129, 0]
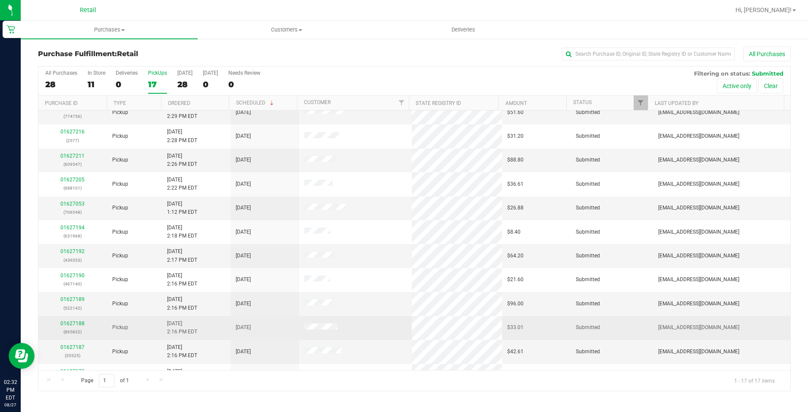
click at [85, 324] on div "01627188 (865832)" at bounding box center [73, 327] width 58 height 16
click at [82, 324] on link "01627188" at bounding box center [72, 323] width 24 height 6
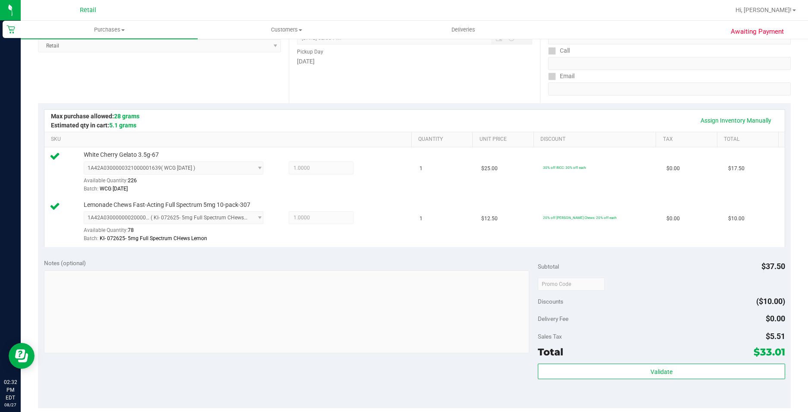
scroll to position [259, 0]
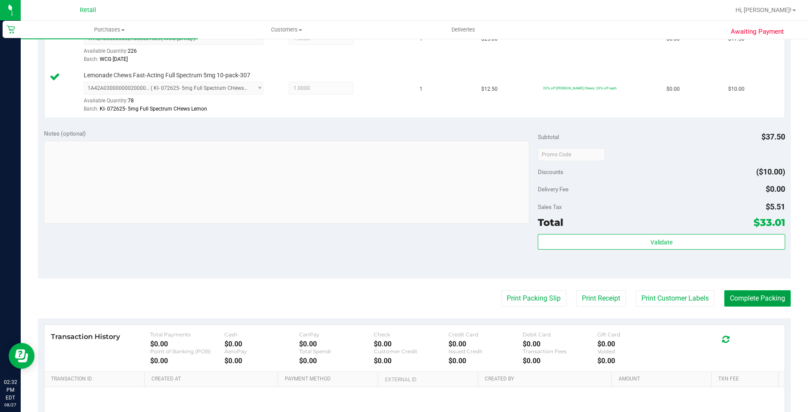
click at [736, 306] on button "Complete Packing" at bounding box center [757, 298] width 66 height 16
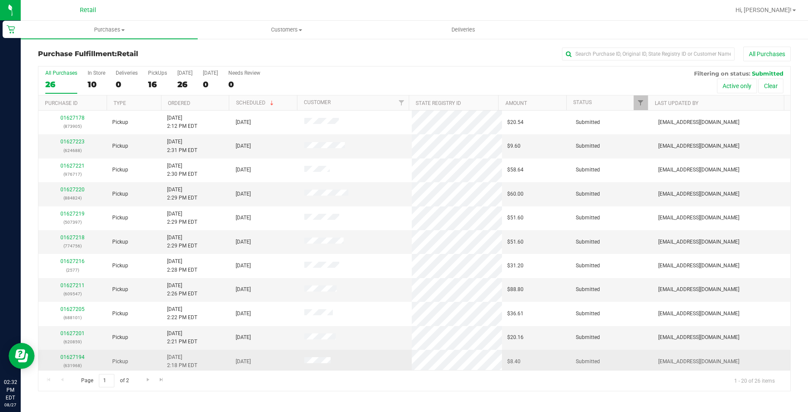
click at [79, 360] on div "01627194 (631968)" at bounding box center [73, 361] width 58 height 16
click at [78, 357] on link "01627194" at bounding box center [72, 357] width 24 height 6
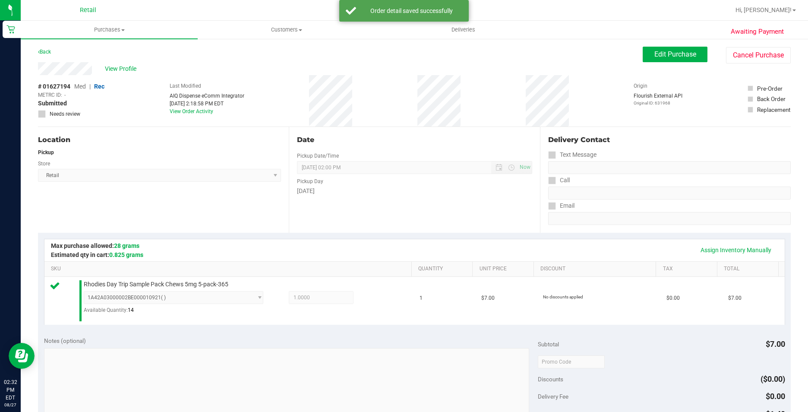
scroll to position [129, 0]
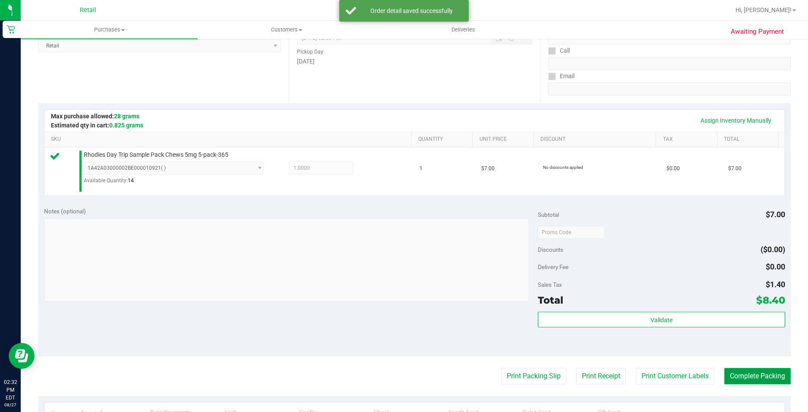
click at [760, 375] on button "Complete Packing" at bounding box center [757, 376] width 66 height 16
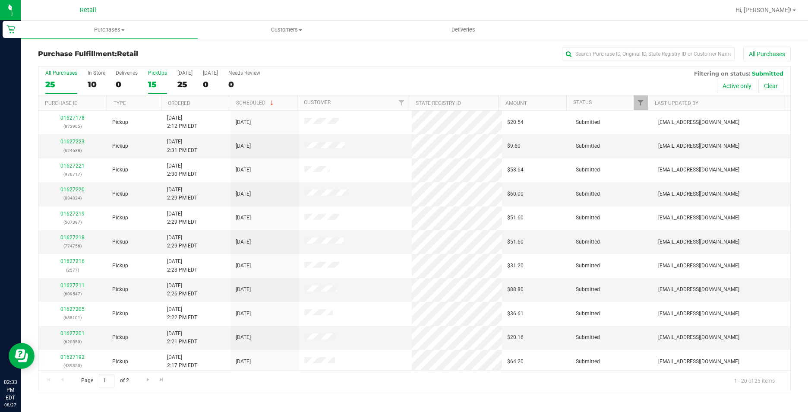
click at [152, 76] on label "PickUps 15" at bounding box center [157, 82] width 19 height 24
click at [0, 0] on input "PickUps 15" at bounding box center [0, 0] width 0 height 0
click at [65, 189] on link "01627189" at bounding box center [72, 189] width 24 height 6
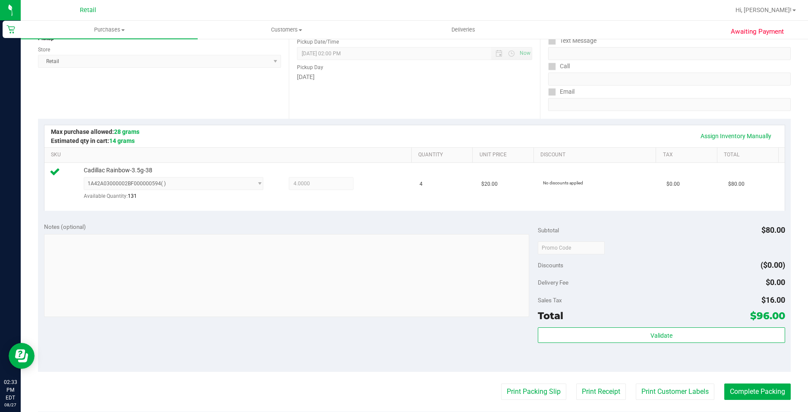
scroll to position [129, 0]
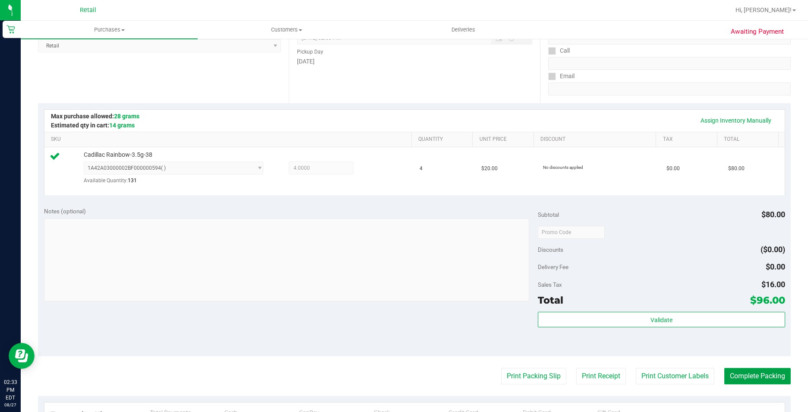
click at [754, 371] on button "Complete Packing" at bounding box center [757, 376] width 66 height 16
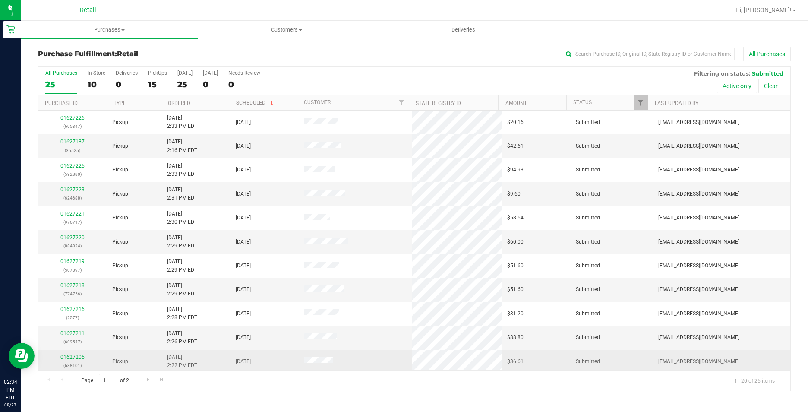
click at [78, 354] on div "01627205 (688101)" at bounding box center [73, 361] width 58 height 16
click at [78, 357] on link "01627205" at bounding box center [72, 357] width 24 height 6
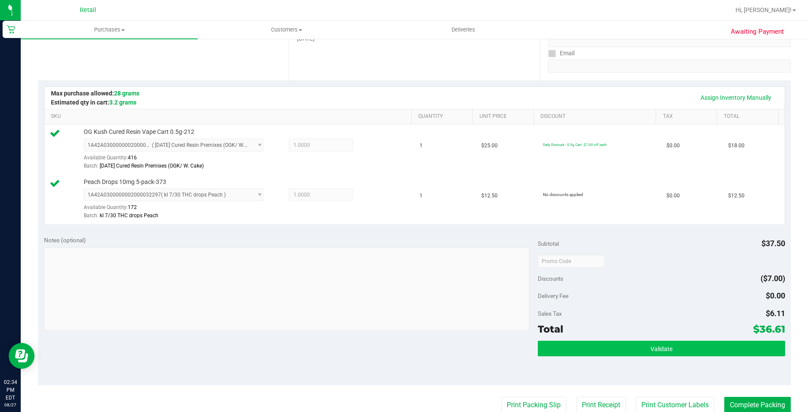
scroll to position [173, 0]
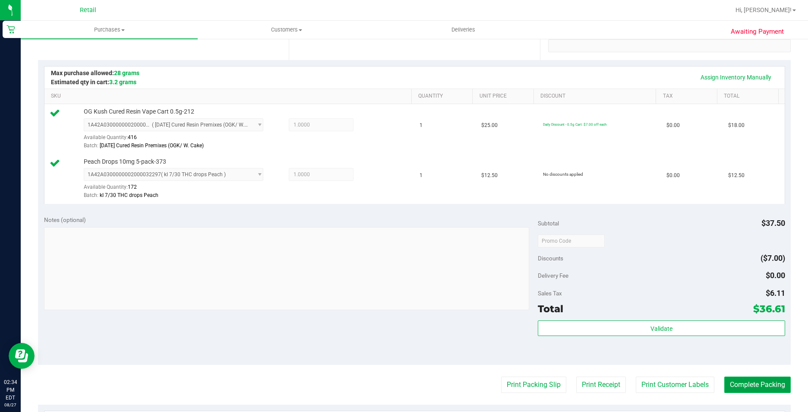
click at [727, 384] on button "Complete Packing" at bounding box center [757, 384] width 66 height 16
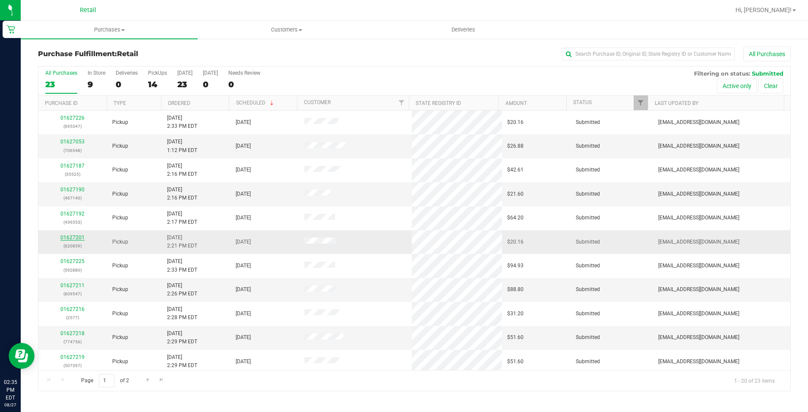
click at [73, 239] on link "01627201" at bounding box center [72, 237] width 24 height 6
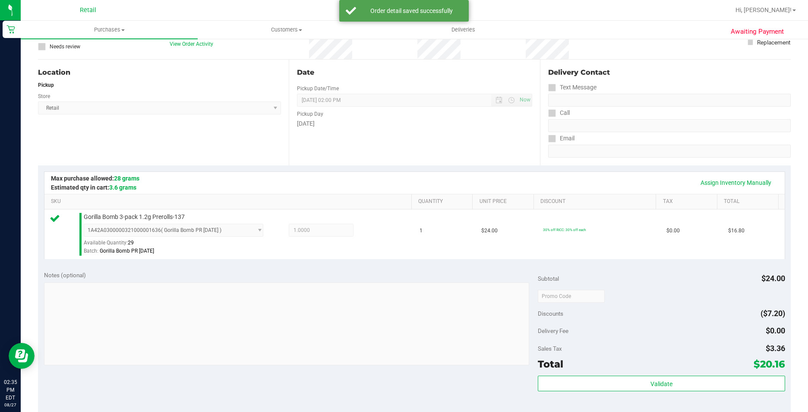
scroll to position [129, 0]
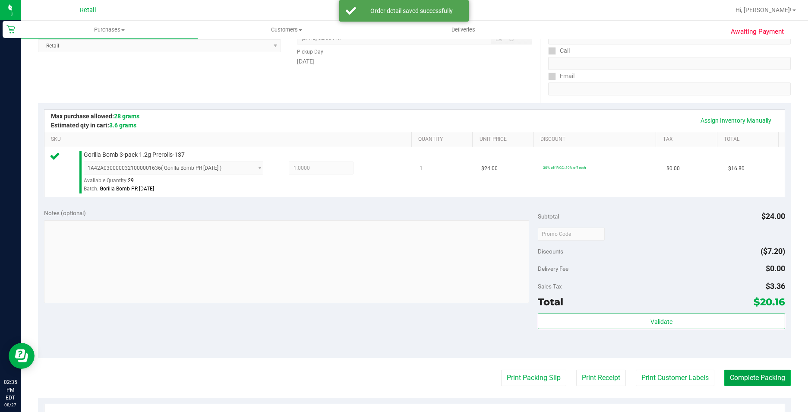
click at [724, 372] on button "Complete Packing" at bounding box center [757, 377] width 66 height 16
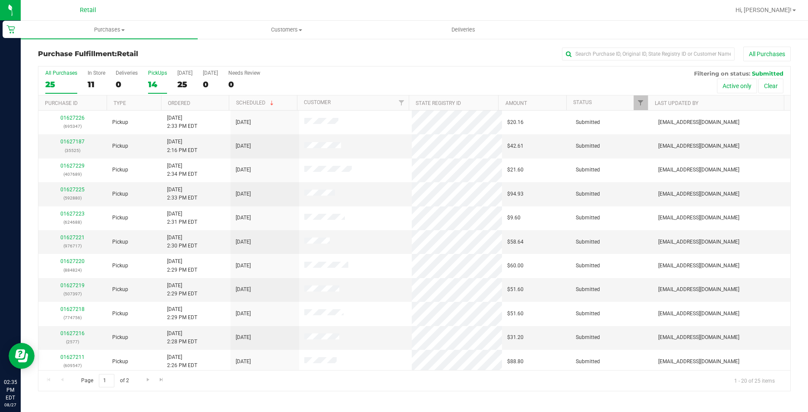
click at [157, 84] on div "14" at bounding box center [157, 84] width 19 height 10
click at [0, 0] on input "PickUps 14" at bounding box center [0, 0] width 0 height 0
click at [73, 187] on link "01627190" at bounding box center [72, 189] width 24 height 6
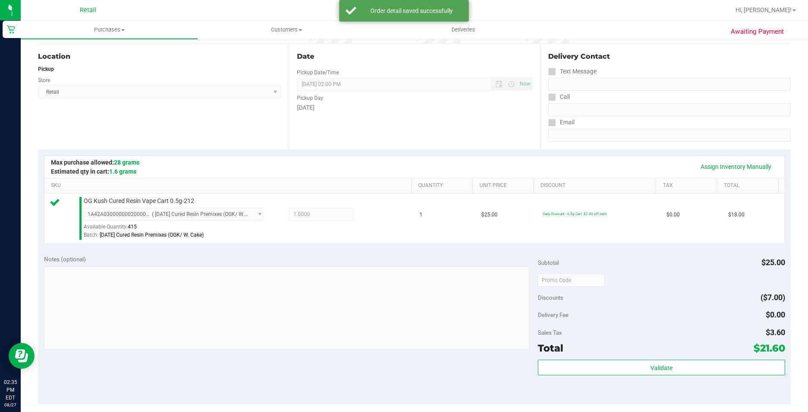
scroll to position [129, 0]
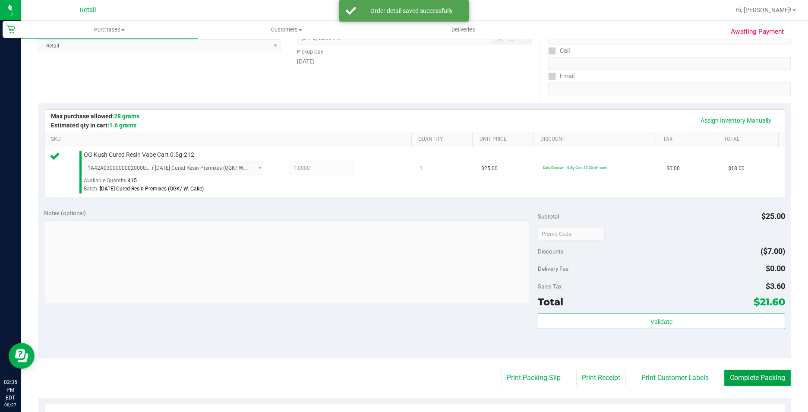
click at [770, 382] on button "Complete Packing" at bounding box center [757, 377] width 66 height 16
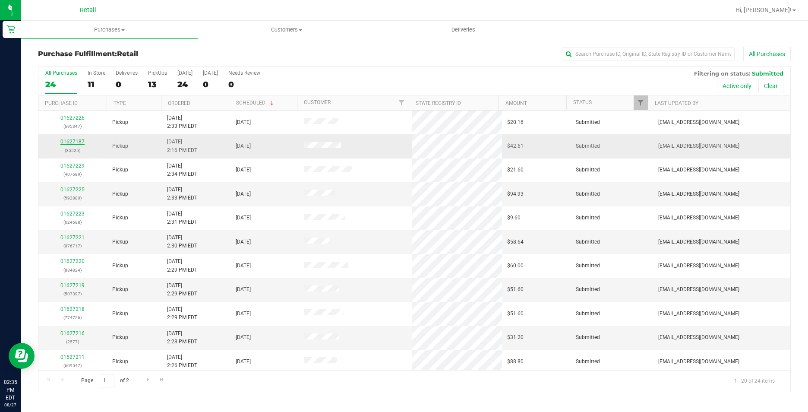
click at [73, 141] on link "01627187" at bounding box center [72, 142] width 24 height 6
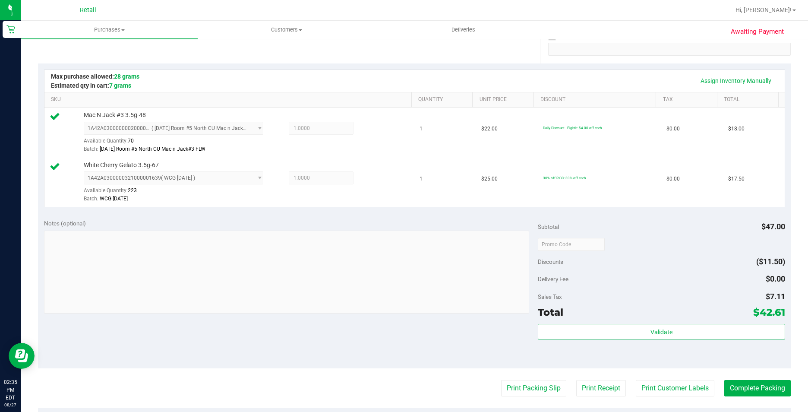
scroll to position [173, 0]
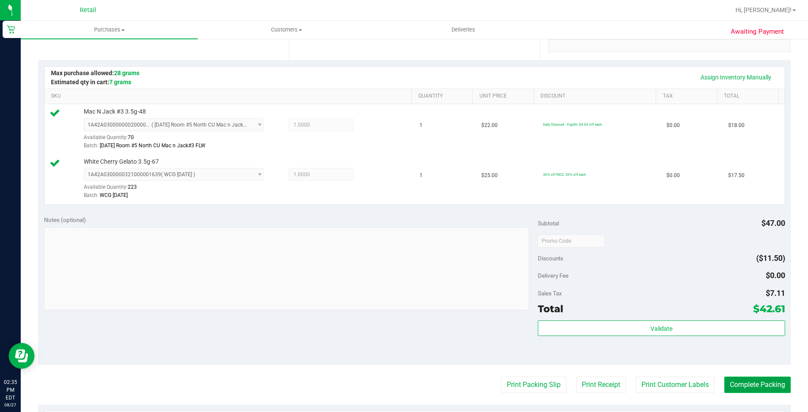
click at [745, 382] on button "Complete Packing" at bounding box center [757, 384] width 66 height 16
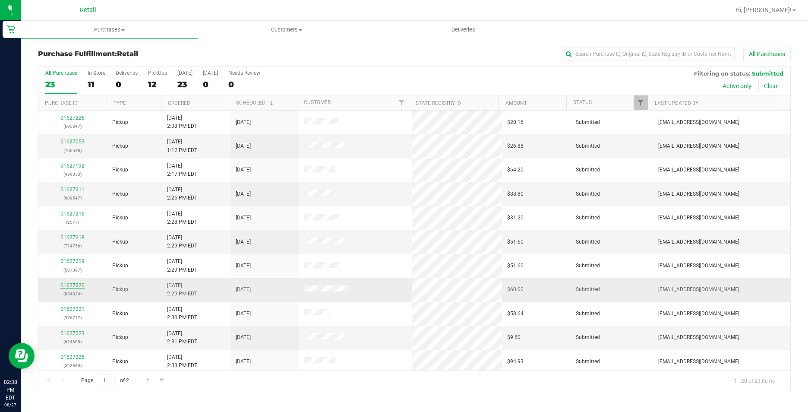
click at [76, 284] on link "01627220" at bounding box center [72, 285] width 24 height 6
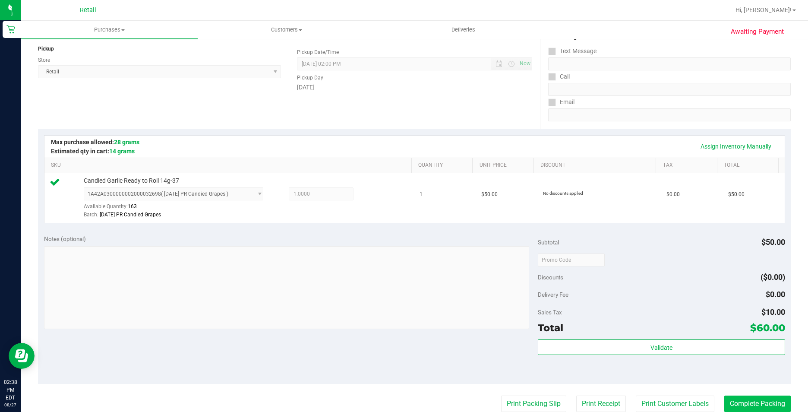
scroll to position [173, 0]
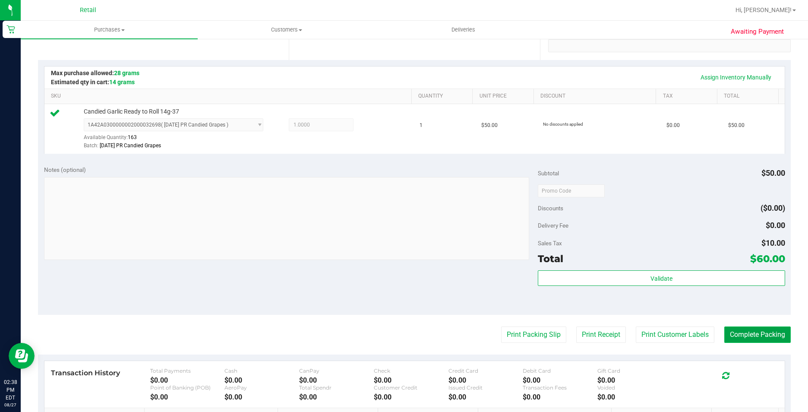
click at [751, 337] on button "Complete Packing" at bounding box center [757, 334] width 66 height 16
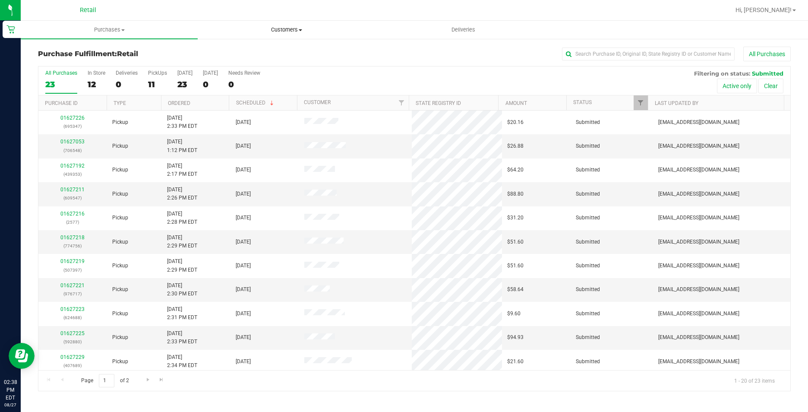
click at [282, 28] on span "Customers" at bounding box center [286, 30] width 176 height 8
click at [223, 52] on span "All customers" at bounding box center [229, 51] width 62 height 7
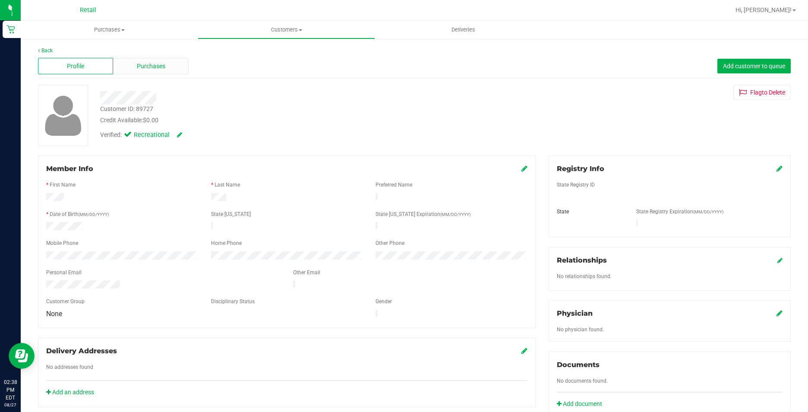
click at [149, 66] on span "Purchases" at bounding box center [151, 66] width 28 height 9
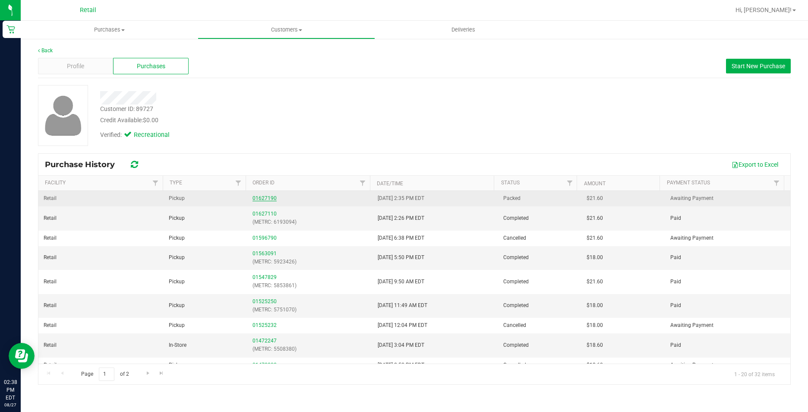
click at [268, 199] on link "01627190" at bounding box center [265, 198] width 24 height 6
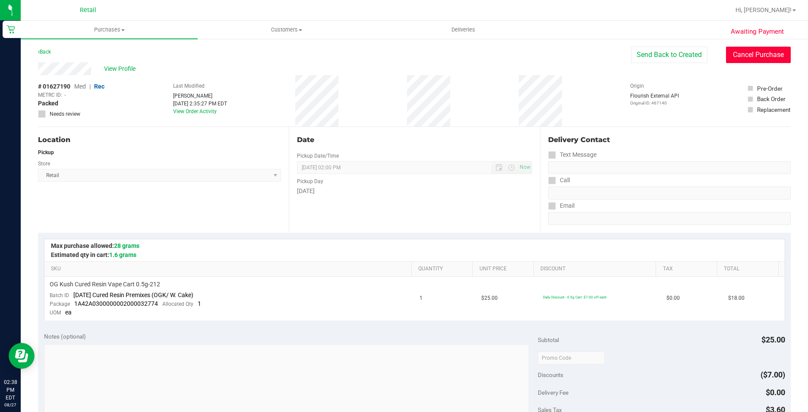
click at [747, 60] on button "Cancel Purchase" at bounding box center [758, 55] width 65 height 16
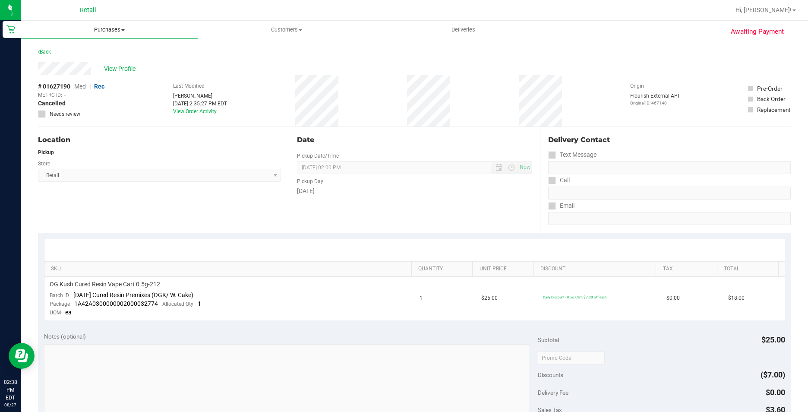
click at [114, 33] on span "Purchases" at bounding box center [109, 30] width 177 height 8
click at [91, 51] on span "Summary of purchases" at bounding box center [65, 51] width 88 height 7
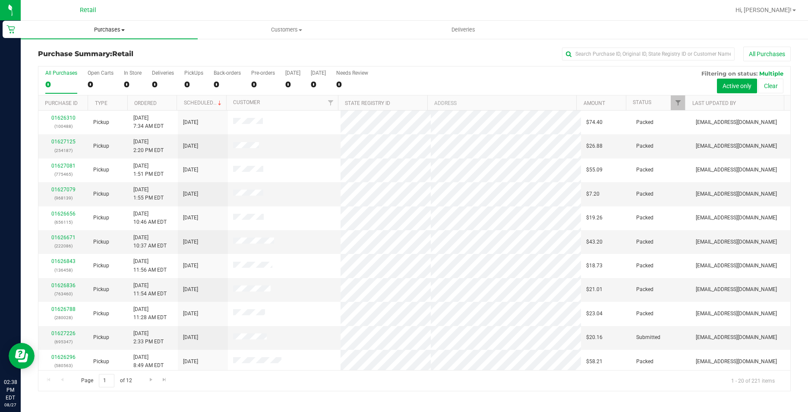
click at [104, 33] on span "Purchases" at bounding box center [109, 30] width 177 height 8
click at [95, 64] on li "Fulfillment" at bounding box center [109, 62] width 177 height 10
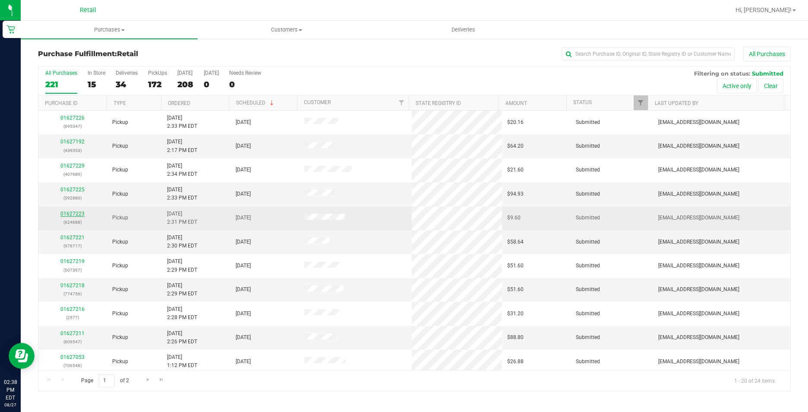
click at [79, 212] on link "01627223" at bounding box center [72, 214] width 24 height 6
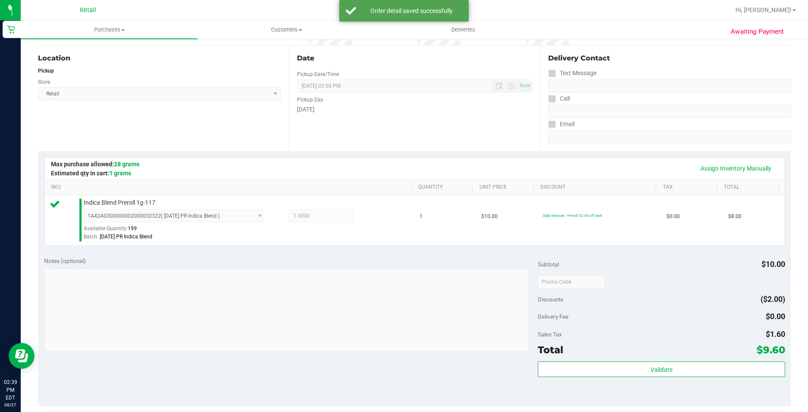
scroll to position [173, 0]
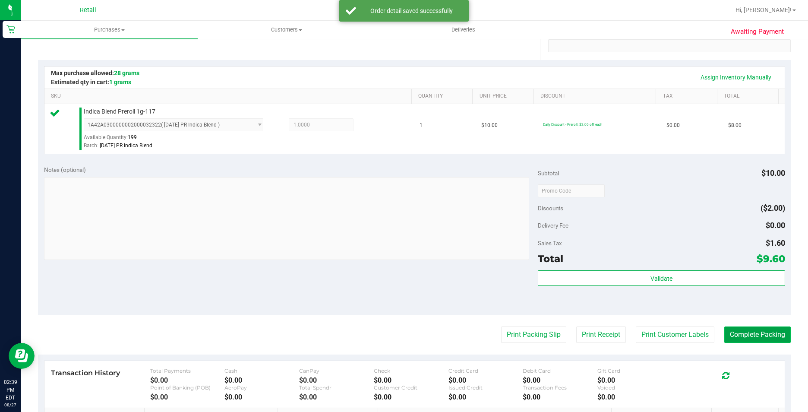
click at [777, 333] on button "Complete Packing" at bounding box center [757, 334] width 66 height 16
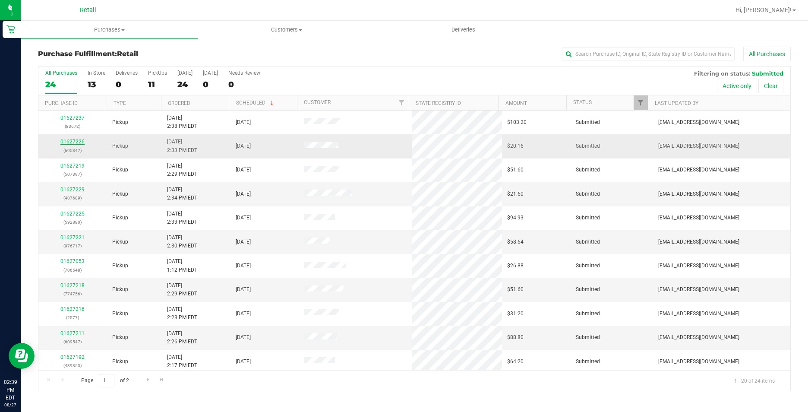
click at [80, 143] on link "01627226" at bounding box center [72, 142] width 24 height 6
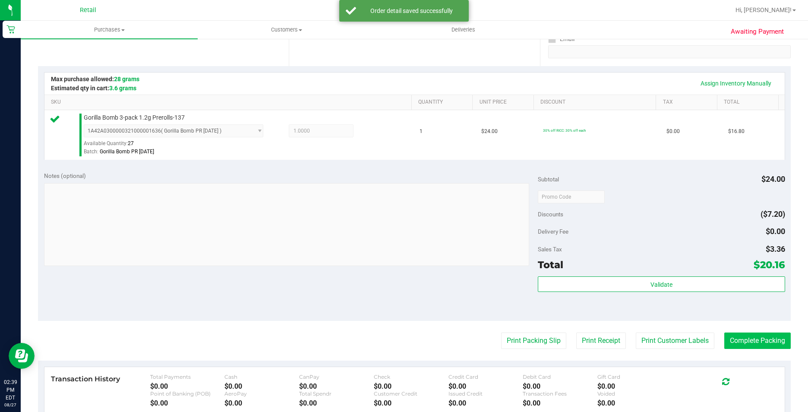
scroll to position [173, 0]
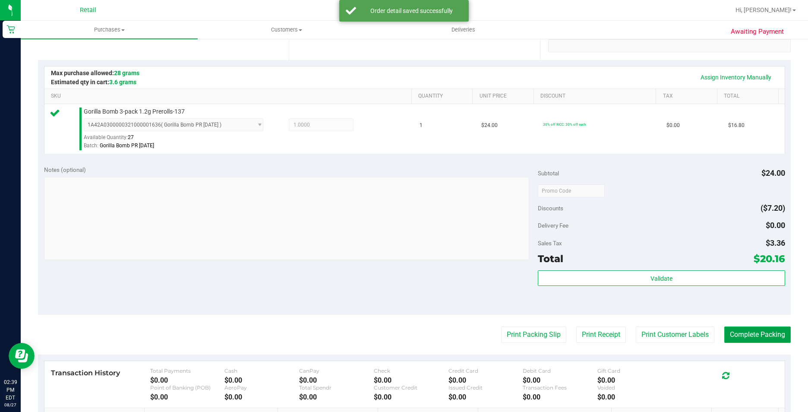
click at [732, 333] on button "Complete Packing" at bounding box center [757, 334] width 66 height 16
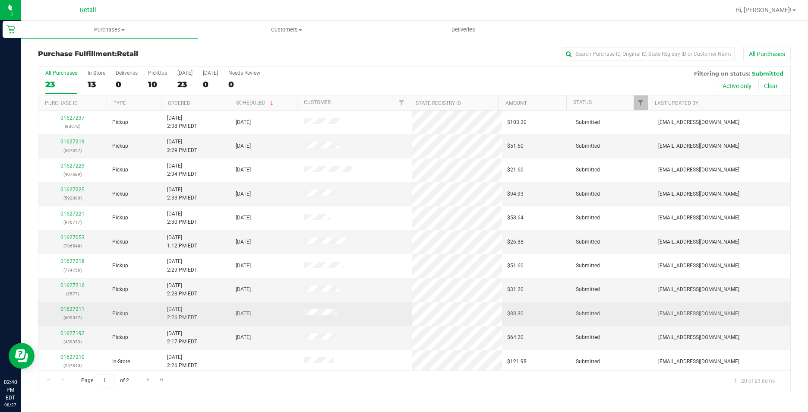
click at [74, 308] on link "01627211" at bounding box center [72, 309] width 24 height 6
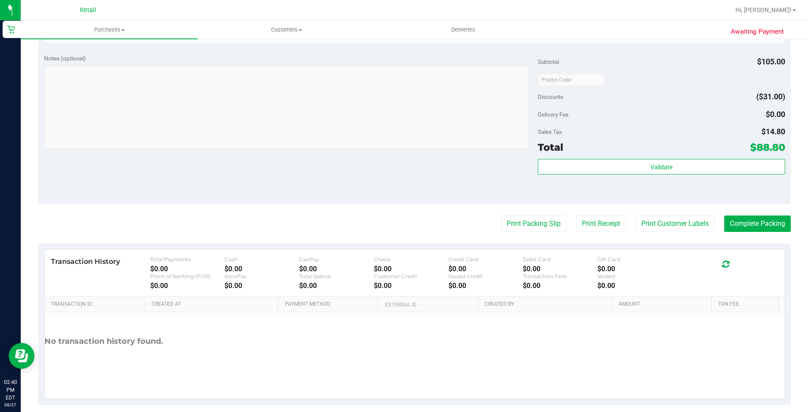
scroll to position [342, 0]
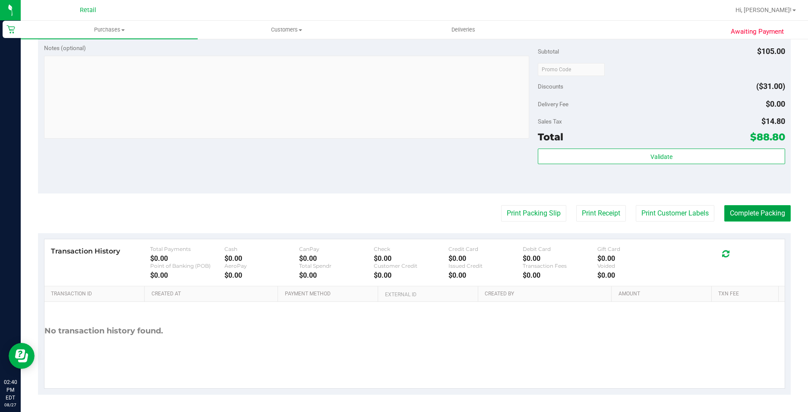
click at [753, 218] on button "Complete Packing" at bounding box center [757, 213] width 66 height 16
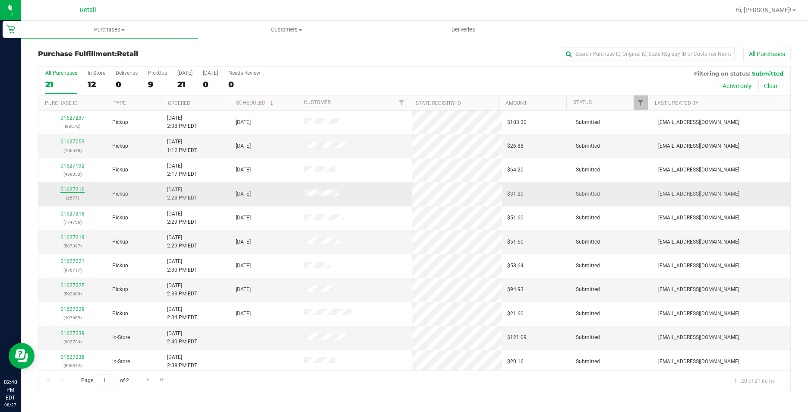
click at [69, 191] on link "01627216" at bounding box center [72, 189] width 24 height 6
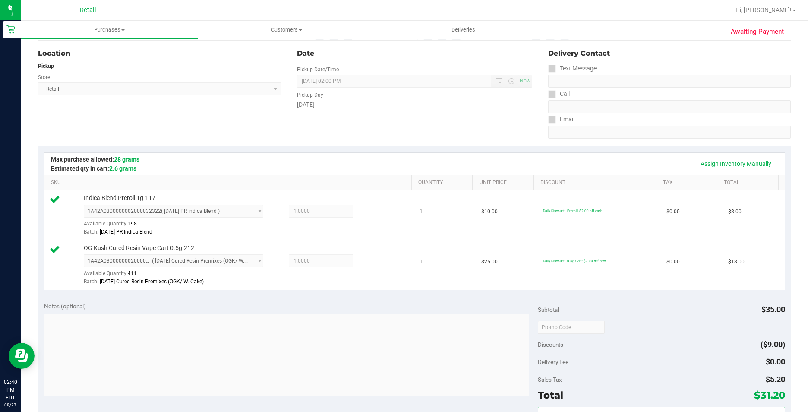
scroll to position [173, 0]
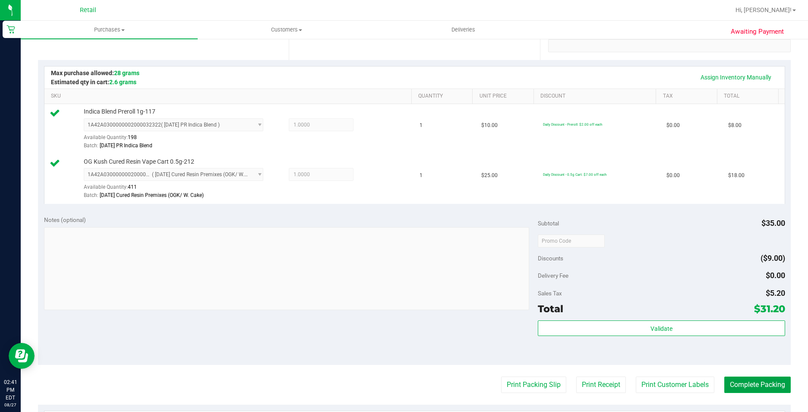
click at [724, 382] on button "Complete Packing" at bounding box center [757, 384] width 66 height 16
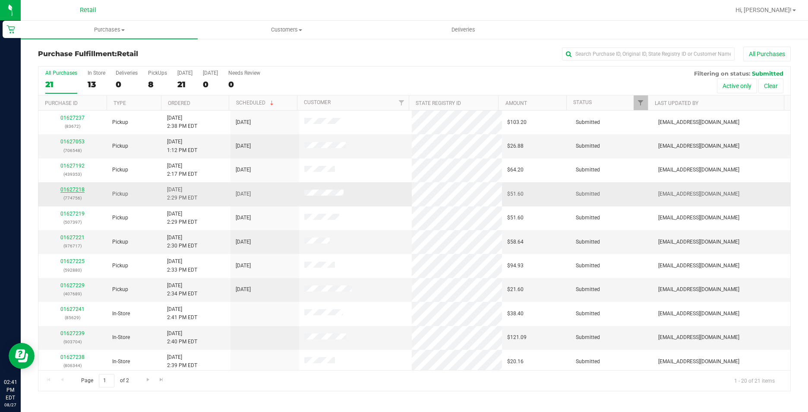
click at [75, 189] on link "01627218" at bounding box center [72, 189] width 24 height 6
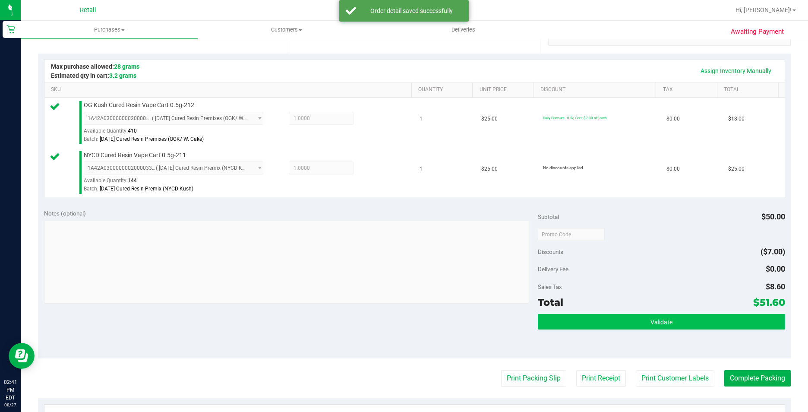
scroll to position [216, 0]
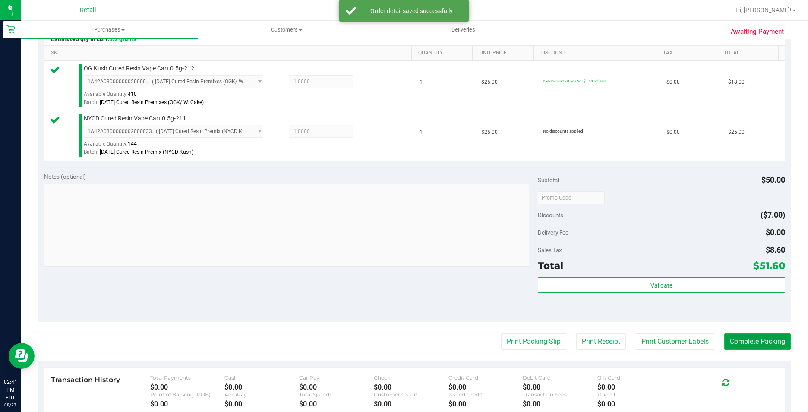
click at [732, 339] on button "Complete Packing" at bounding box center [757, 341] width 66 height 16
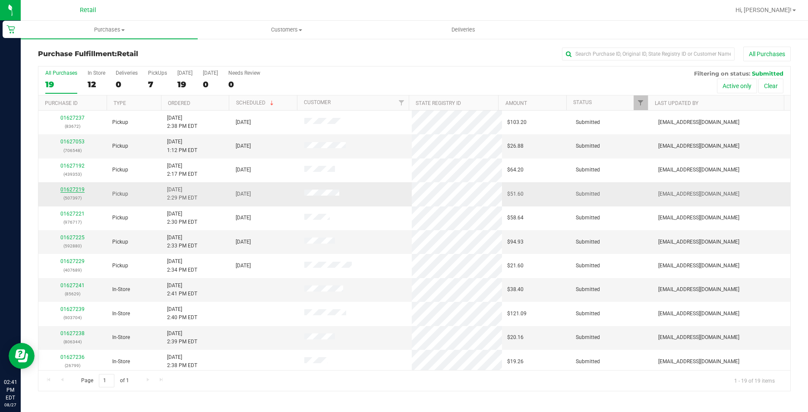
click at [73, 187] on link "01627219" at bounding box center [72, 189] width 24 height 6
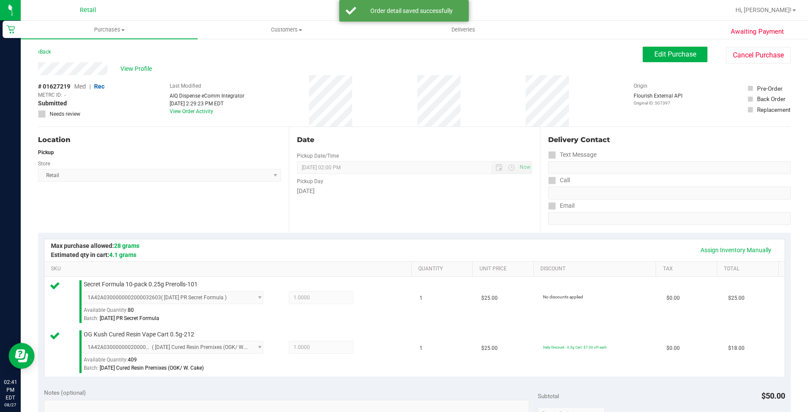
scroll to position [173, 0]
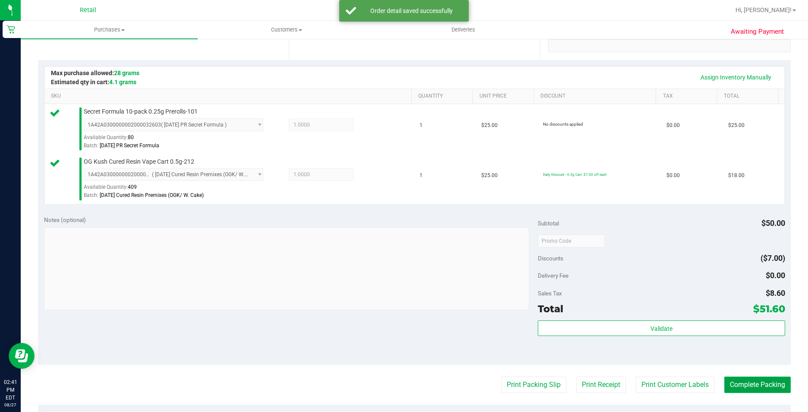
click at [772, 379] on button "Complete Packing" at bounding box center [757, 384] width 66 height 16
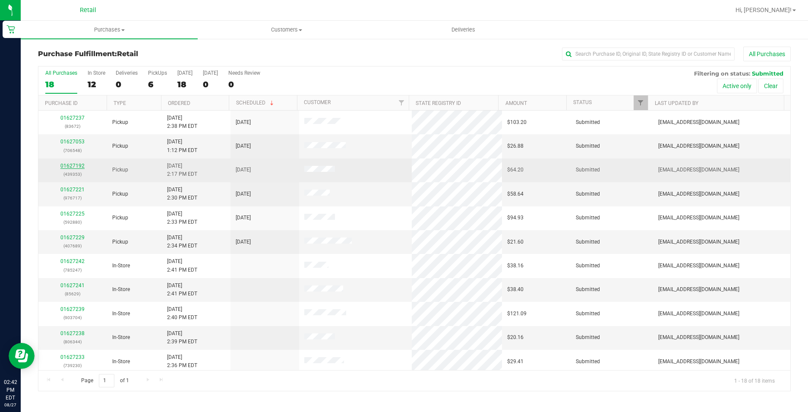
click at [68, 168] on link "01627192" at bounding box center [72, 166] width 24 height 6
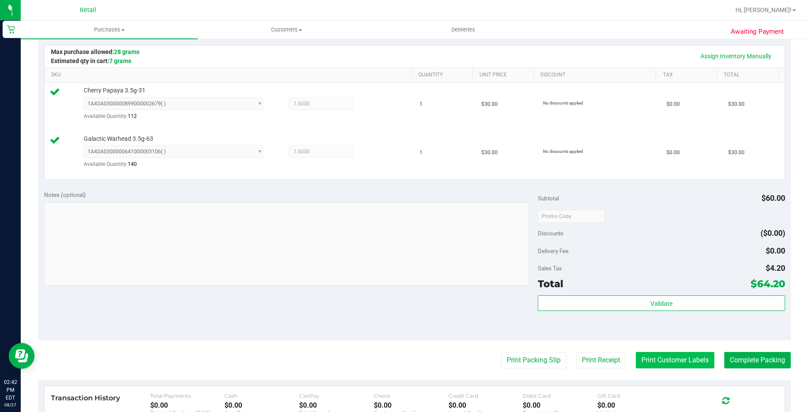
scroll to position [216, 0]
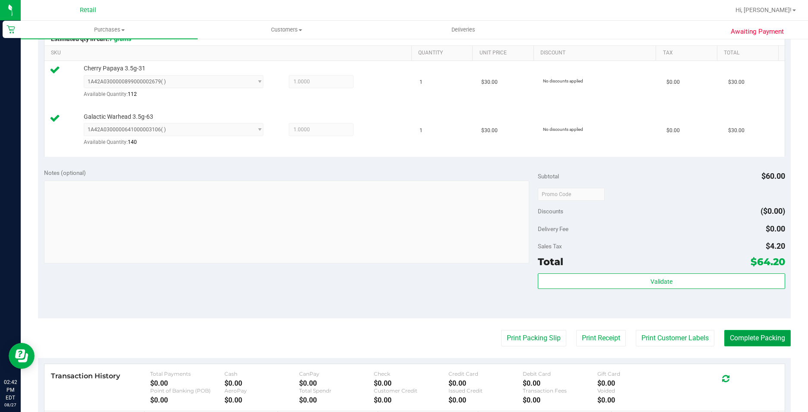
click at [727, 336] on button "Complete Packing" at bounding box center [757, 338] width 66 height 16
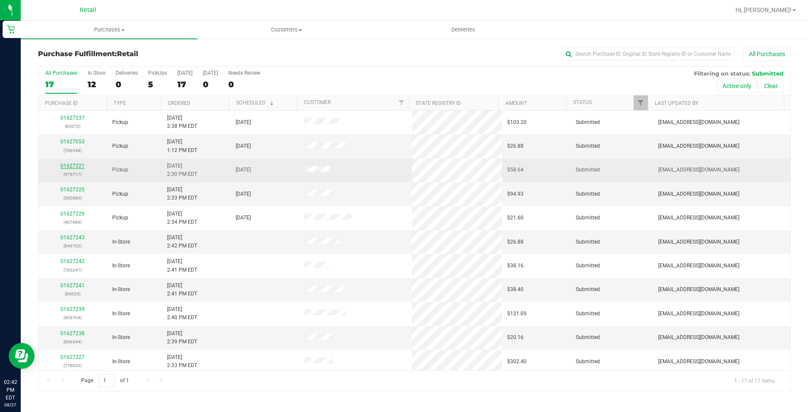
click at [76, 164] on link "01627221" at bounding box center [72, 166] width 24 height 6
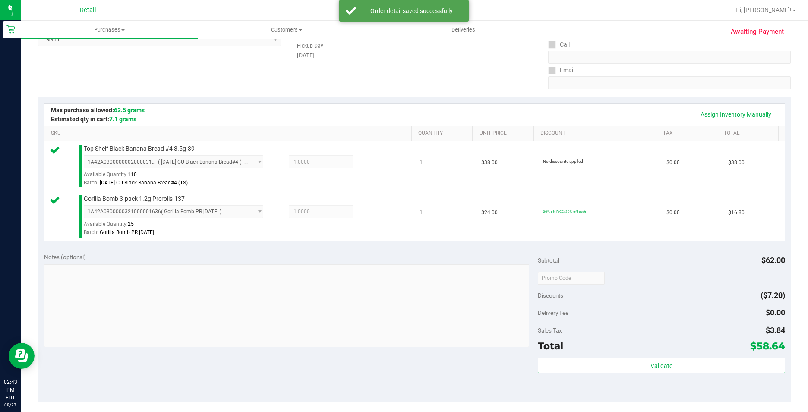
scroll to position [173, 0]
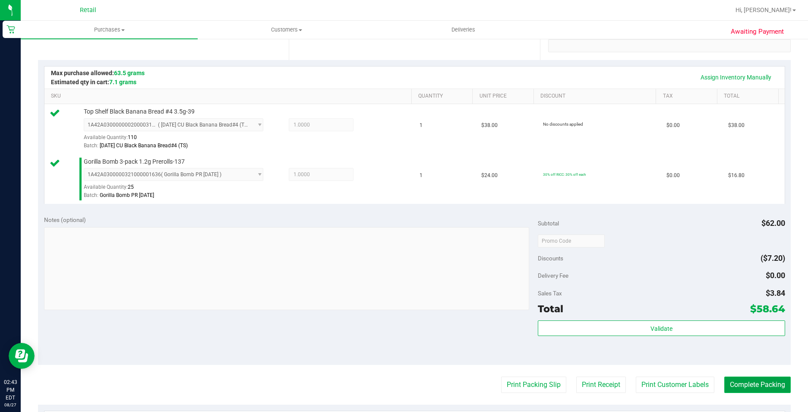
click at [775, 389] on button "Complete Packing" at bounding box center [757, 384] width 66 height 16
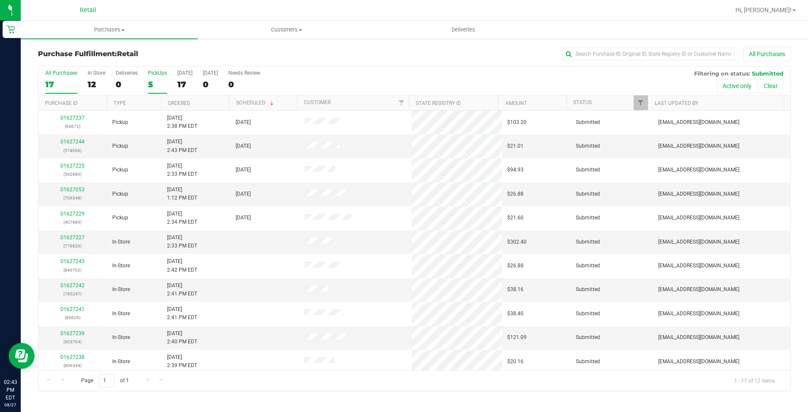
click at [152, 80] on div "5" at bounding box center [157, 84] width 19 height 10
click at [0, 0] on input "PickUps 5" at bounding box center [0, 0] width 0 height 0
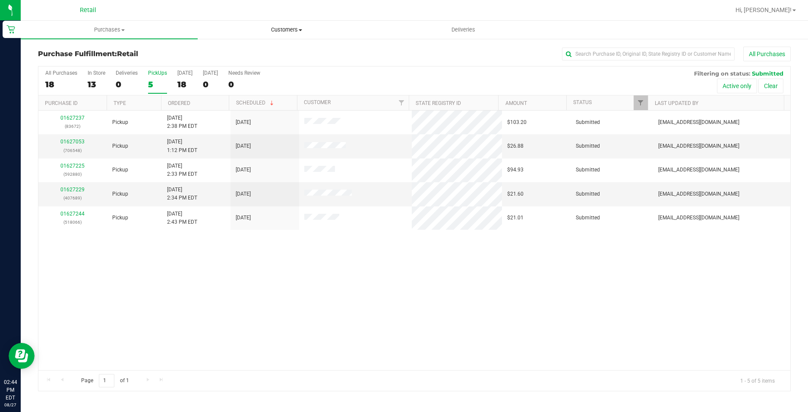
click at [278, 30] on span "Customers" at bounding box center [286, 30] width 176 height 8
click at [268, 49] on li "All customers" at bounding box center [286, 52] width 177 height 10
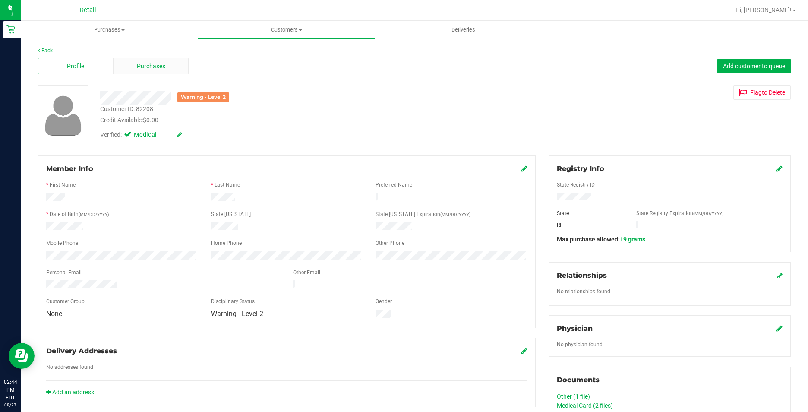
click at [147, 73] on div "Purchases" at bounding box center [150, 66] width 75 height 16
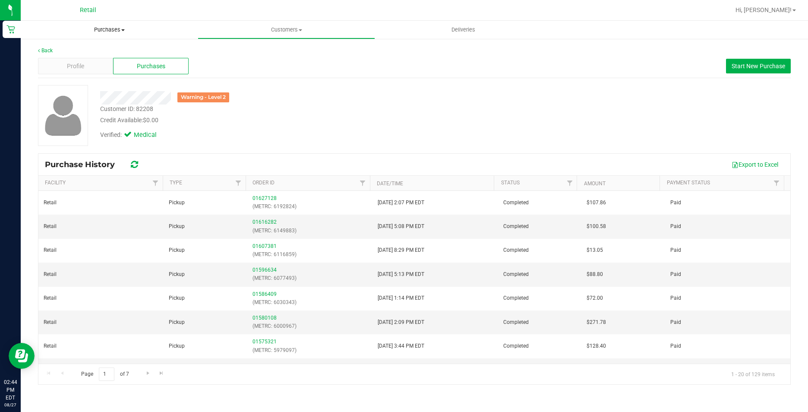
click at [105, 27] on span "Purchases" at bounding box center [109, 30] width 177 height 8
click at [102, 50] on span "Summary of purchases" at bounding box center [65, 51] width 88 height 7
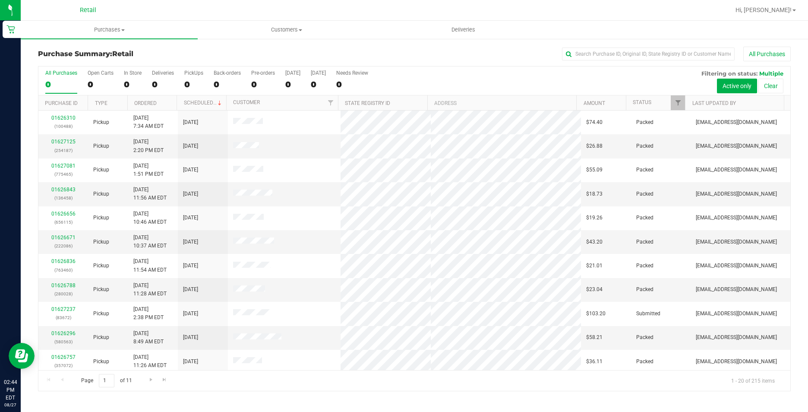
click at [107, 18] on div "Retail" at bounding box center [89, 10] width 129 height 17
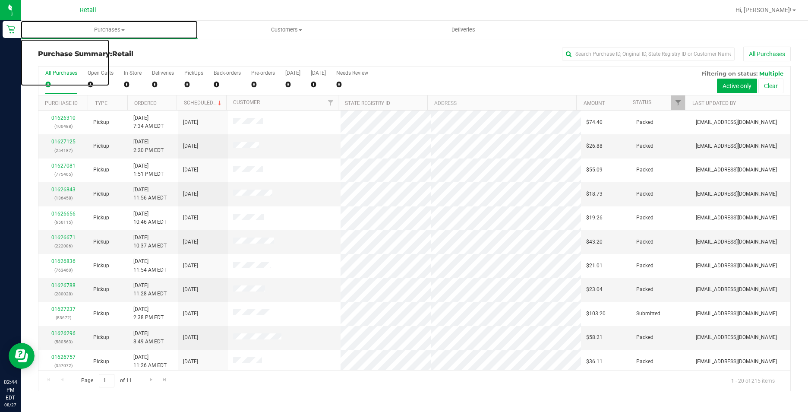
click at [106, 25] on uib-tab-heading "Purchases Summary of purchases Fulfillment All purchases" at bounding box center [109, 30] width 177 height 18
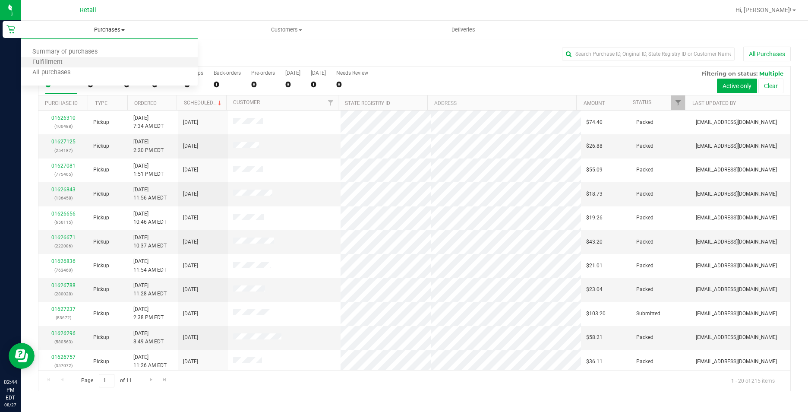
click at [82, 62] on li "Fulfillment" at bounding box center [109, 62] width 177 height 10
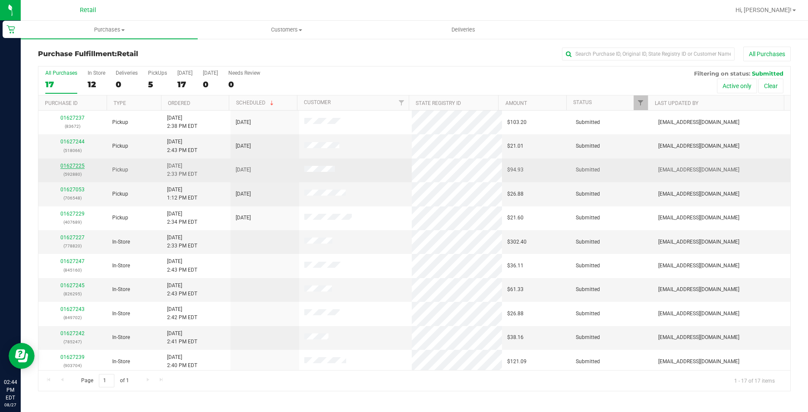
click at [78, 163] on link "01627225" at bounding box center [72, 166] width 24 height 6
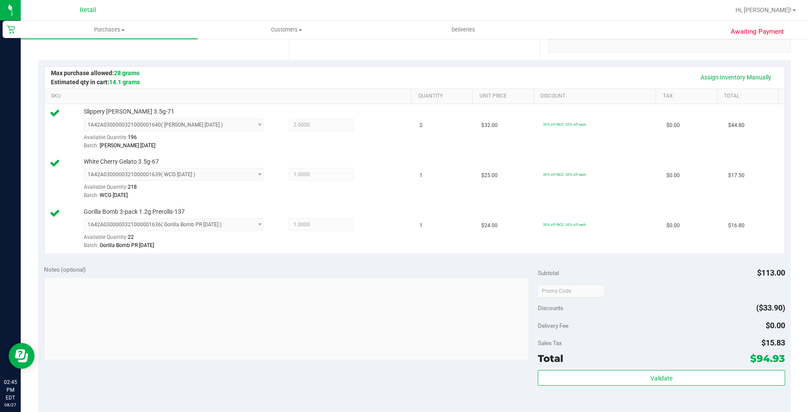
scroll to position [216, 0]
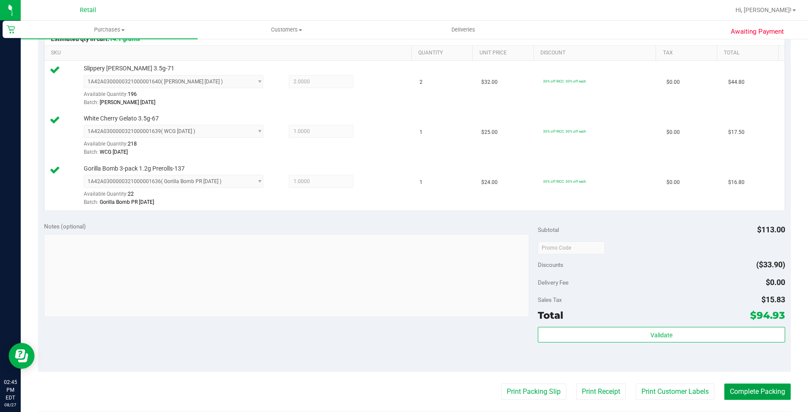
click at [740, 385] on button "Complete Packing" at bounding box center [757, 391] width 66 height 16
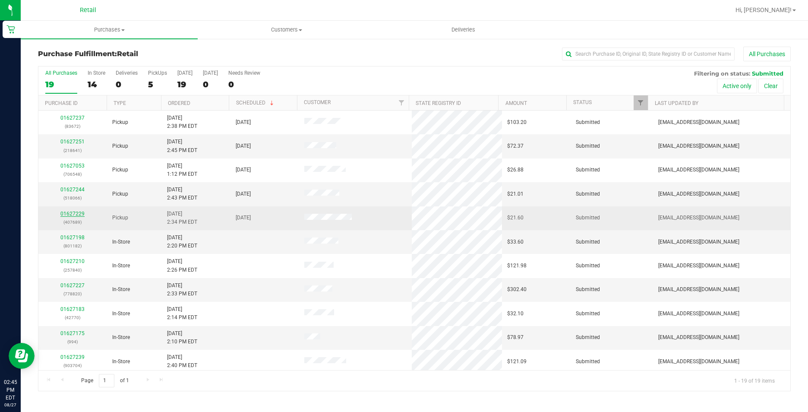
click at [74, 214] on link "01627229" at bounding box center [72, 214] width 24 height 6
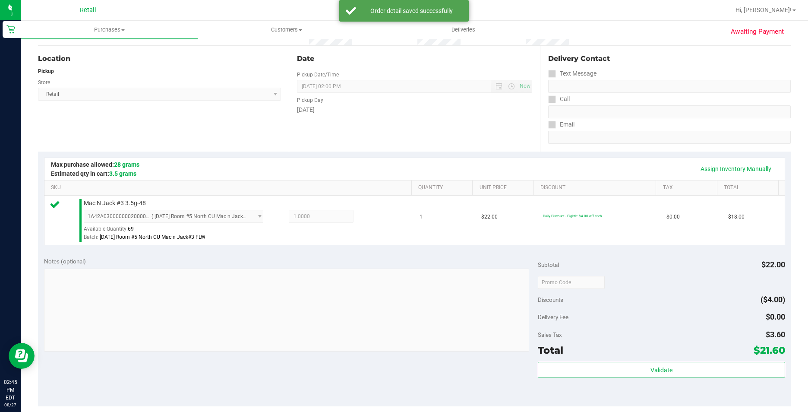
scroll to position [173, 0]
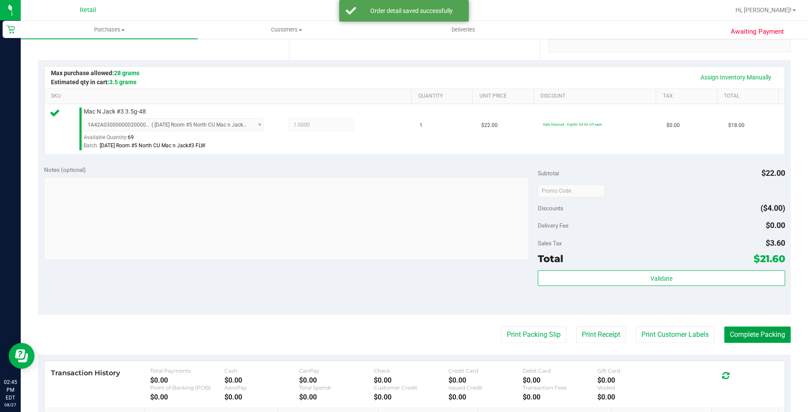
click at [735, 338] on button "Complete Packing" at bounding box center [757, 334] width 66 height 16
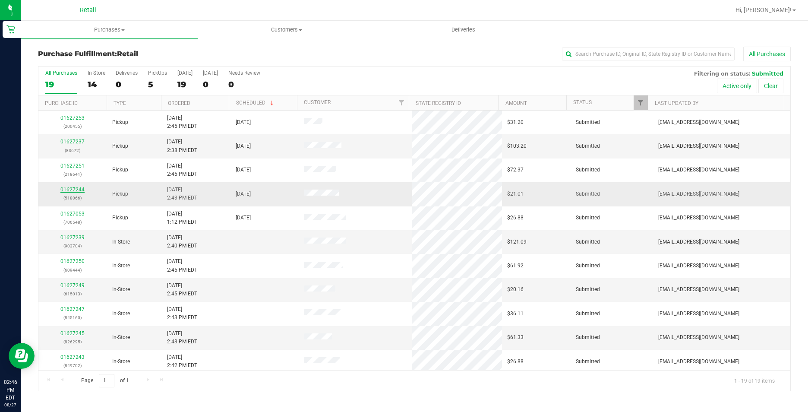
click at [66, 190] on link "01627244" at bounding box center [72, 189] width 24 height 6
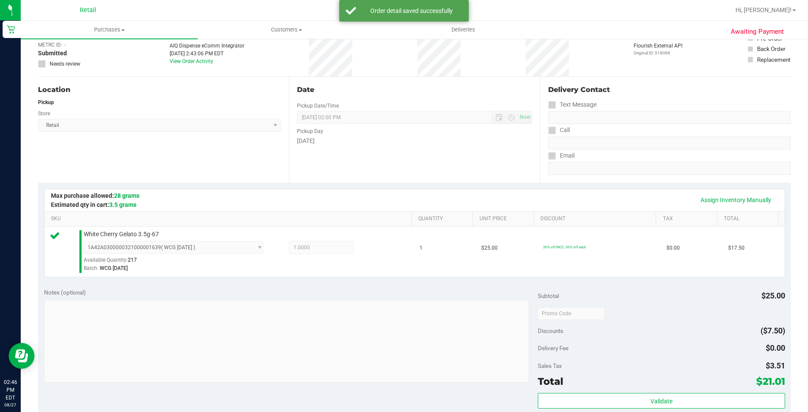
scroll to position [129, 0]
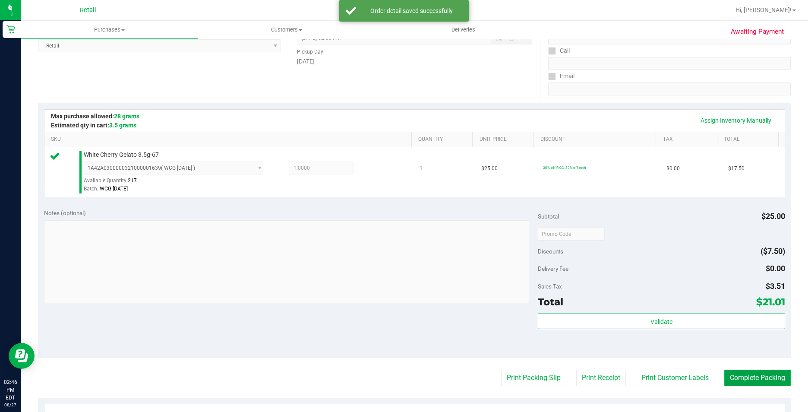
click at [736, 372] on button "Complete Packing" at bounding box center [757, 377] width 66 height 16
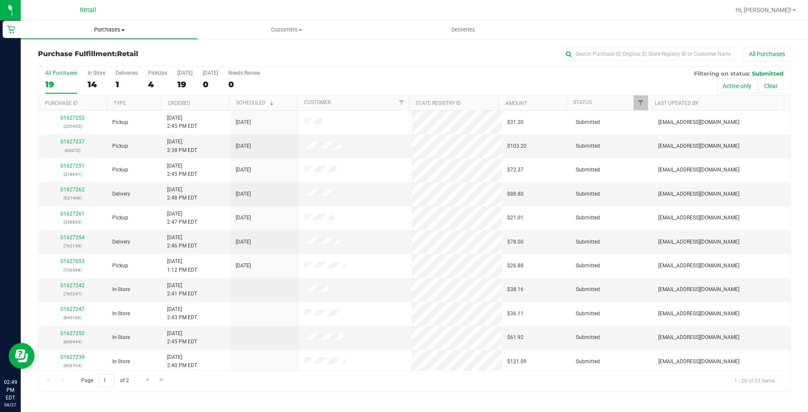
click at [88, 35] on uib-tab-heading "Purchases Summary of purchases Fulfillment All purchases" at bounding box center [109, 30] width 177 height 18
click at [97, 49] on span "Summary of purchases" at bounding box center [65, 51] width 88 height 7
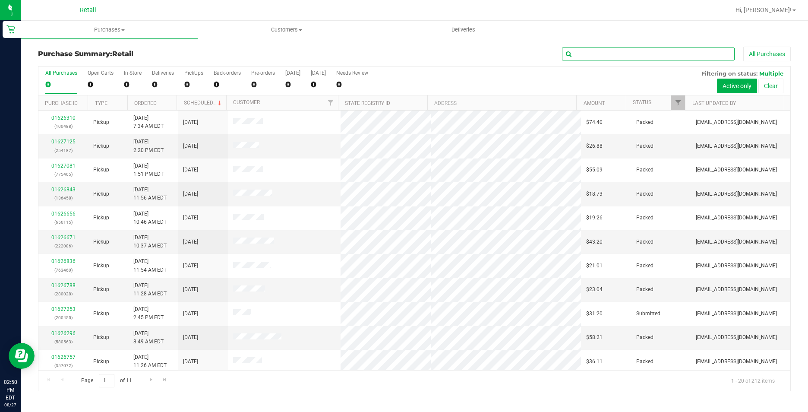
click at [581, 55] on input "text" at bounding box center [648, 53] width 173 height 13
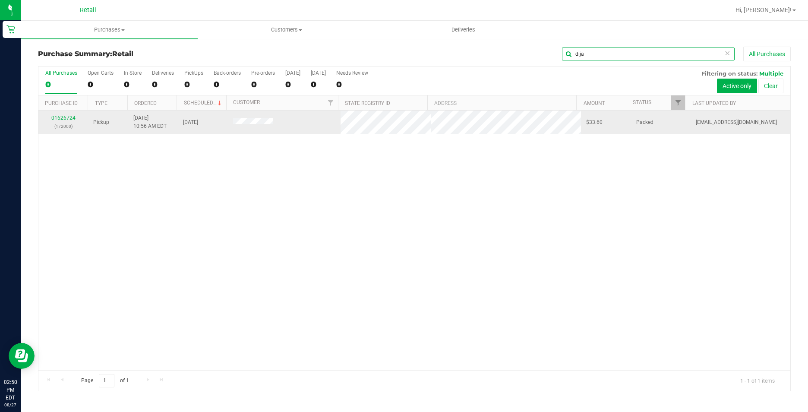
type input "dija"
click at [66, 122] on div "01626724 (172000)" at bounding box center [63, 122] width 39 height 16
click at [68, 118] on link "01626724" at bounding box center [63, 118] width 24 height 6
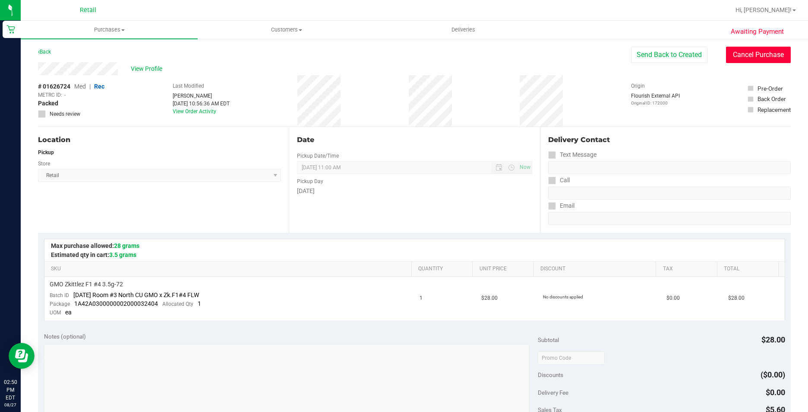
drag, startPoint x: 728, startPoint y: 54, endPoint x: 455, endPoint y: 55, distance: 272.8
click at [728, 54] on button "Cancel Purchase" at bounding box center [758, 55] width 65 height 16
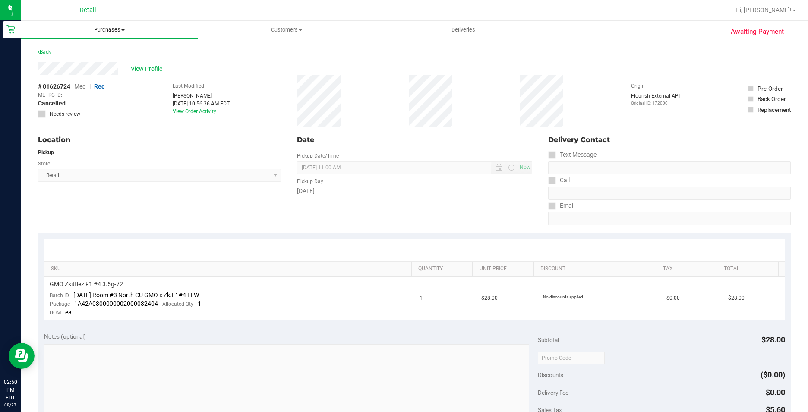
click at [118, 25] on uib-tab-heading "Purchases Summary of purchases Fulfillment All purchases" at bounding box center [109, 30] width 177 height 18
click at [114, 48] on li "Summary of purchases" at bounding box center [109, 52] width 177 height 10
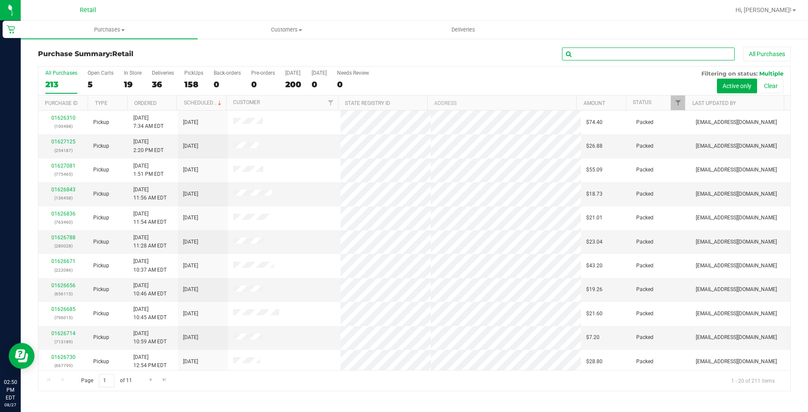
click at [579, 58] on input "text" at bounding box center [648, 53] width 173 height 13
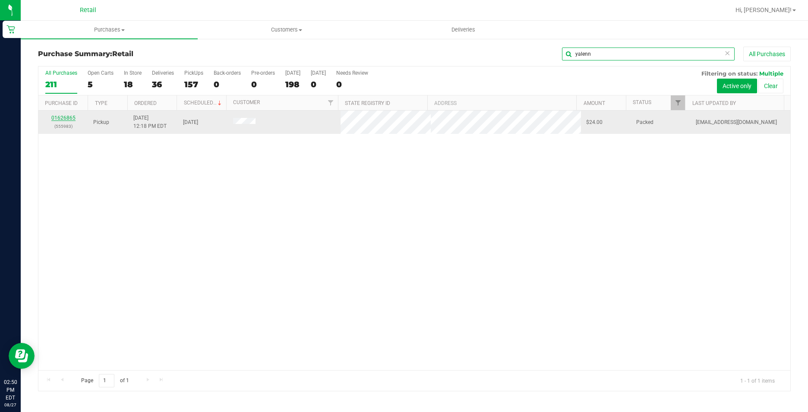
type input "yalenn"
click at [69, 116] on link "01626865" at bounding box center [63, 118] width 24 height 6
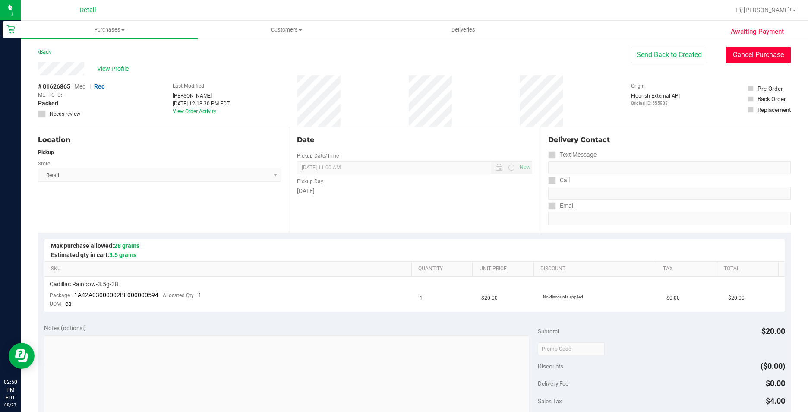
click at [732, 54] on button "Cancel Purchase" at bounding box center [758, 55] width 65 height 16
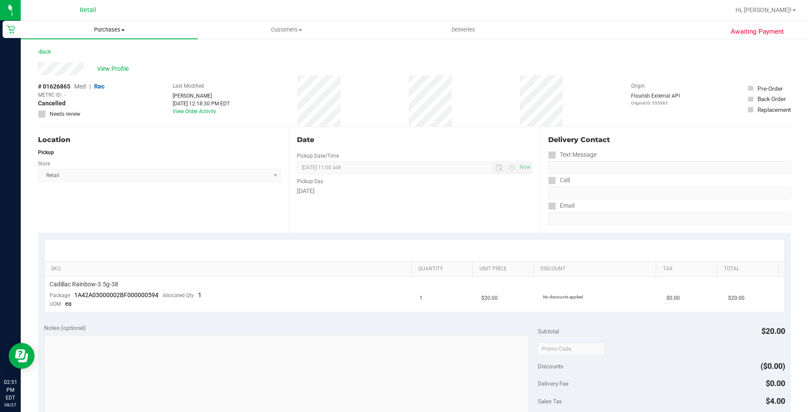
click at [83, 28] on span "Purchases" at bounding box center [109, 30] width 177 height 8
click at [79, 48] on span "Summary of purchases" at bounding box center [65, 51] width 88 height 7
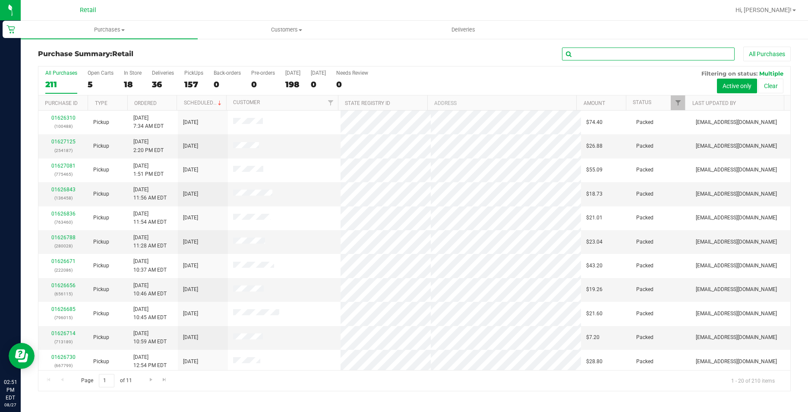
click at [623, 54] on input "text" at bounding box center [648, 53] width 173 height 13
type input "e"
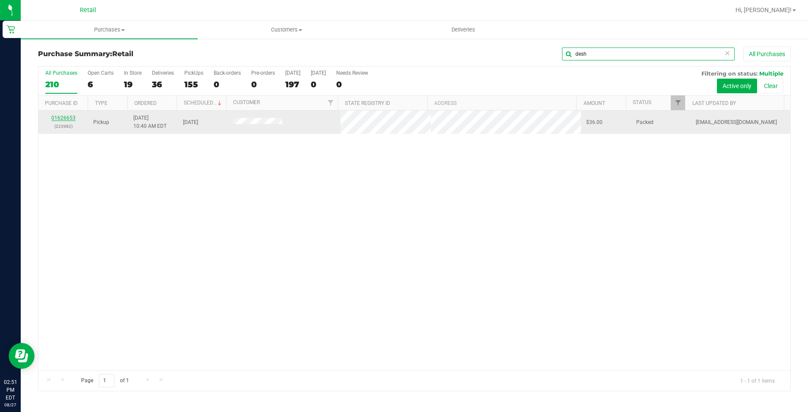
type input "desh"
click at [70, 118] on link "01626653" at bounding box center [63, 118] width 24 height 6
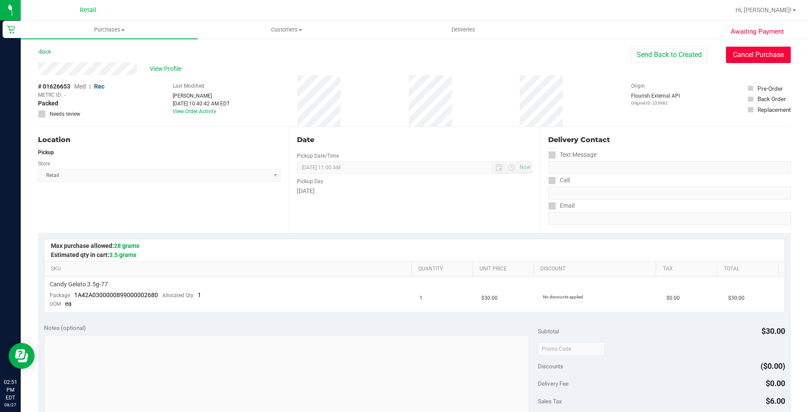
click at [758, 55] on button "Cancel Purchase" at bounding box center [758, 55] width 65 height 16
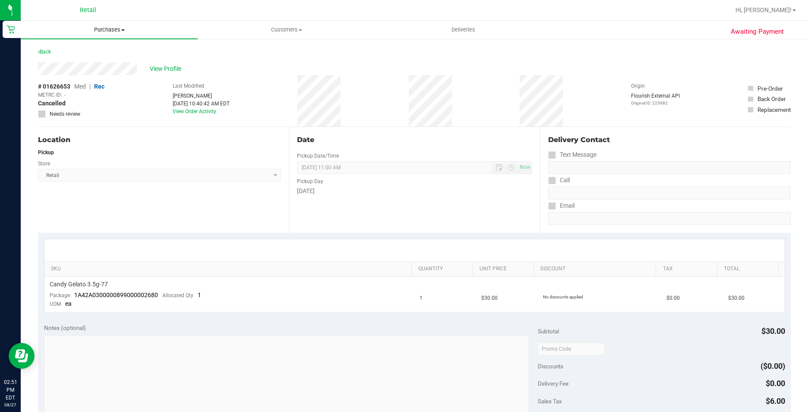
click at [135, 33] on span "Purchases" at bounding box center [109, 30] width 177 height 8
click at [124, 52] on li "Summary of purchases" at bounding box center [109, 52] width 177 height 10
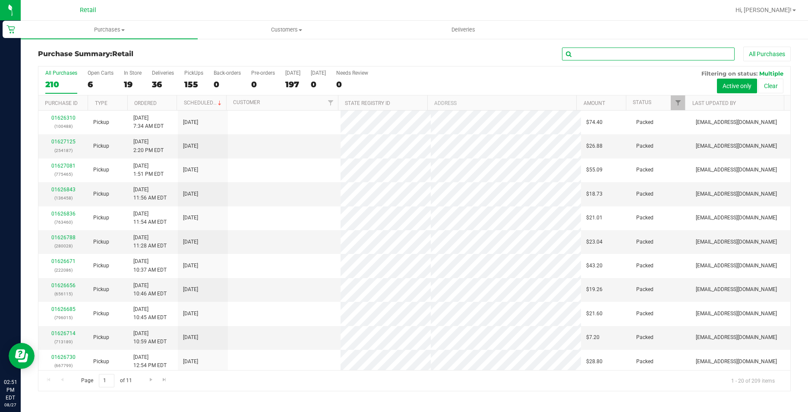
click at [640, 55] on input "text" at bounding box center [648, 53] width 173 height 13
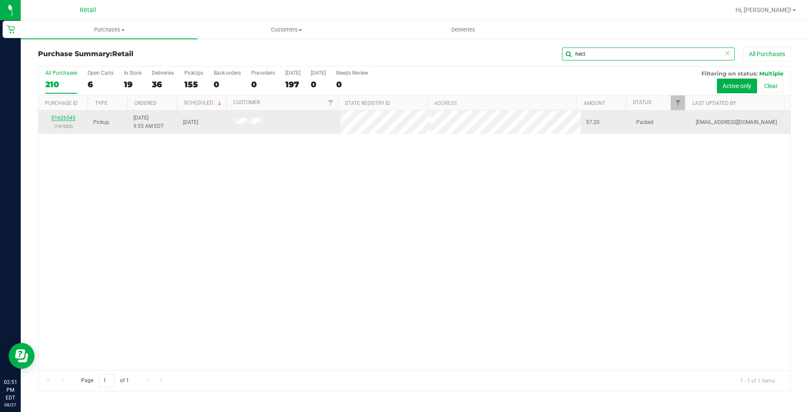
type input "hect"
click at [63, 118] on link "01626545" at bounding box center [63, 118] width 24 height 6
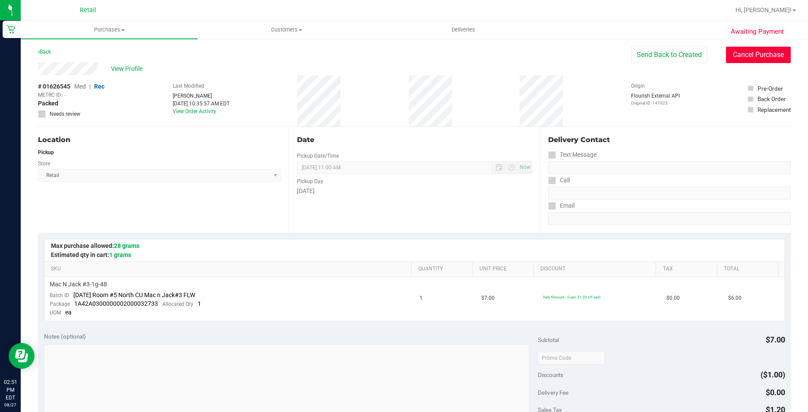
click at [726, 54] on button "Cancel Purchase" at bounding box center [758, 55] width 65 height 16
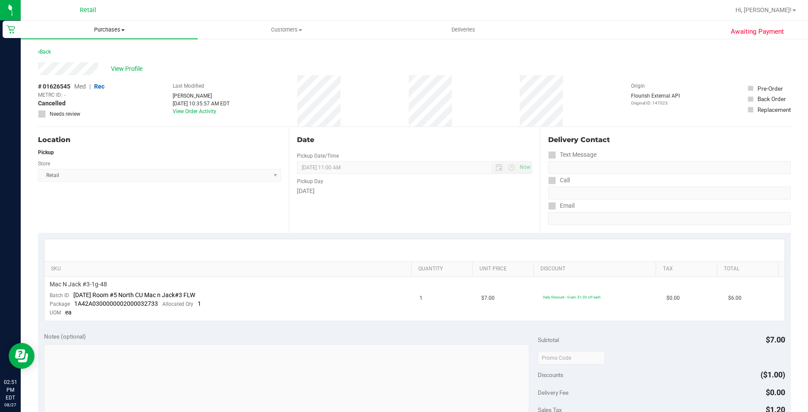
click at [126, 35] on uib-tab-heading "Purchases Summary of purchases Fulfillment All purchases" at bounding box center [109, 30] width 177 height 18
click at [112, 54] on li "Summary of purchases" at bounding box center [109, 52] width 177 height 10
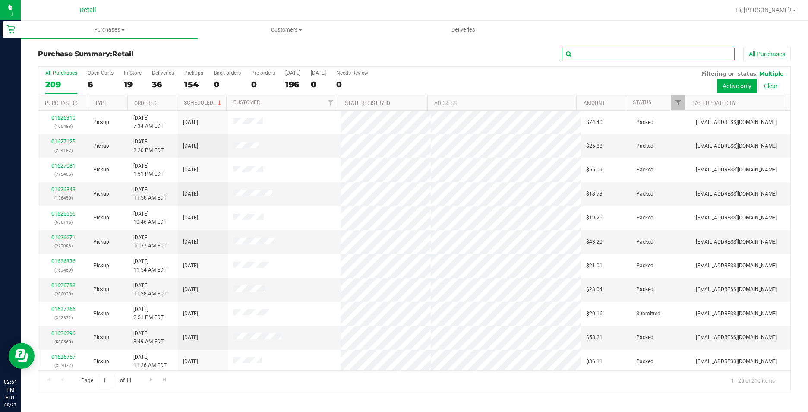
click at [640, 57] on input "text" at bounding box center [648, 53] width 173 height 13
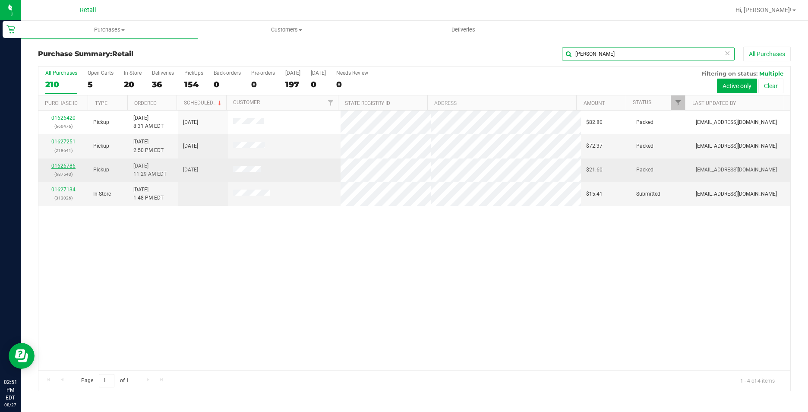
type input "hann"
click at [69, 164] on link "01626786" at bounding box center [63, 166] width 24 height 6
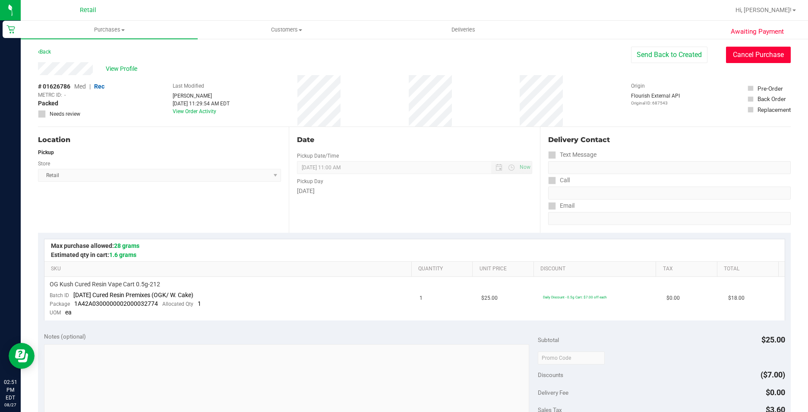
click at [754, 53] on button "Cancel Purchase" at bounding box center [758, 55] width 65 height 16
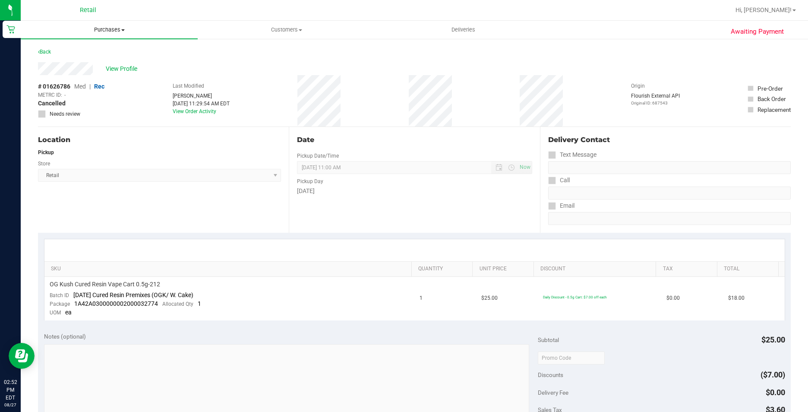
click at [114, 28] on span "Purchases" at bounding box center [109, 30] width 177 height 8
click at [101, 47] on li "Summary of purchases" at bounding box center [109, 52] width 177 height 10
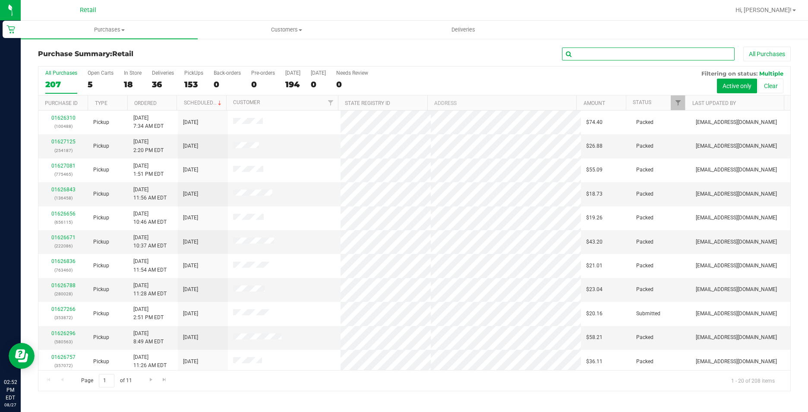
click at [581, 52] on input "text" at bounding box center [648, 53] width 173 height 13
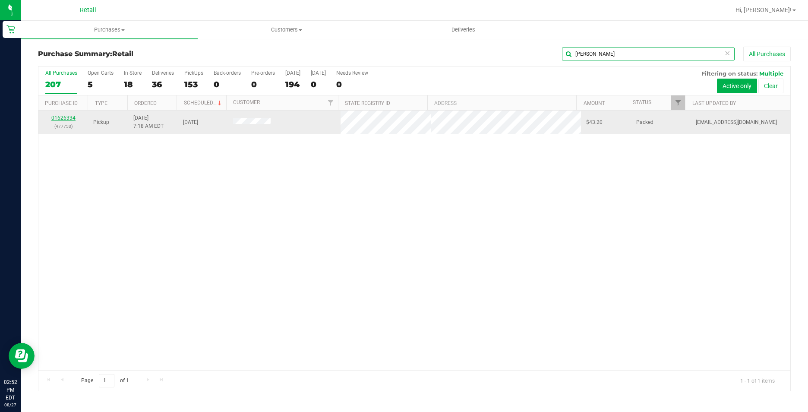
type input "antone"
click at [68, 116] on link "01626334" at bounding box center [63, 118] width 24 height 6
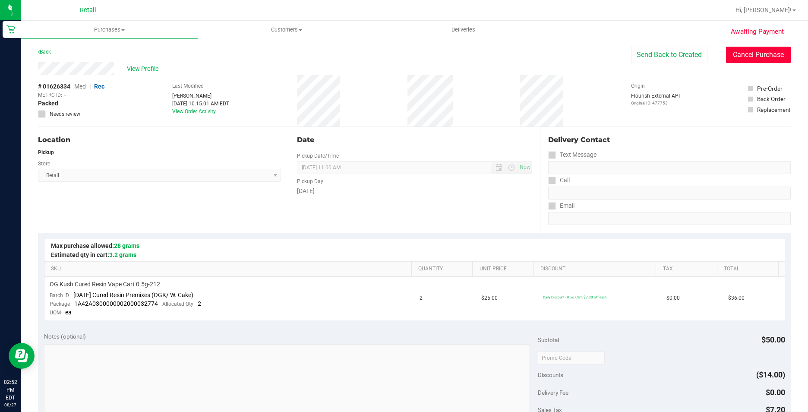
click at [765, 58] on button "Cancel Purchase" at bounding box center [758, 55] width 65 height 16
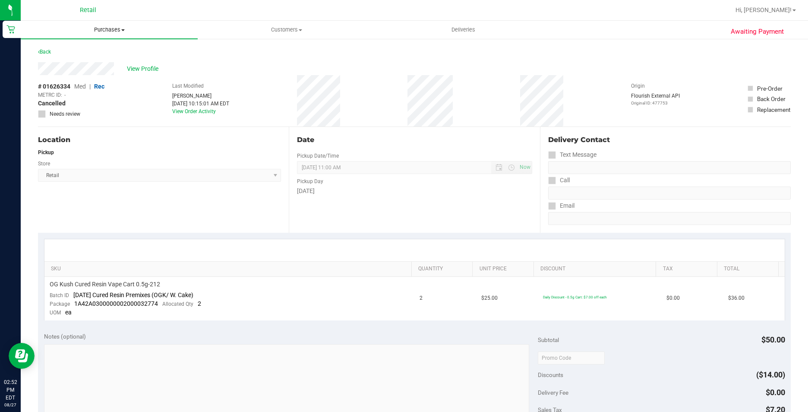
click at [98, 25] on uib-tab-heading "Purchases Summary of purchases Fulfillment All purchases" at bounding box center [109, 30] width 177 height 18
click at [90, 50] on span "Summary of purchases" at bounding box center [65, 51] width 88 height 7
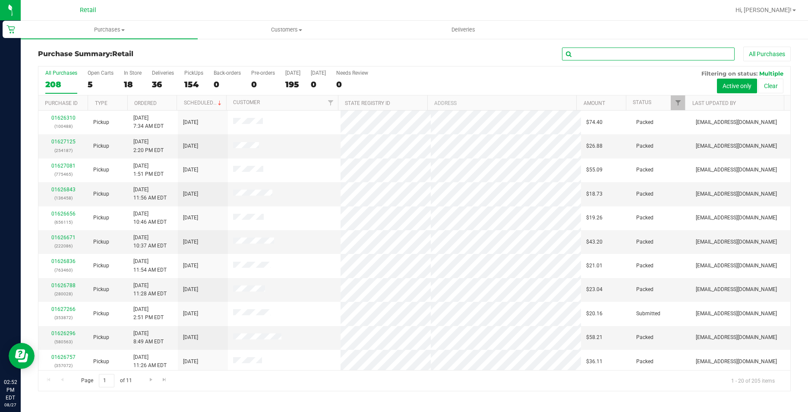
click at [580, 55] on input "text" at bounding box center [648, 53] width 173 height 13
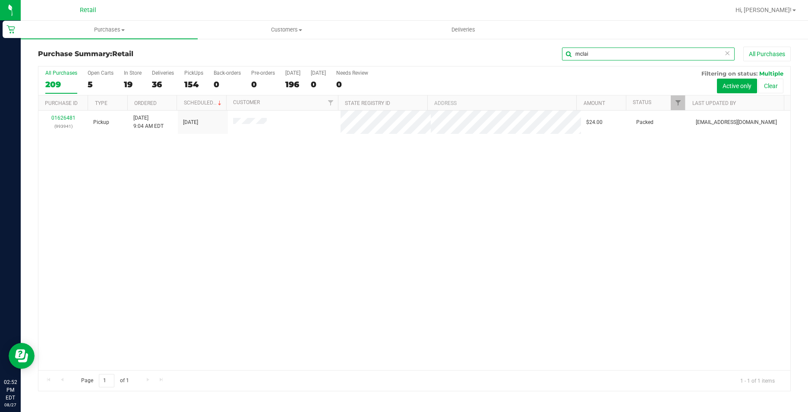
type input "mclai"
click at [70, 115] on link "01626481" at bounding box center [63, 118] width 24 height 6
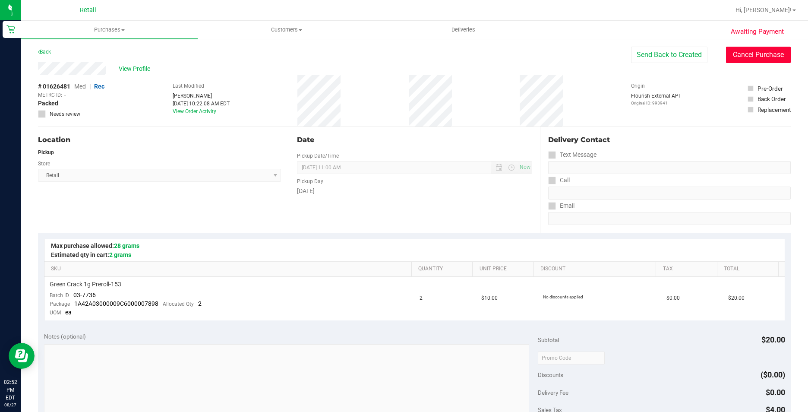
click at [753, 55] on button "Cancel Purchase" at bounding box center [758, 55] width 65 height 16
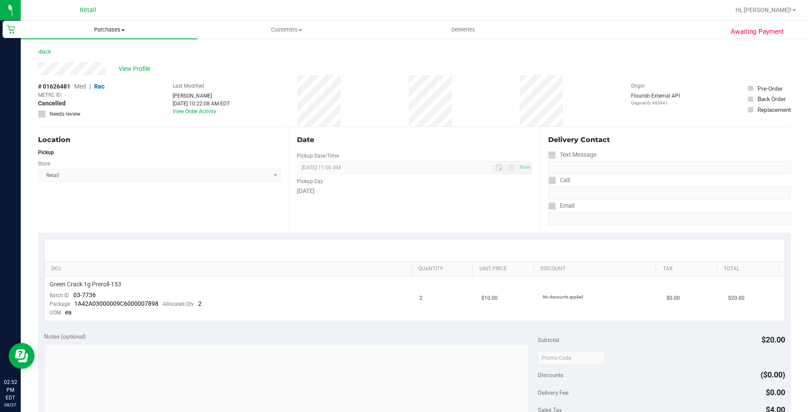
click at [144, 35] on uib-tab-heading "Purchases Summary of purchases Fulfillment All purchases" at bounding box center [109, 30] width 177 height 18
click at [133, 51] on li "Summary of purchases" at bounding box center [109, 52] width 177 height 10
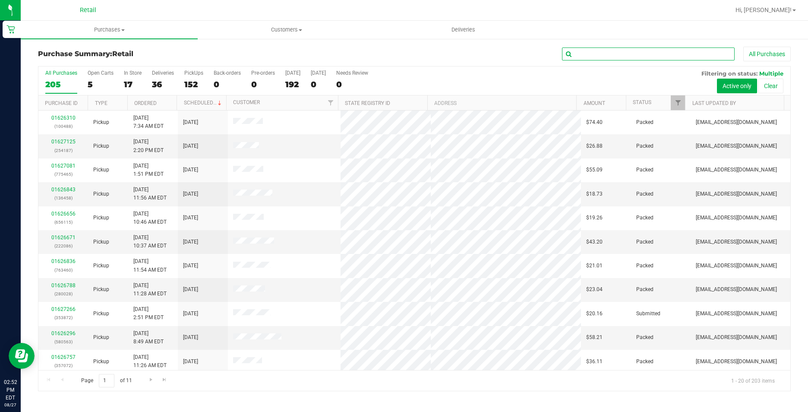
click at [609, 51] on input "text" at bounding box center [648, 53] width 173 height 13
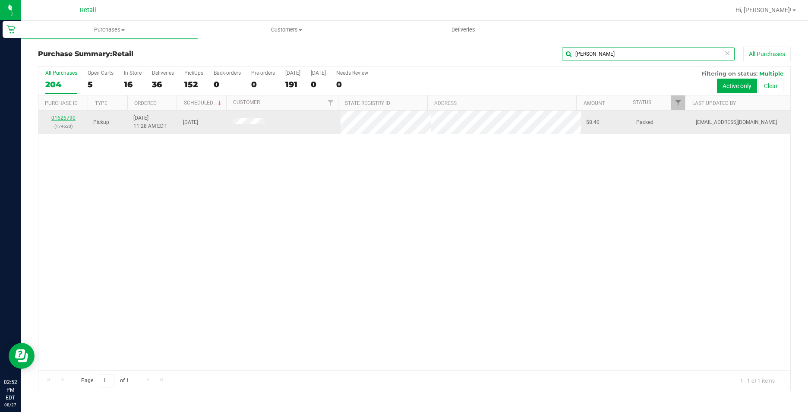
type input "flynn"
click at [69, 116] on link "01626790" at bounding box center [63, 118] width 24 height 6
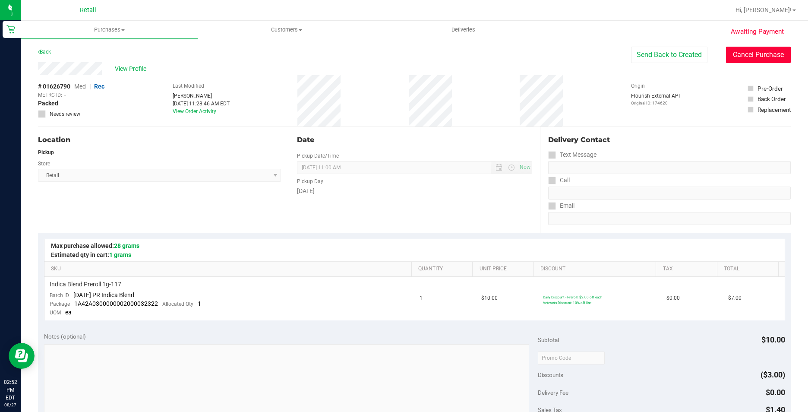
click at [739, 53] on button "Cancel Purchase" at bounding box center [758, 55] width 65 height 16
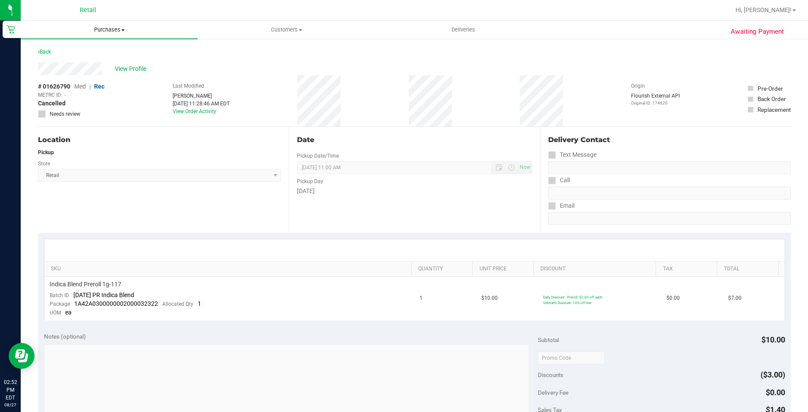
click at [124, 26] on span "Purchases" at bounding box center [109, 30] width 177 height 8
click at [117, 48] on li "Summary of purchases" at bounding box center [109, 52] width 177 height 10
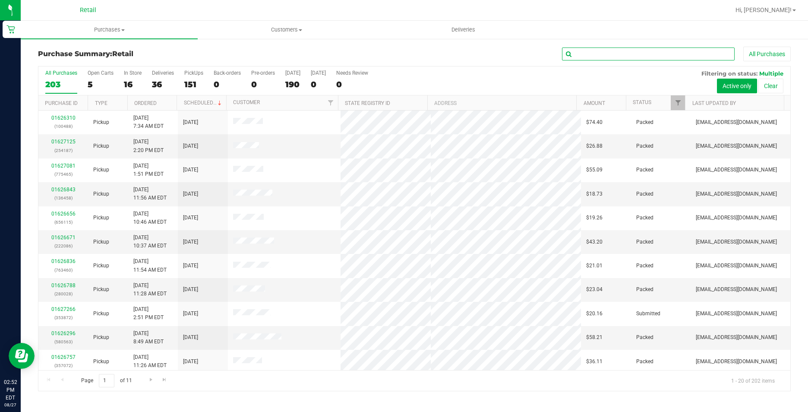
click at [606, 52] on input "text" at bounding box center [648, 53] width 173 height 13
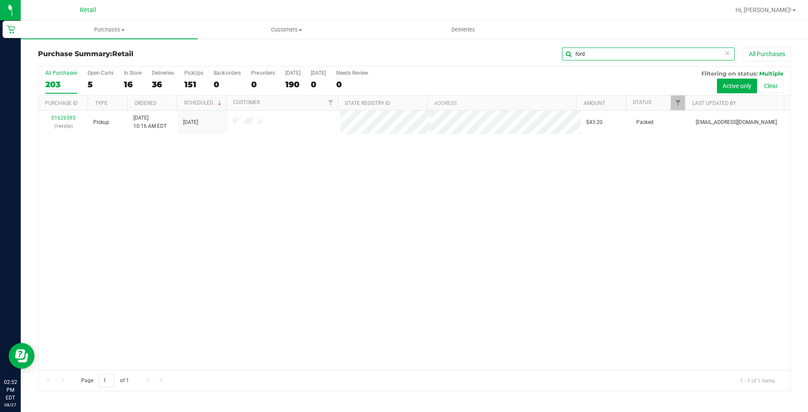
type input "ford"
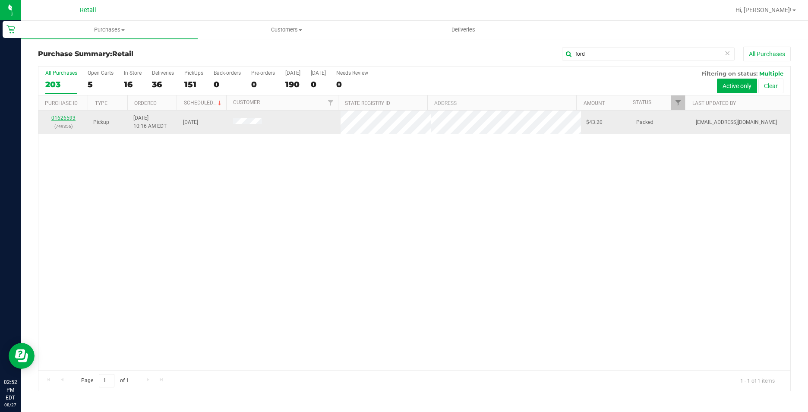
drag, startPoint x: 72, startPoint y: 114, endPoint x: 65, endPoint y: 118, distance: 8.3
click at [65, 118] on link "01626593" at bounding box center [63, 118] width 24 height 6
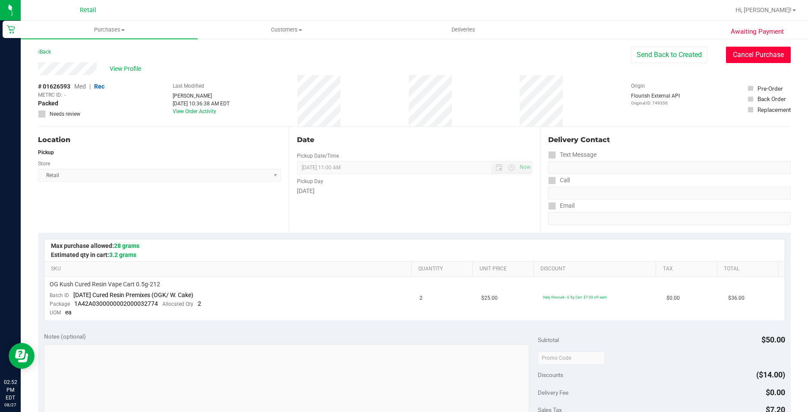
click at [726, 54] on button "Cancel Purchase" at bounding box center [758, 55] width 65 height 16
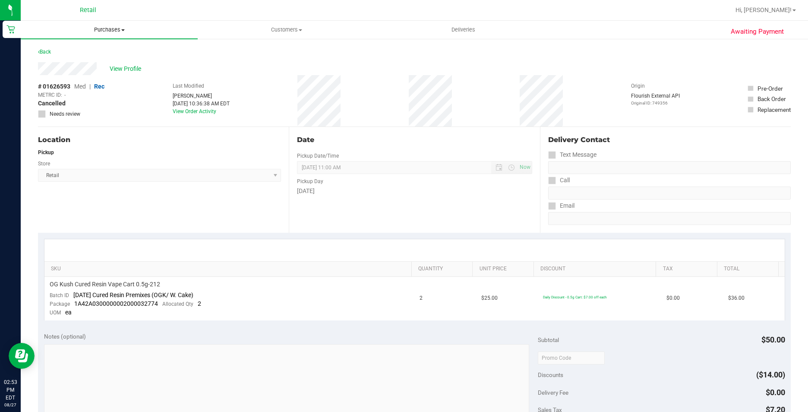
click at [96, 34] on uib-tab-heading "Purchases Summary of purchases Fulfillment All purchases" at bounding box center [109, 30] width 177 height 18
click at [94, 51] on span "Summary of purchases" at bounding box center [65, 51] width 88 height 7
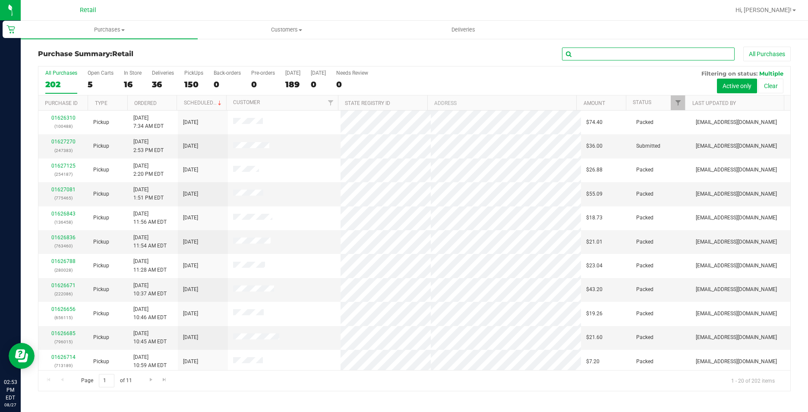
click at [603, 54] on input "text" at bounding box center [648, 53] width 173 height 13
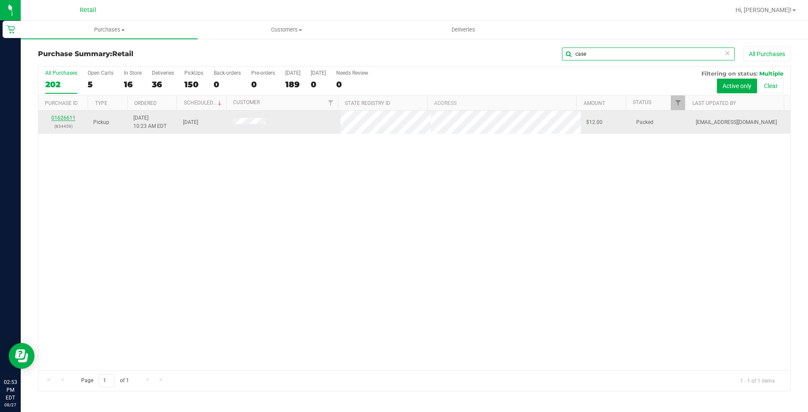
type input "case"
click at [67, 116] on link "01626611" at bounding box center [63, 118] width 24 height 6
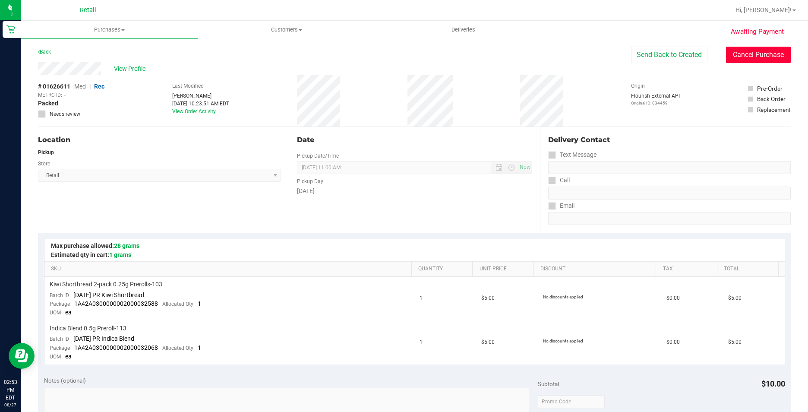
click at [742, 57] on button "Cancel Purchase" at bounding box center [758, 55] width 65 height 16
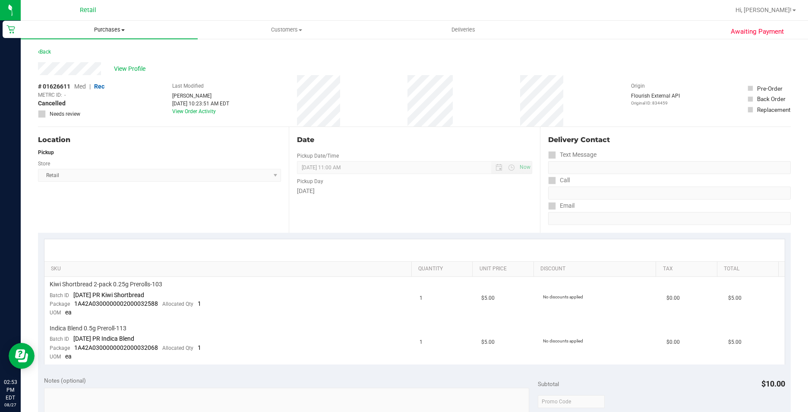
click at [141, 31] on span "Purchases" at bounding box center [109, 30] width 177 height 8
click at [120, 50] on li "Summary of purchases" at bounding box center [109, 52] width 177 height 10
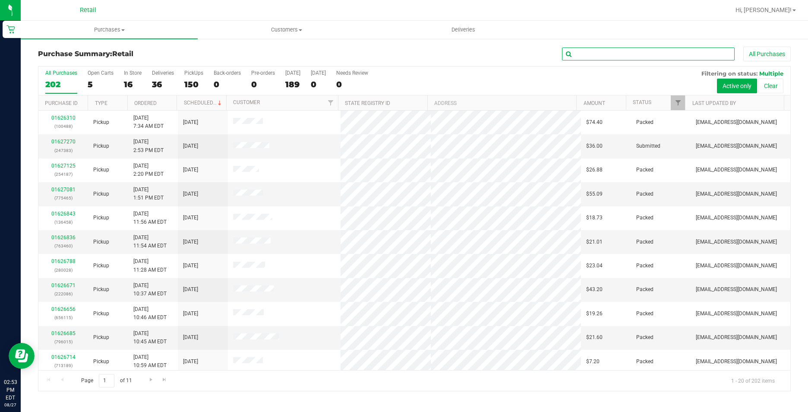
click at [644, 51] on input "text" at bounding box center [648, 53] width 173 height 13
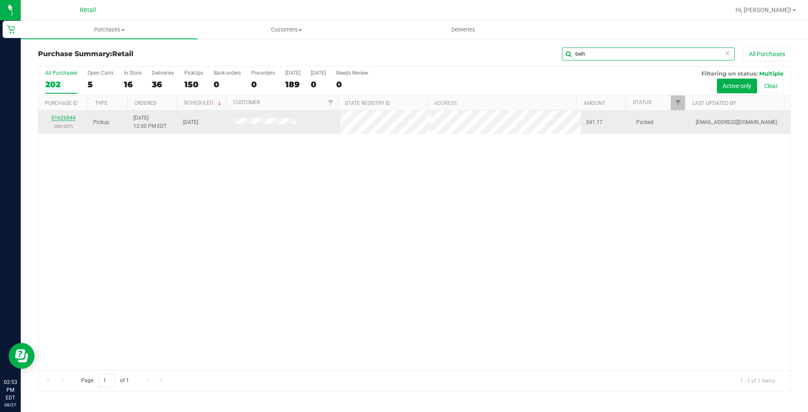
type input "belh"
click at [52, 116] on link "01626844" at bounding box center [63, 118] width 24 height 6
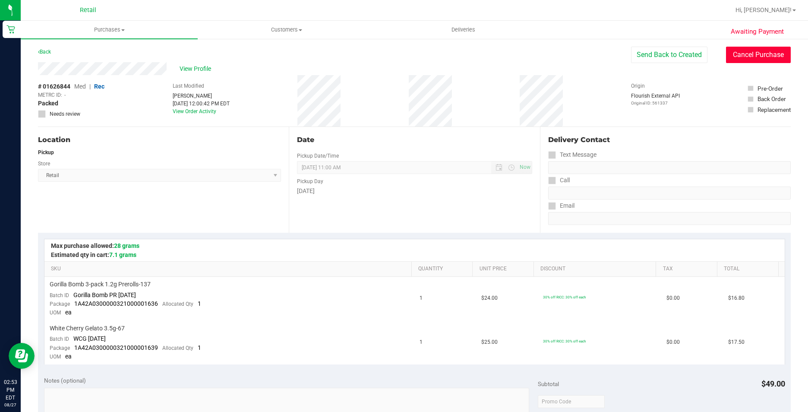
drag, startPoint x: 756, startPoint y: 54, endPoint x: 377, endPoint y: 107, distance: 382.7
click at [755, 54] on button "Cancel Purchase" at bounding box center [758, 55] width 65 height 16
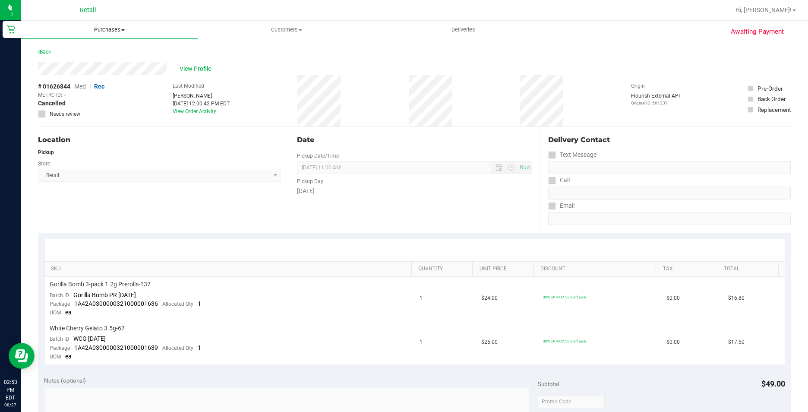
click at [132, 27] on span "Purchases" at bounding box center [109, 30] width 177 height 8
click at [125, 51] on li "Summary of purchases" at bounding box center [109, 52] width 177 height 10
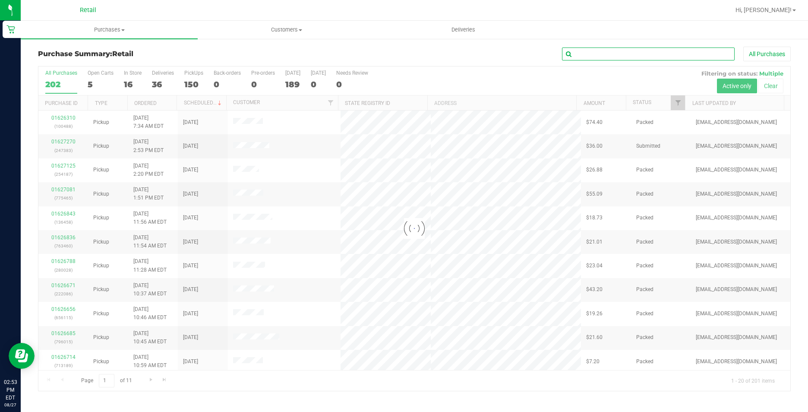
click at [653, 51] on input "text" at bounding box center [648, 53] width 173 height 13
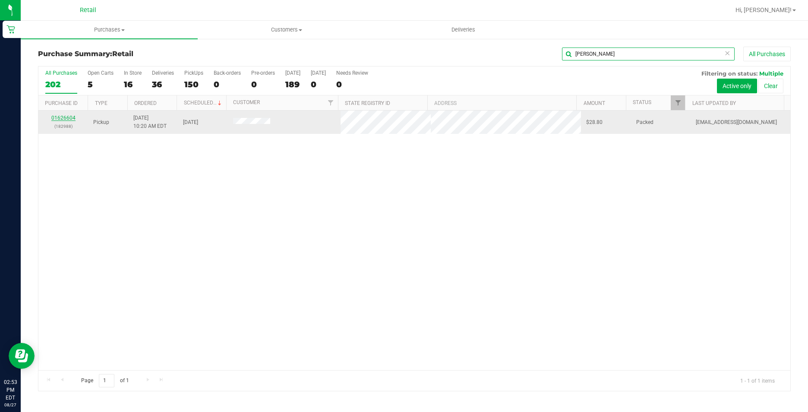
type input "alva"
click at [63, 118] on link "01626604" at bounding box center [63, 118] width 24 height 6
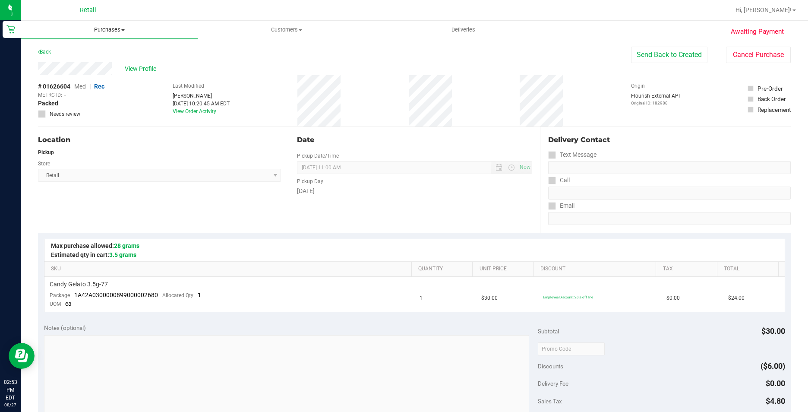
click at [131, 25] on uib-tab-heading "Purchases Summary of purchases Fulfillment All purchases" at bounding box center [109, 30] width 177 height 18
click at [121, 53] on li "Summary of purchases" at bounding box center [109, 52] width 177 height 10
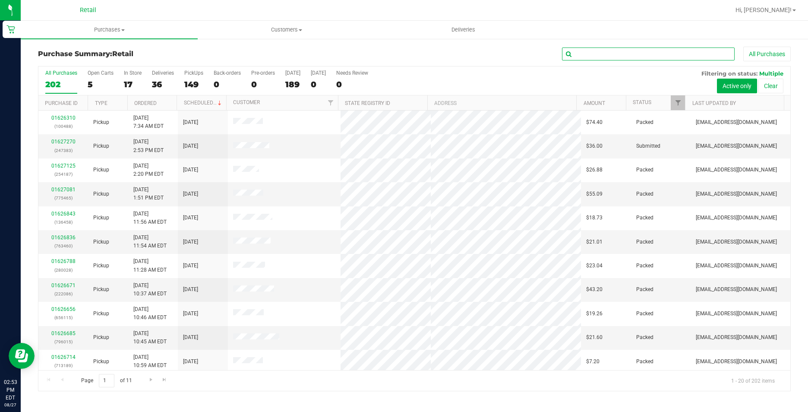
click at [581, 50] on input "text" at bounding box center [648, 53] width 173 height 13
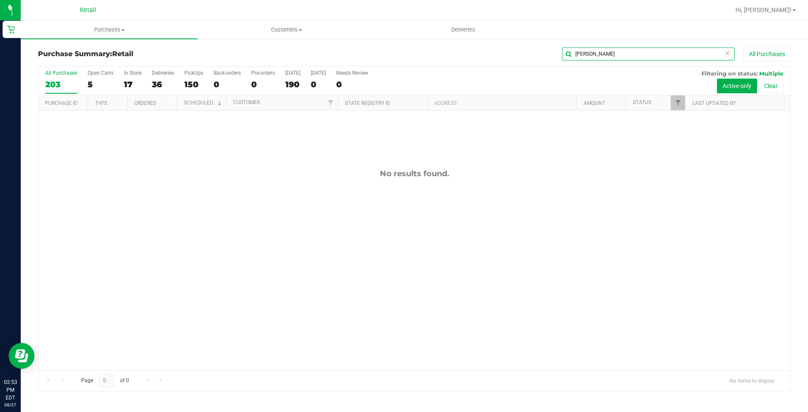
drag, startPoint x: 636, startPoint y: 54, endPoint x: 483, endPoint y: 66, distance: 153.8
click at [483, 66] on div "Purchase Summary: Retail ryan ha All Purchases All Purchases 203 Open Carts 5 I…" at bounding box center [414, 219] width 753 height 344
drag, startPoint x: 593, startPoint y: 47, endPoint x: 572, endPoint y: 51, distance: 21.2
click at [572, 51] on div "hart All Purchases" at bounding box center [540, 54] width 502 height 15
drag, startPoint x: 600, startPoint y: 55, endPoint x: 562, endPoint y: 48, distance: 38.2
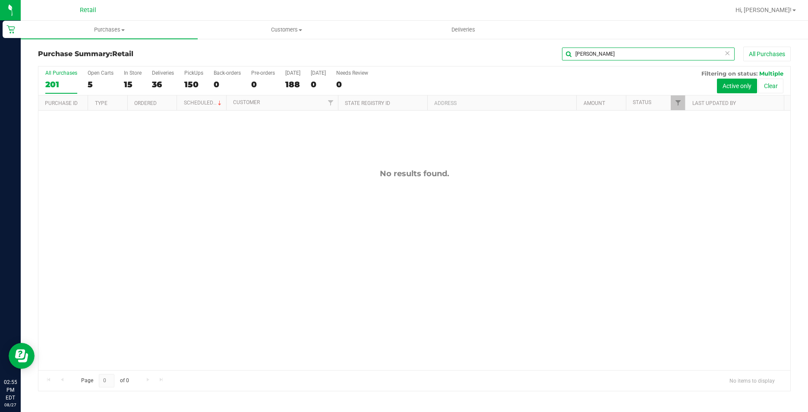
click at [562, 48] on input "hart" at bounding box center [648, 53] width 173 height 13
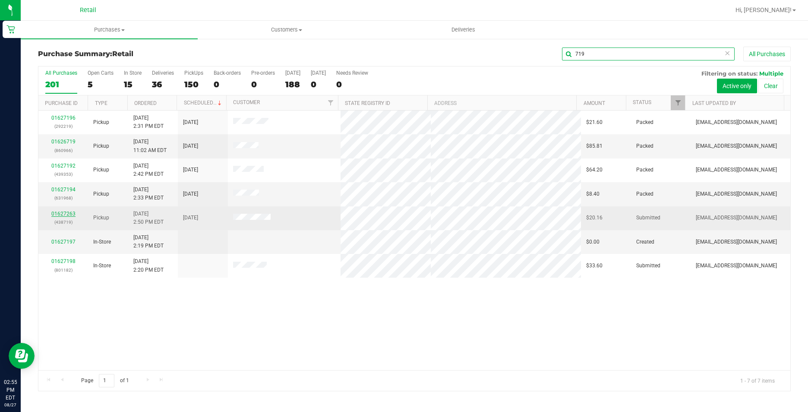
type input "719"
click at [68, 212] on link "01627263" at bounding box center [63, 214] width 24 height 6
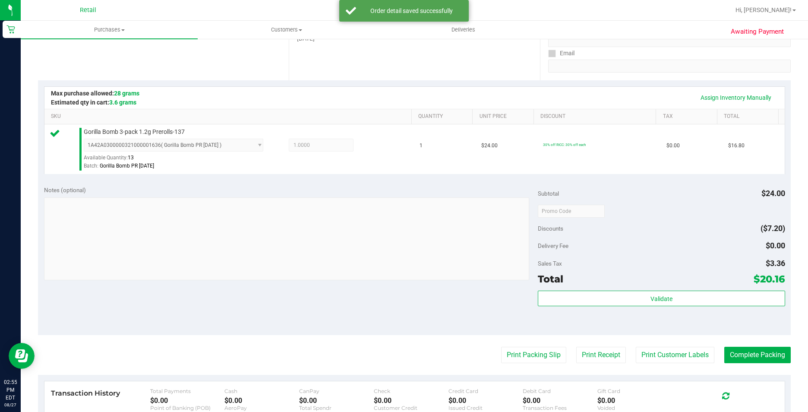
scroll to position [173, 0]
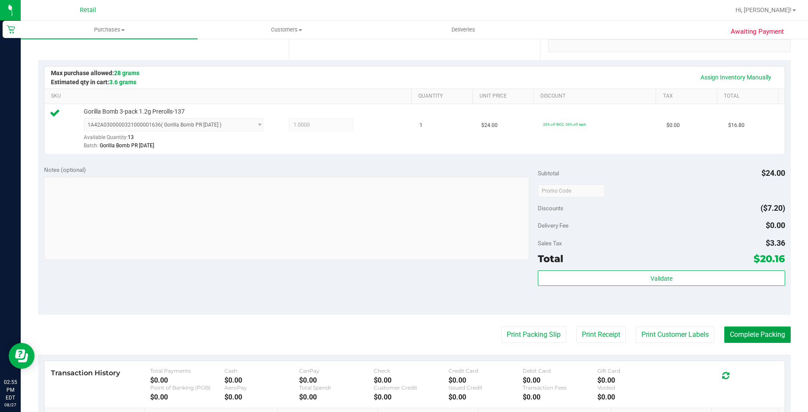
drag, startPoint x: 745, startPoint y: 335, endPoint x: 745, endPoint y: 353, distance: 18.1
click at [745, 353] on purchase-details "Back Edit Purchase Cancel Purchase View Profile # 01627263 Med | Rec METRC ID: …" at bounding box center [414, 195] width 753 height 642
click at [742, 333] on button "Complete Packing" at bounding box center [757, 334] width 66 height 16
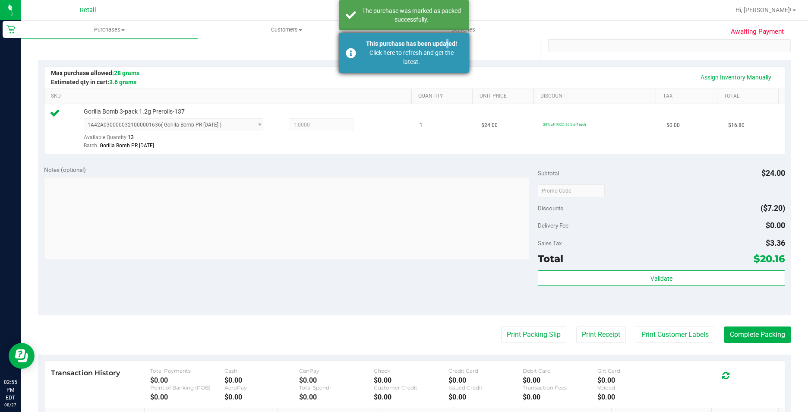
click at [443, 43] on div "This purchase has been updated!" at bounding box center [411, 43] width 101 height 9
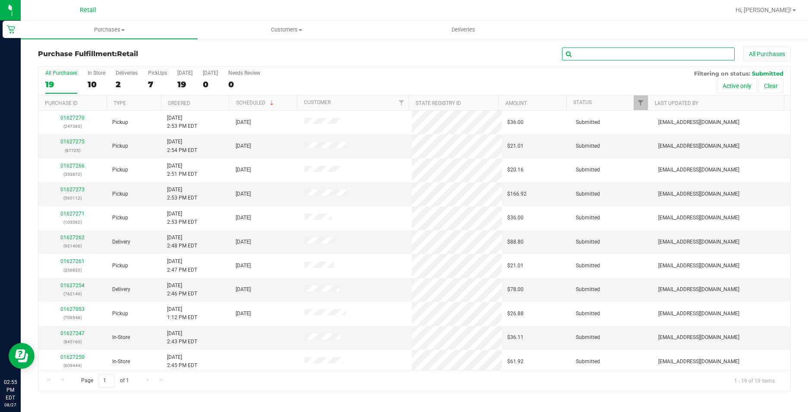
click at [590, 51] on input "text" at bounding box center [648, 53] width 173 height 13
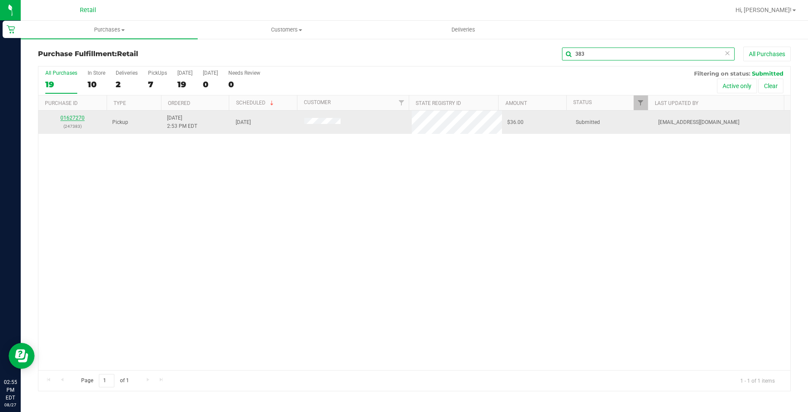
type input "383"
click at [73, 119] on link "01627270" at bounding box center [72, 118] width 24 height 6
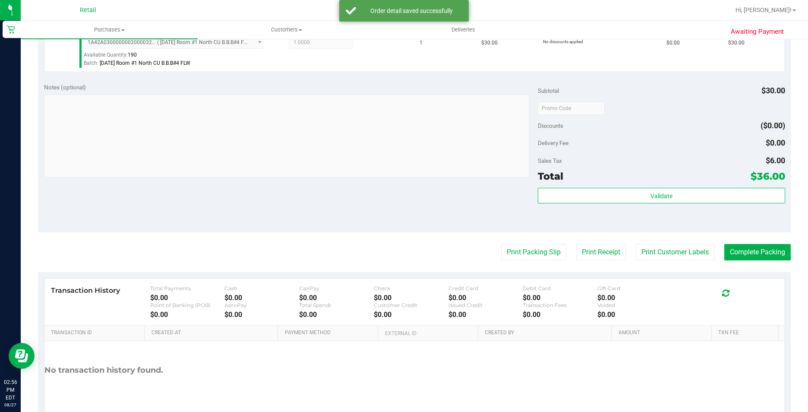
scroll to position [259, 0]
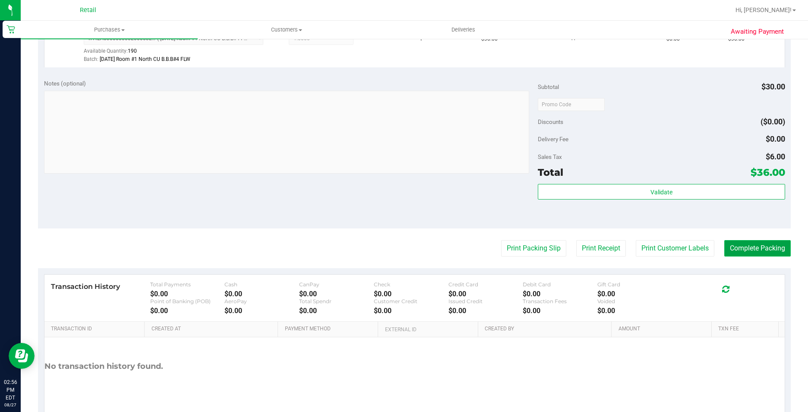
click at [760, 247] on button "Complete Packing" at bounding box center [757, 248] width 66 height 16
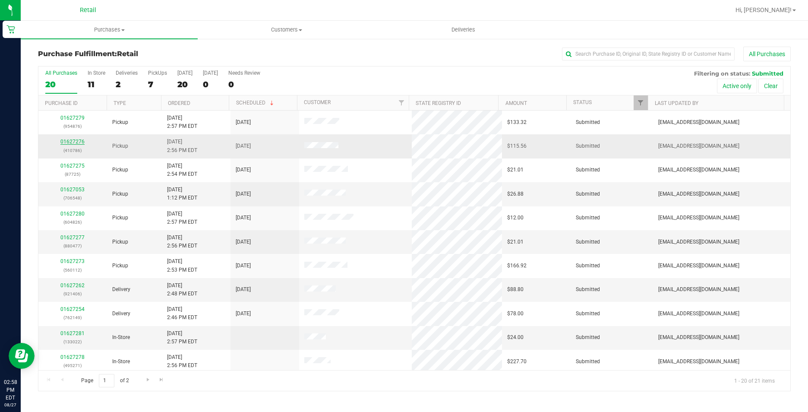
click at [82, 141] on link "01627276" at bounding box center [72, 142] width 24 height 6
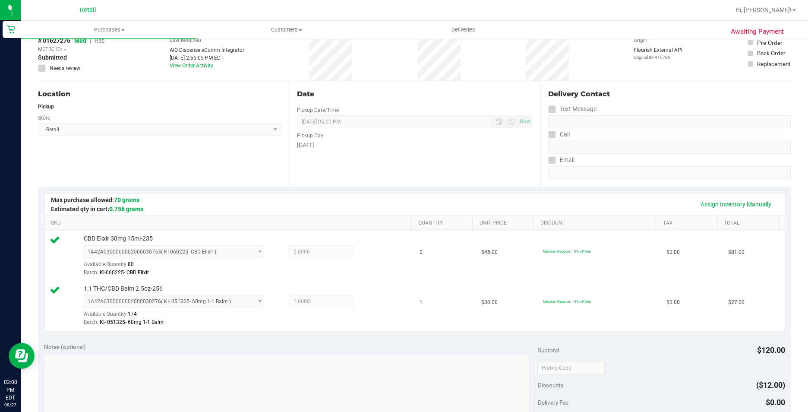
scroll to position [173, 0]
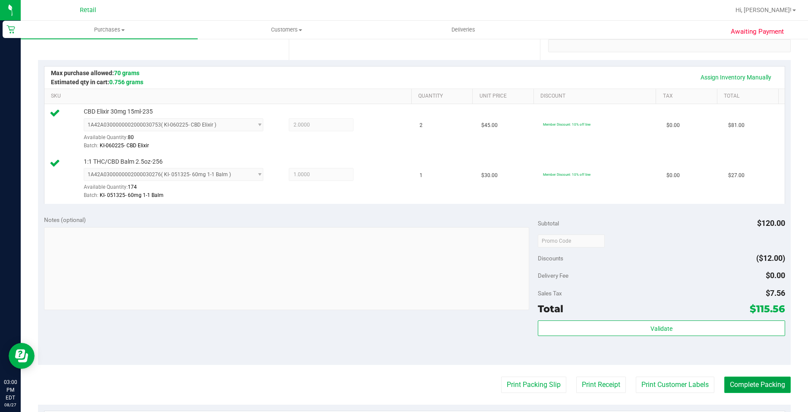
click at [739, 390] on button "Complete Packing" at bounding box center [757, 384] width 66 height 16
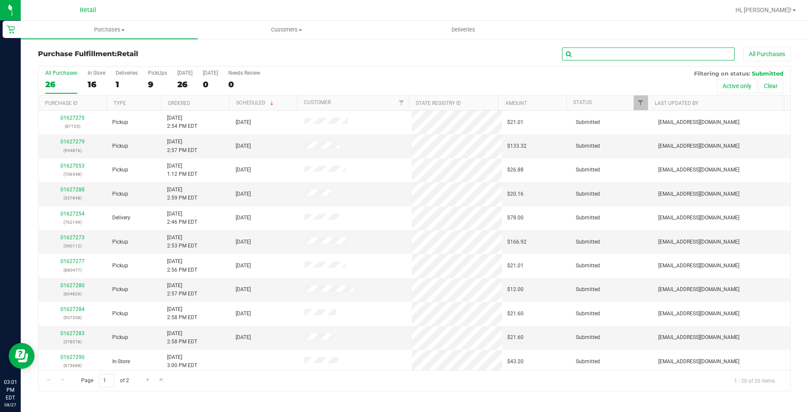
click at [634, 59] on input "text" at bounding box center [648, 53] width 173 height 13
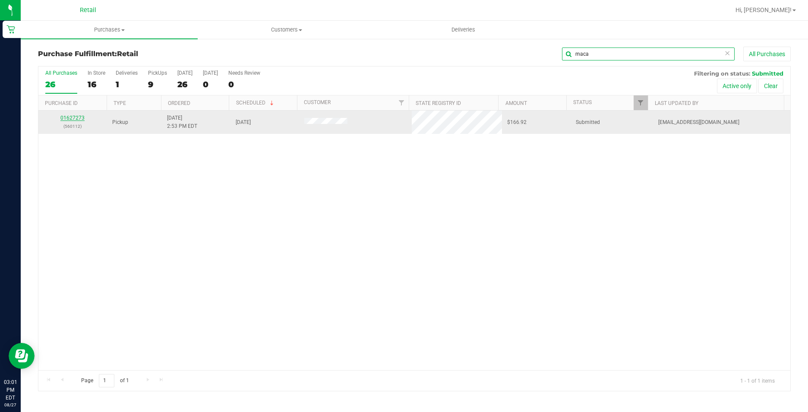
type input "maca"
click at [72, 120] on link "01627273" at bounding box center [72, 118] width 24 height 6
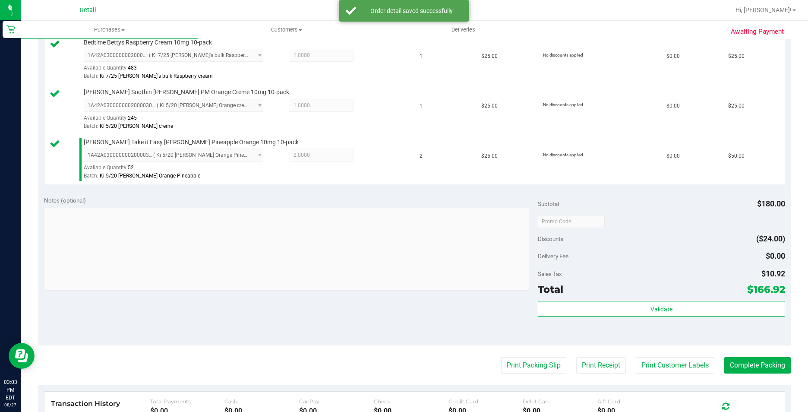
scroll to position [302, 0]
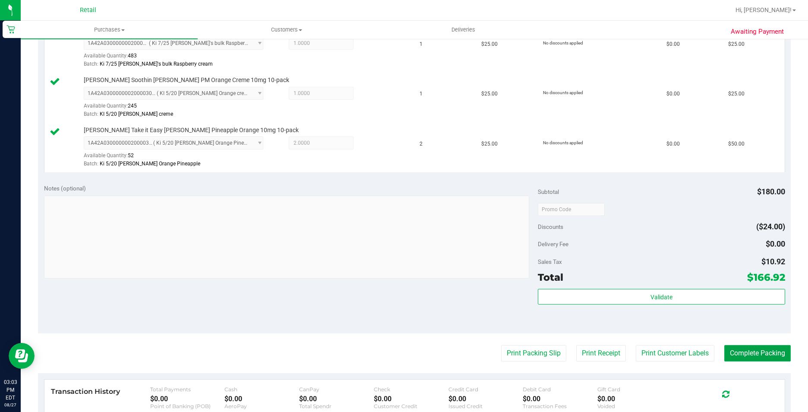
click at [753, 347] on button "Complete Packing" at bounding box center [757, 353] width 66 height 16
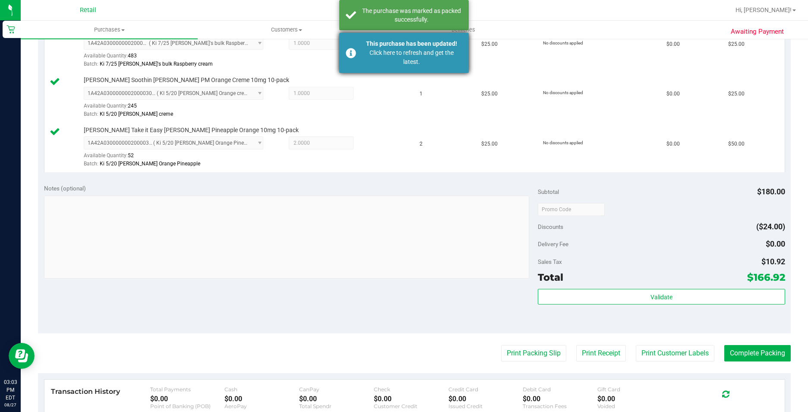
click at [367, 71] on div "This purchase has been updated! Click here to refresh and get the latest." at bounding box center [403, 53] width 129 height 40
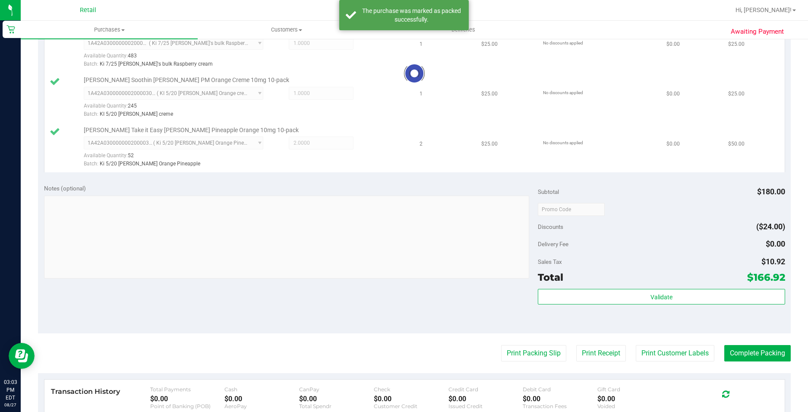
scroll to position [289, 0]
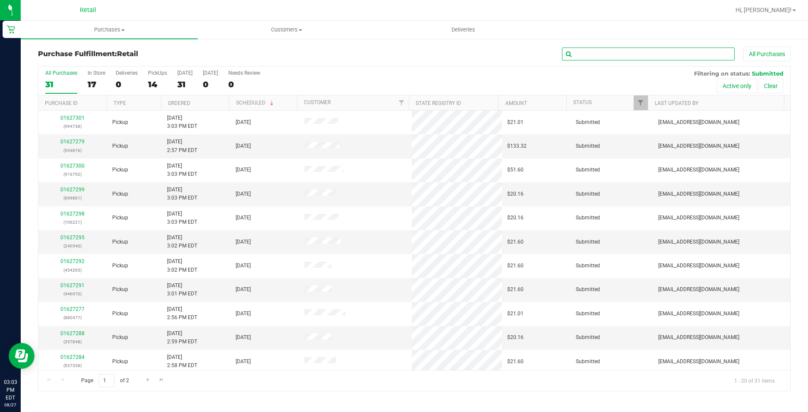
click at [574, 55] on input "text" at bounding box center [648, 53] width 173 height 13
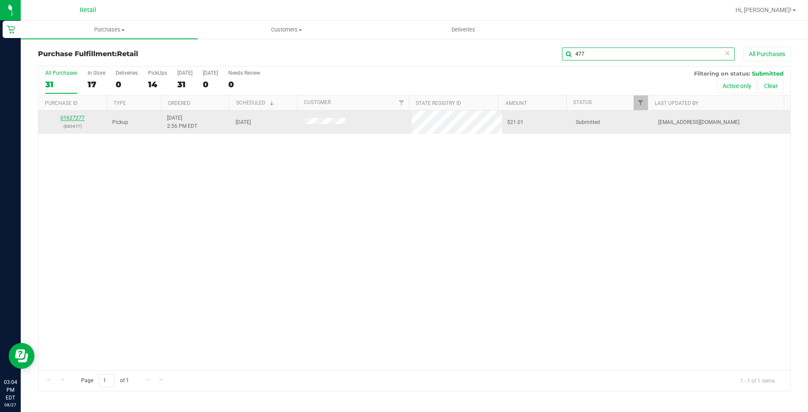
type input "477"
click at [80, 117] on link "01627277" at bounding box center [72, 118] width 24 height 6
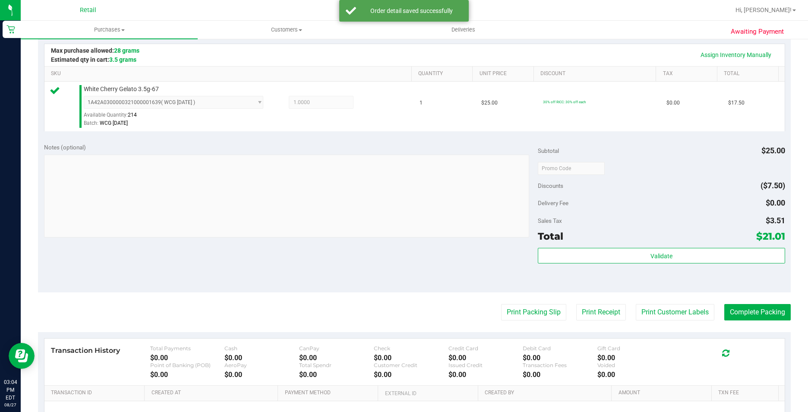
scroll to position [216, 0]
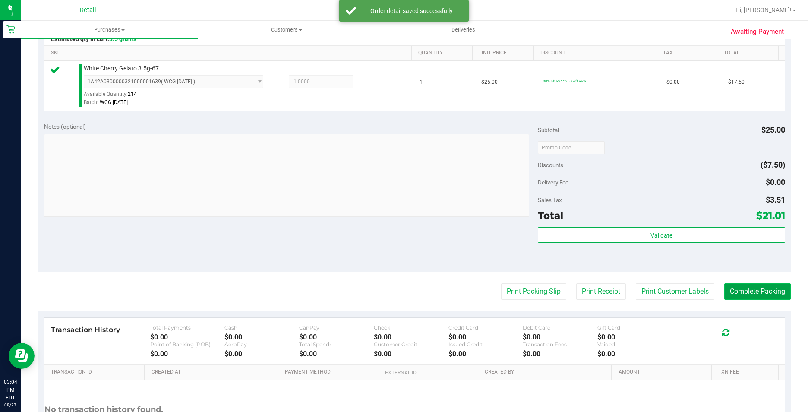
click at [727, 295] on button "Complete Packing" at bounding box center [757, 291] width 66 height 16
